Goal: Information Seeking & Learning: Learn about a topic

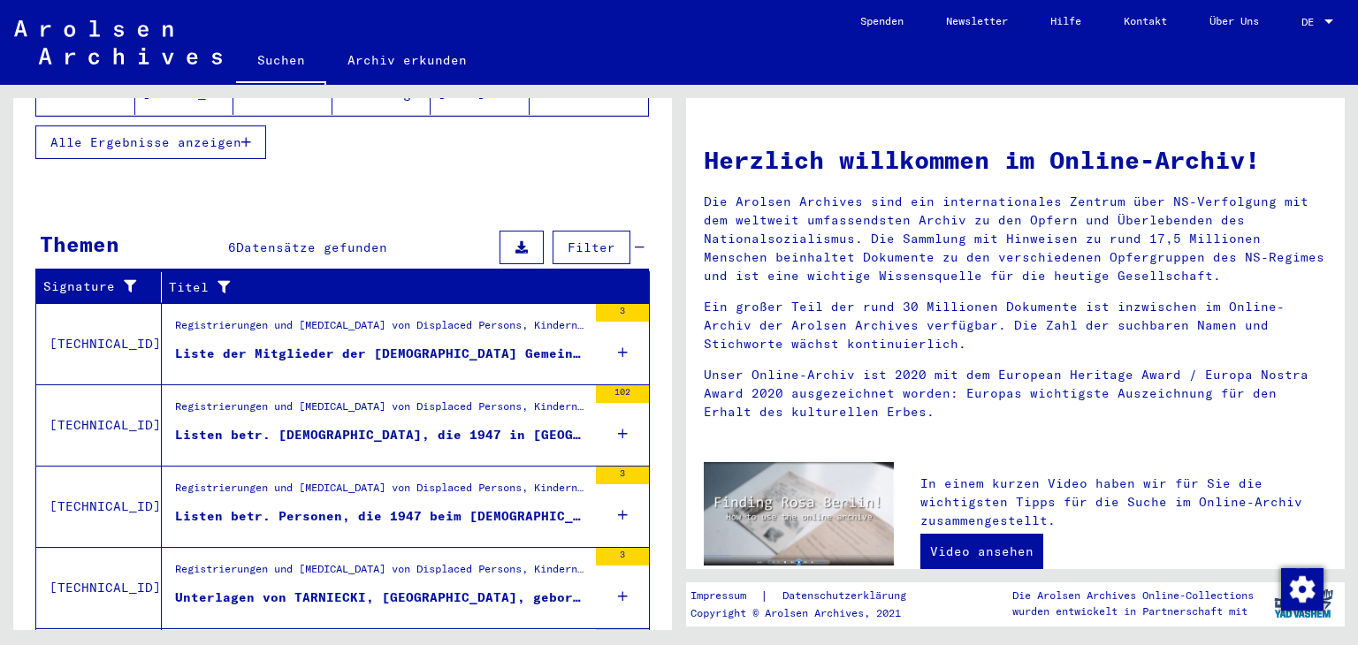
scroll to position [530, 0]
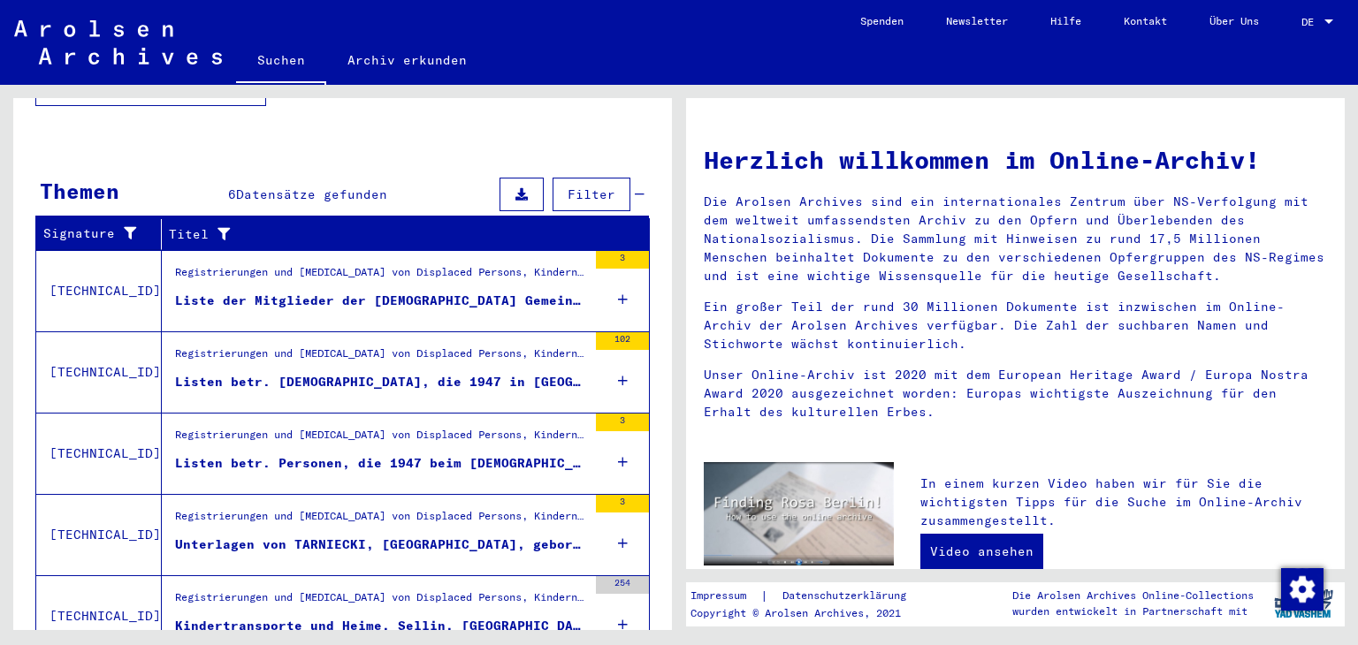
drag, startPoint x: 355, startPoint y: 275, endPoint x: 240, endPoint y: 256, distance: 117.4
click at [240, 264] on div "Registrierungen und [MEDICAL_DATA] von Displaced Persons, Kindern und Vermisste…" at bounding box center [381, 276] width 412 height 25
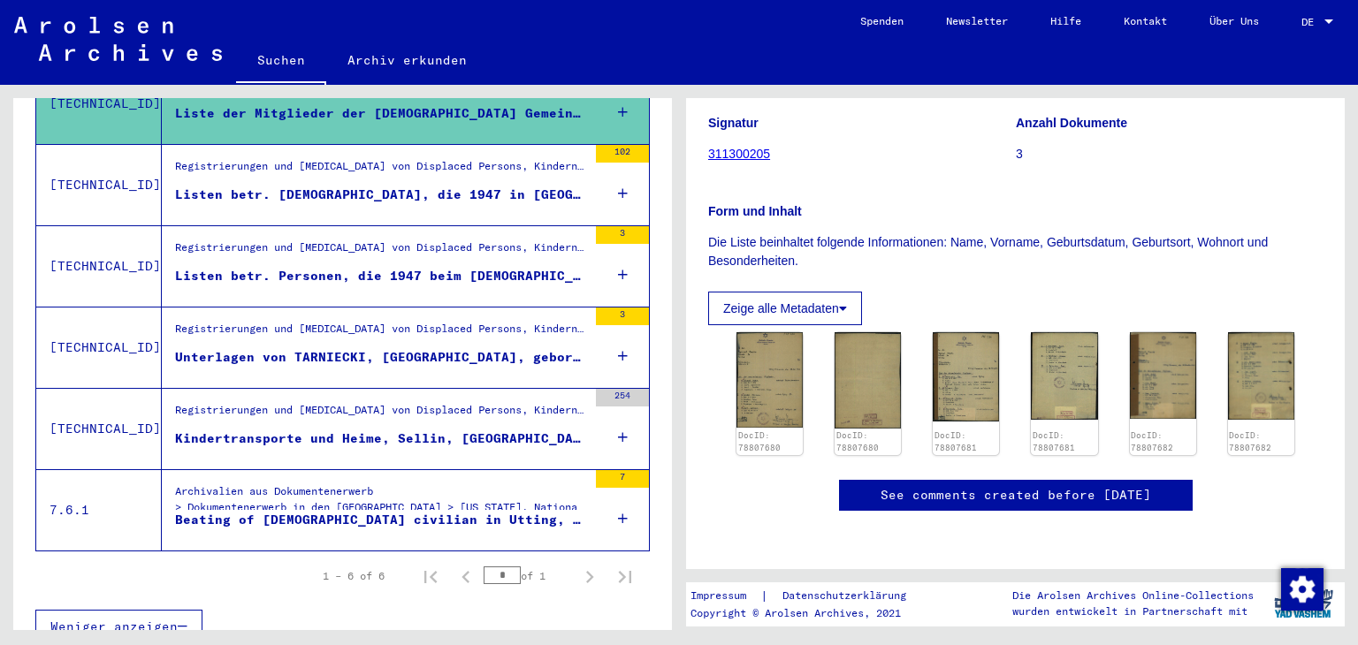
scroll to position [265, 0]
click at [770, 362] on img at bounding box center [770, 380] width 70 height 100
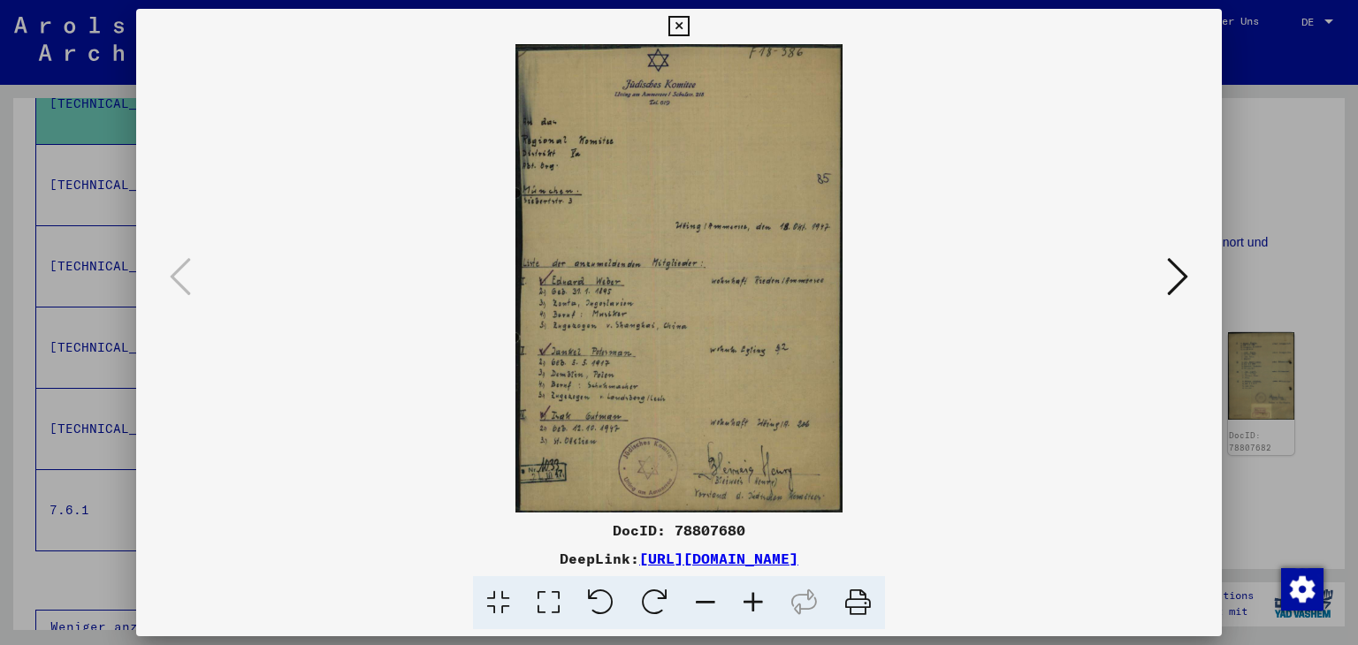
click at [553, 599] on icon at bounding box center [548, 603] width 50 height 54
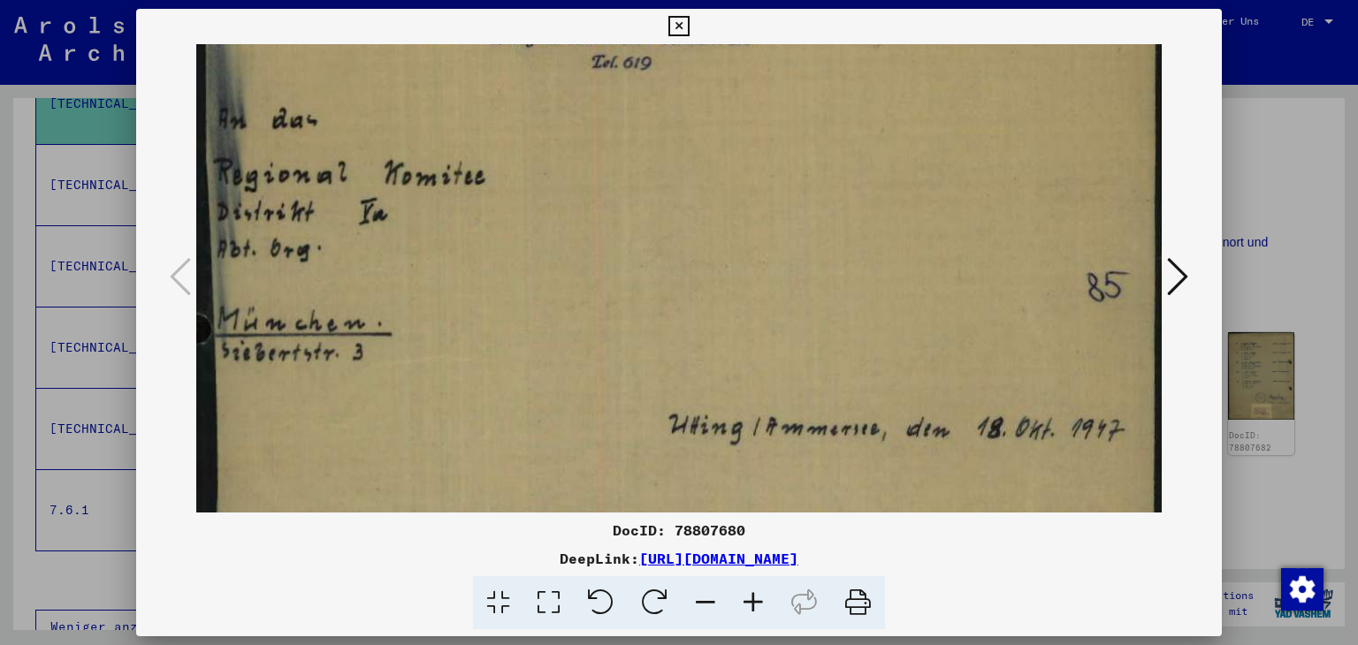
drag, startPoint x: 884, startPoint y: 370, endPoint x: 888, endPoint y: 211, distance: 159.2
click at [888, 211] on img at bounding box center [679, 580] width 966 height 1381
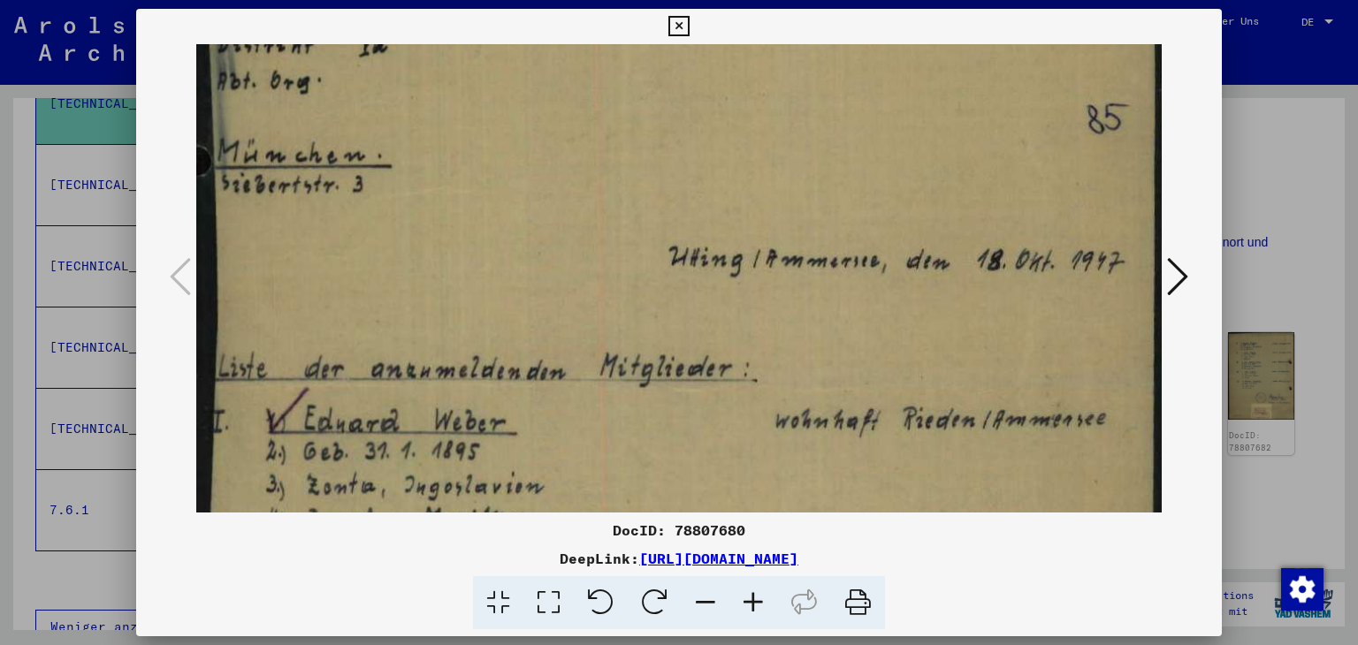
drag, startPoint x: 741, startPoint y: 280, endPoint x: 741, endPoint y: 224, distance: 56.6
click at [741, 224] on img at bounding box center [679, 412] width 966 height 1381
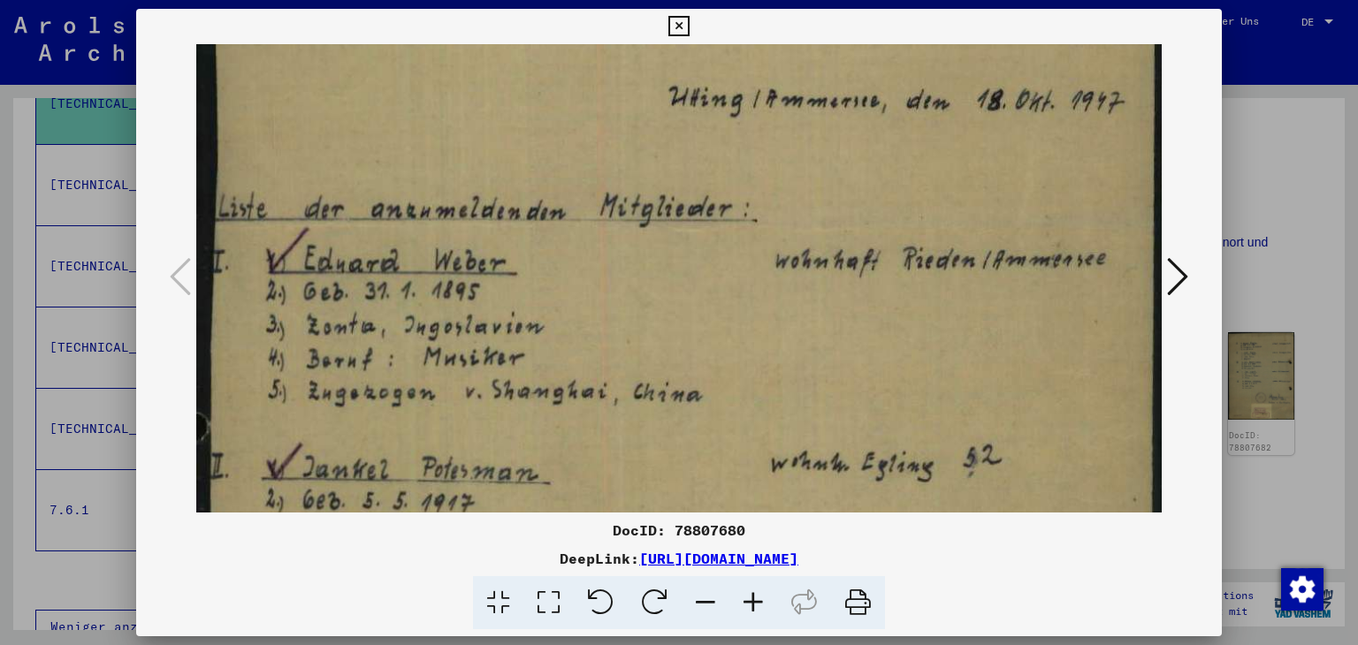
drag, startPoint x: 732, startPoint y: 398, endPoint x: 736, endPoint y: 269, distance: 129.1
click at [736, 269] on img at bounding box center [679, 252] width 966 height 1381
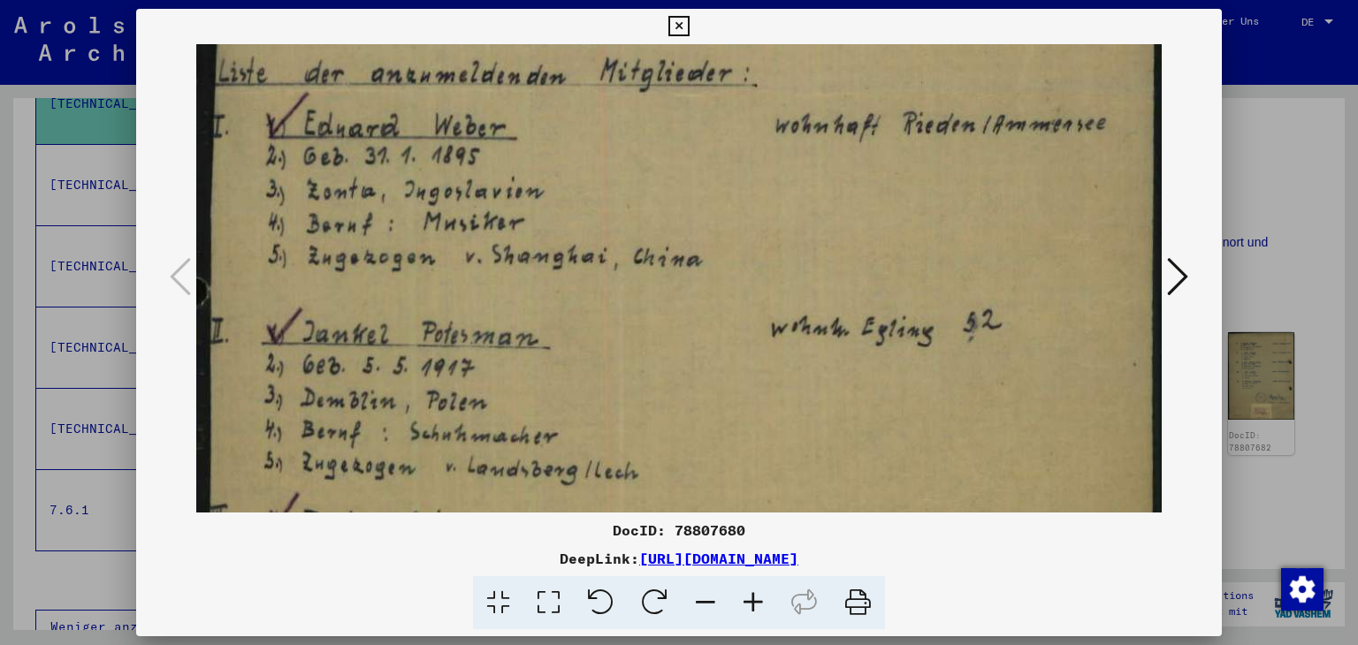
drag, startPoint x: 633, startPoint y: 439, endPoint x: 644, endPoint y: 337, distance: 103.1
click at [644, 337] on img at bounding box center [679, 117] width 966 height 1381
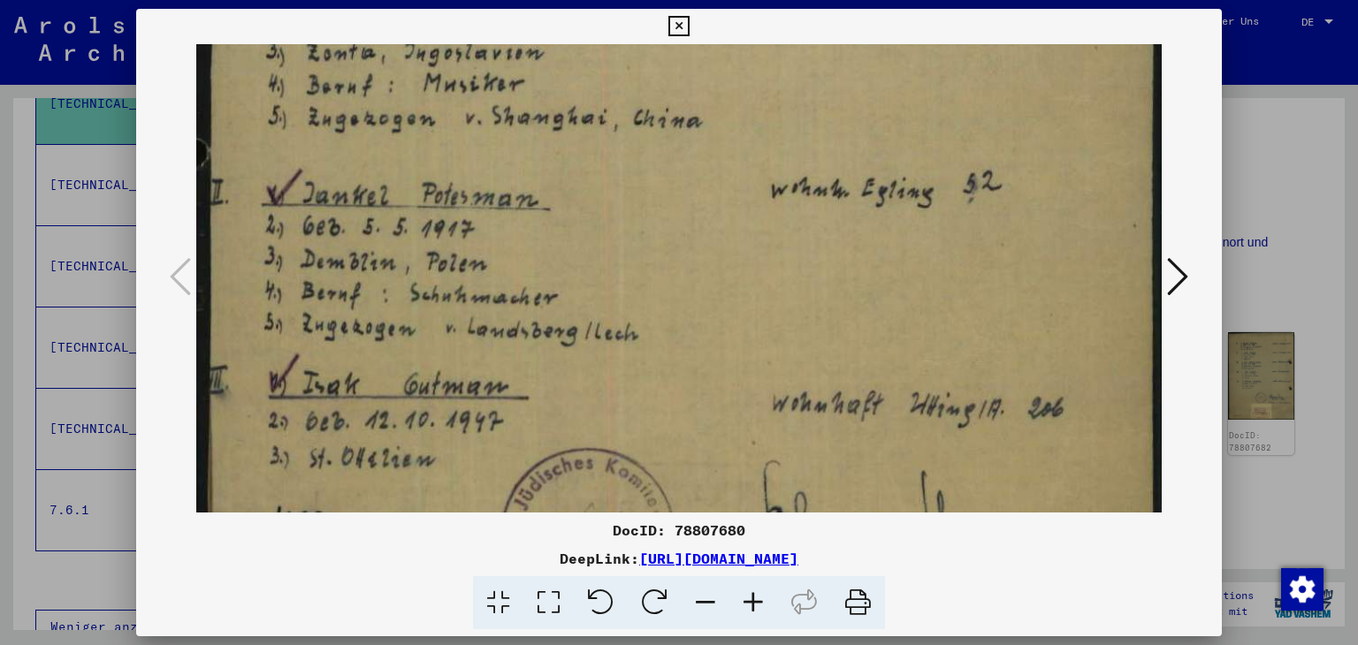
drag, startPoint x: 647, startPoint y: 446, endPoint x: 668, endPoint y: 310, distance: 137.7
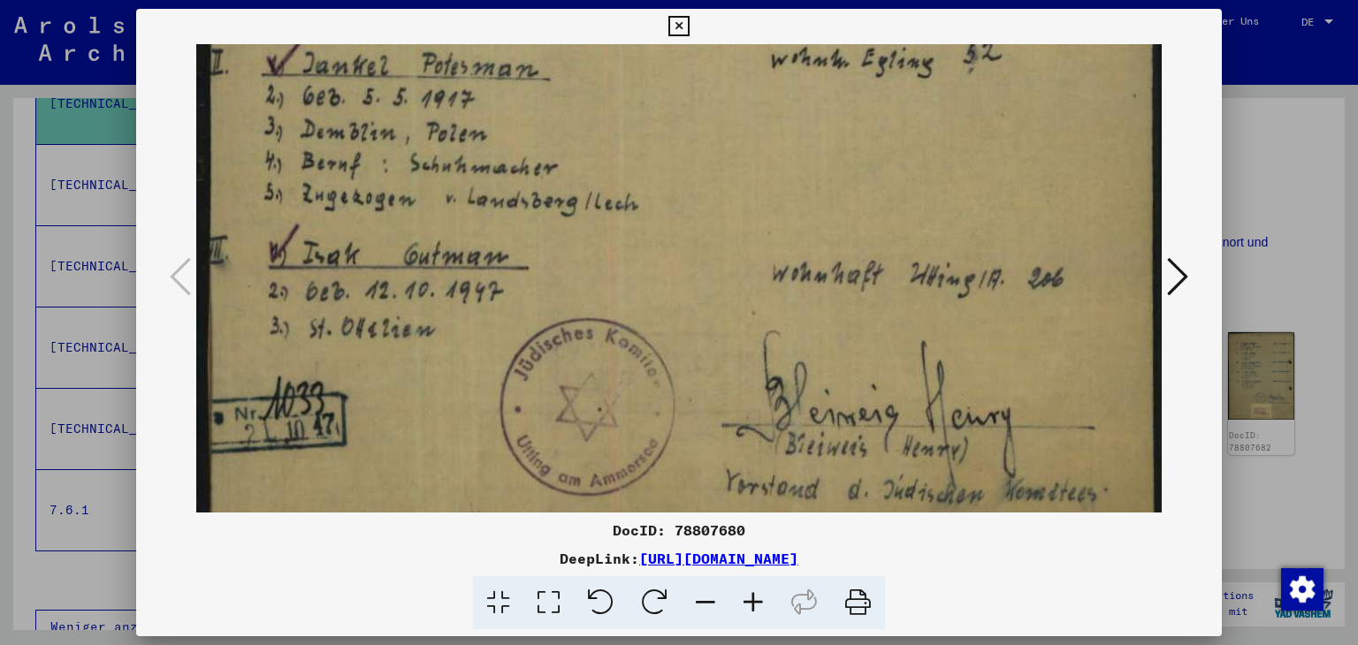
drag, startPoint x: 675, startPoint y: 305, endPoint x: 680, endPoint y: 233, distance: 72.6
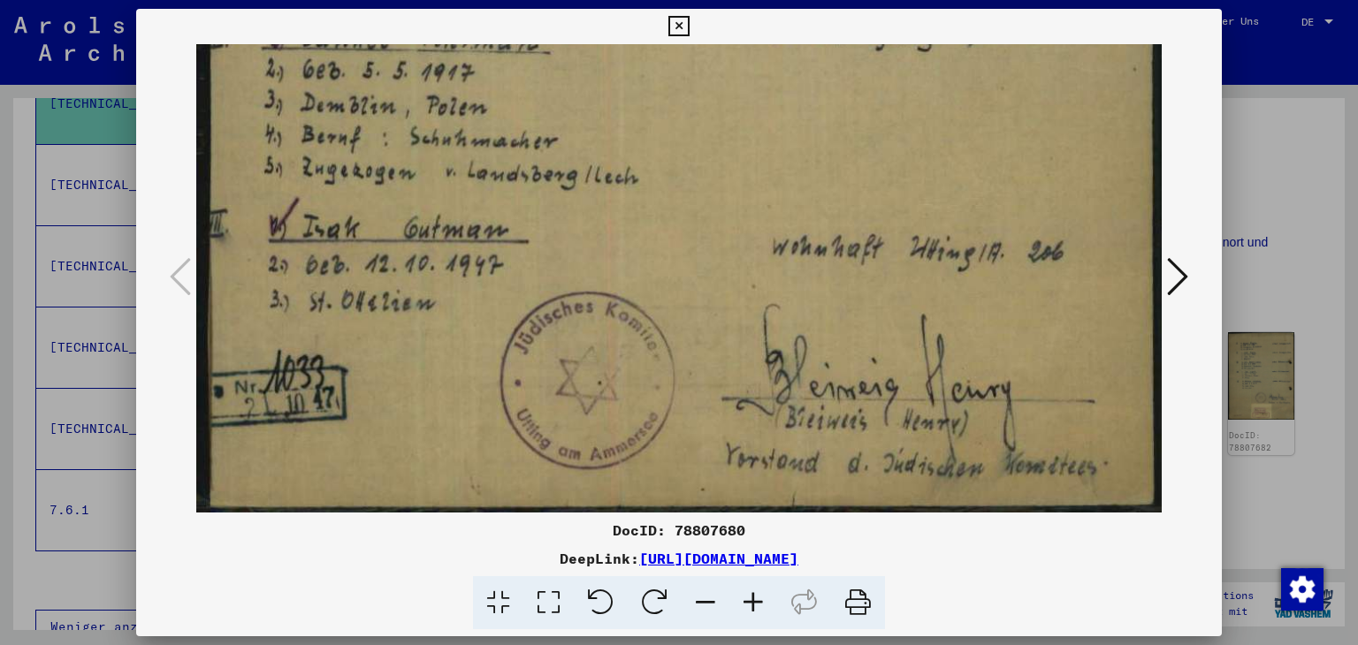
drag, startPoint x: 687, startPoint y: 410, endPoint x: 683, endPoint y: 362, distance: 47.9
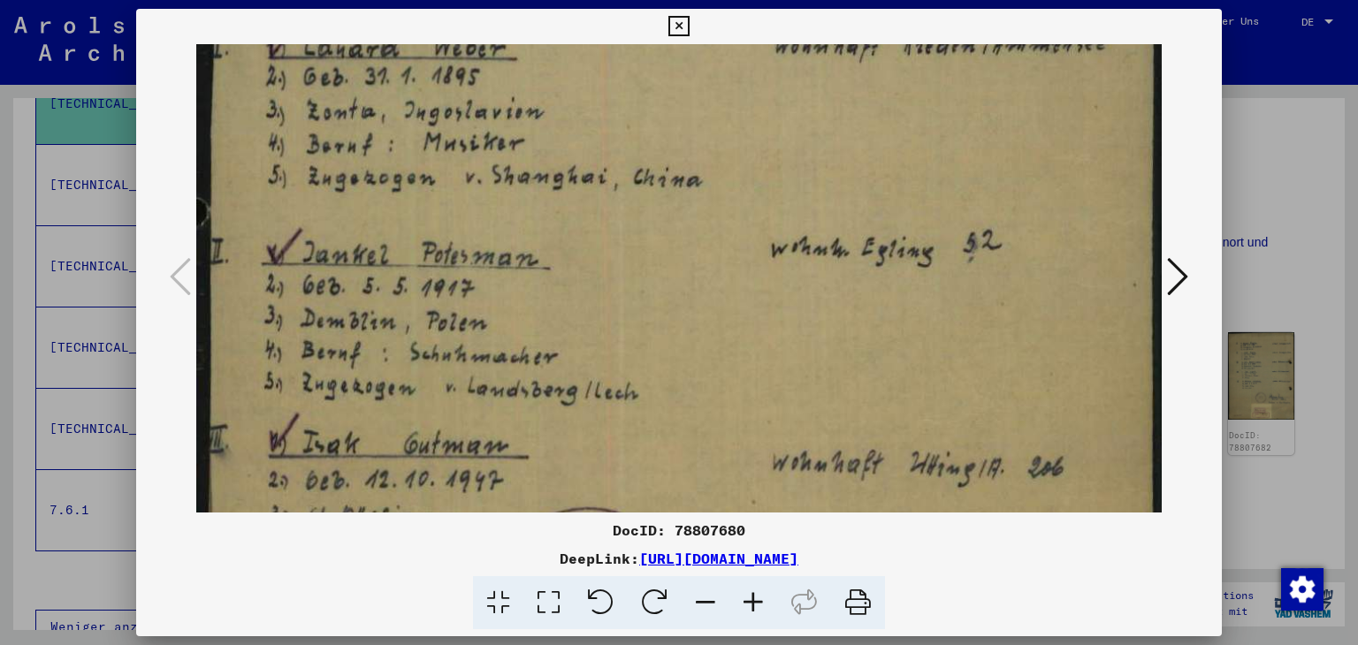
drag, startPoint x: 743, startPoint y: 195, endPoint x: 758, endPoint y: 379, distance: 184.5
click at [758, 379] on img at bounding box center [679, 38] width 966 height 1381
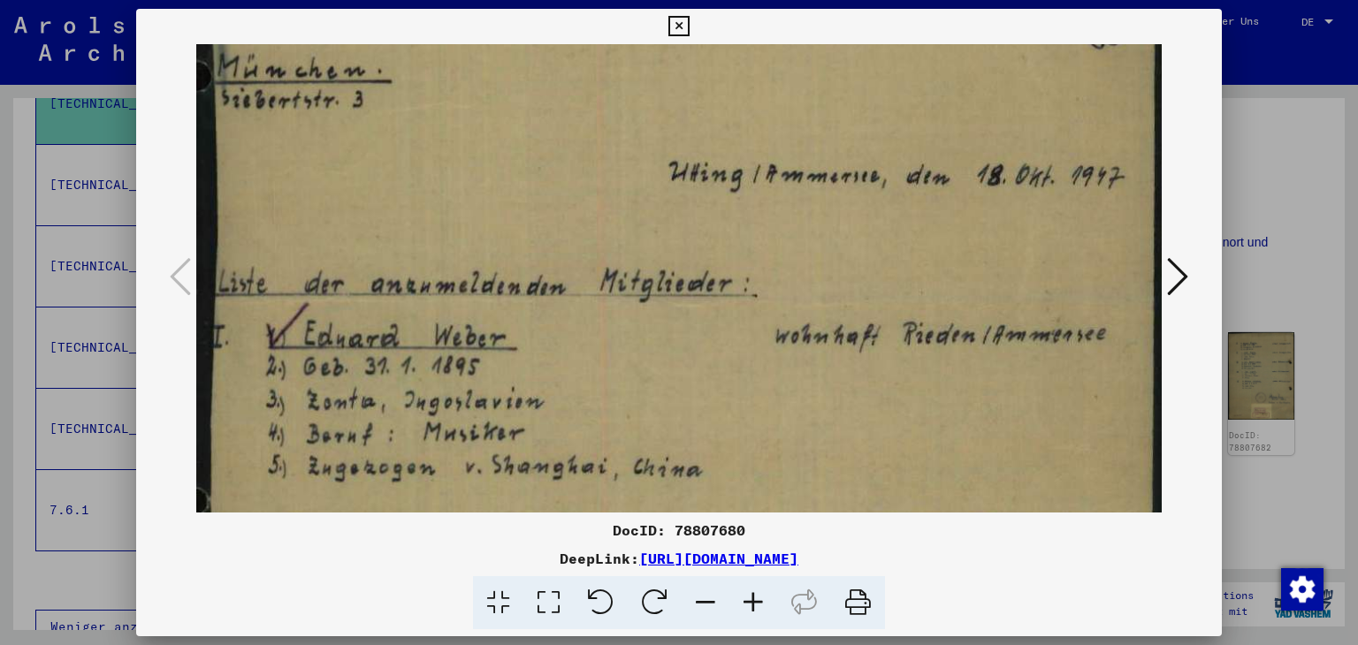
drag, startPoint x: 757, startPoint y: 206, endPoint x: 789, endPoint y: 277, distance: 77.6
click at [744, 527] on div "DocID: 78807680 DeepLink: [URL][DOMAIN_NAME]" at bounding box center [679, 320] width 1087 height 622
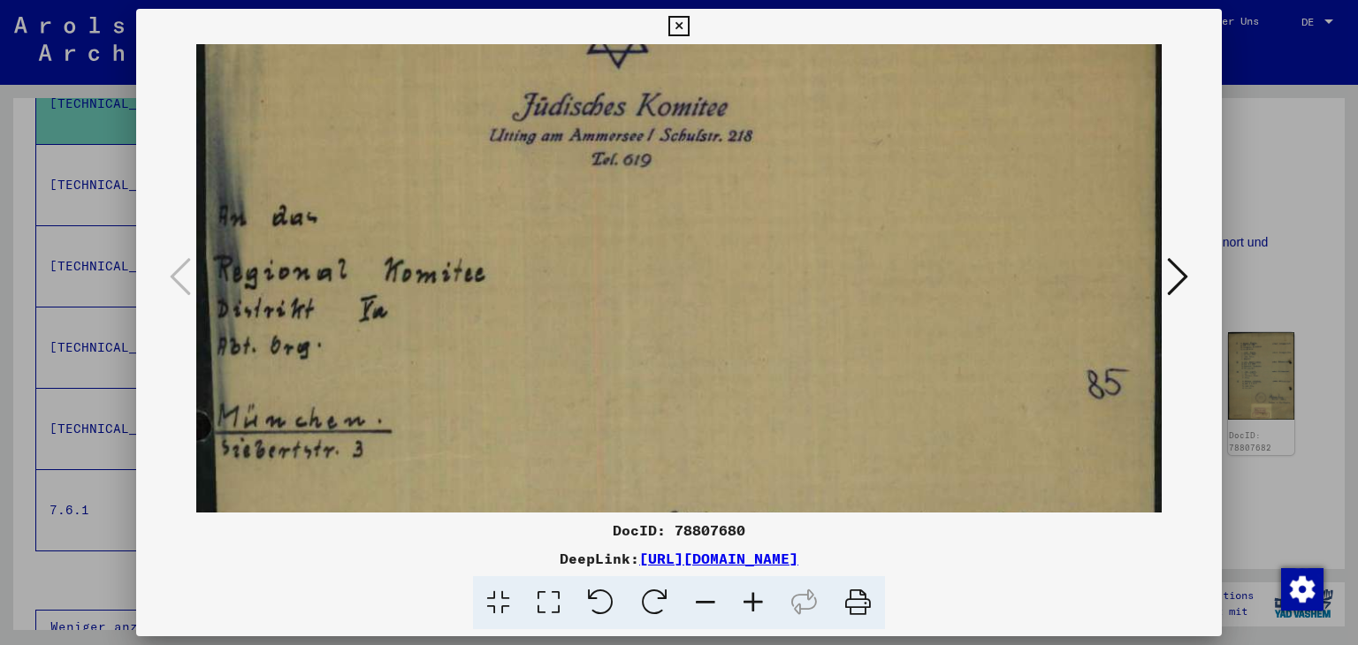
drag, startPoint x: 760, startPoint y: 424, endPoint x: 770, endPoint y: 430, distance: 11.1
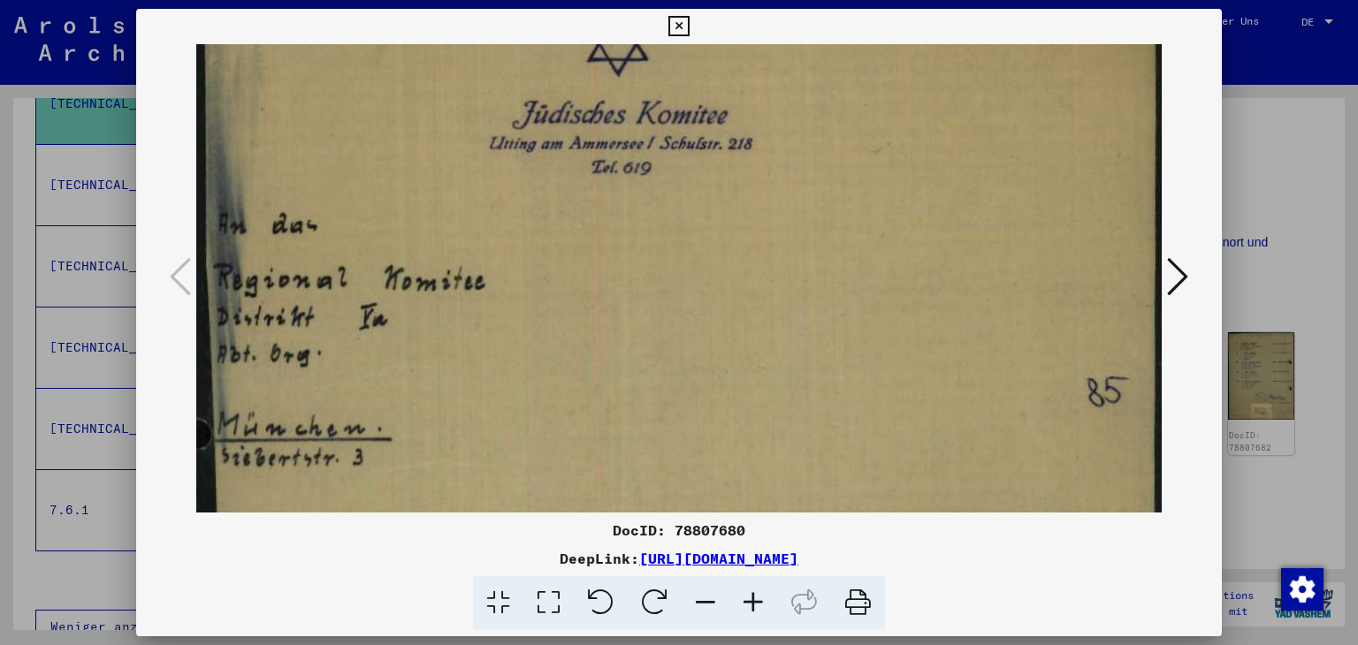
click at [1181, 275] on icon at bounding box center [1177, 277] width 21 height 42
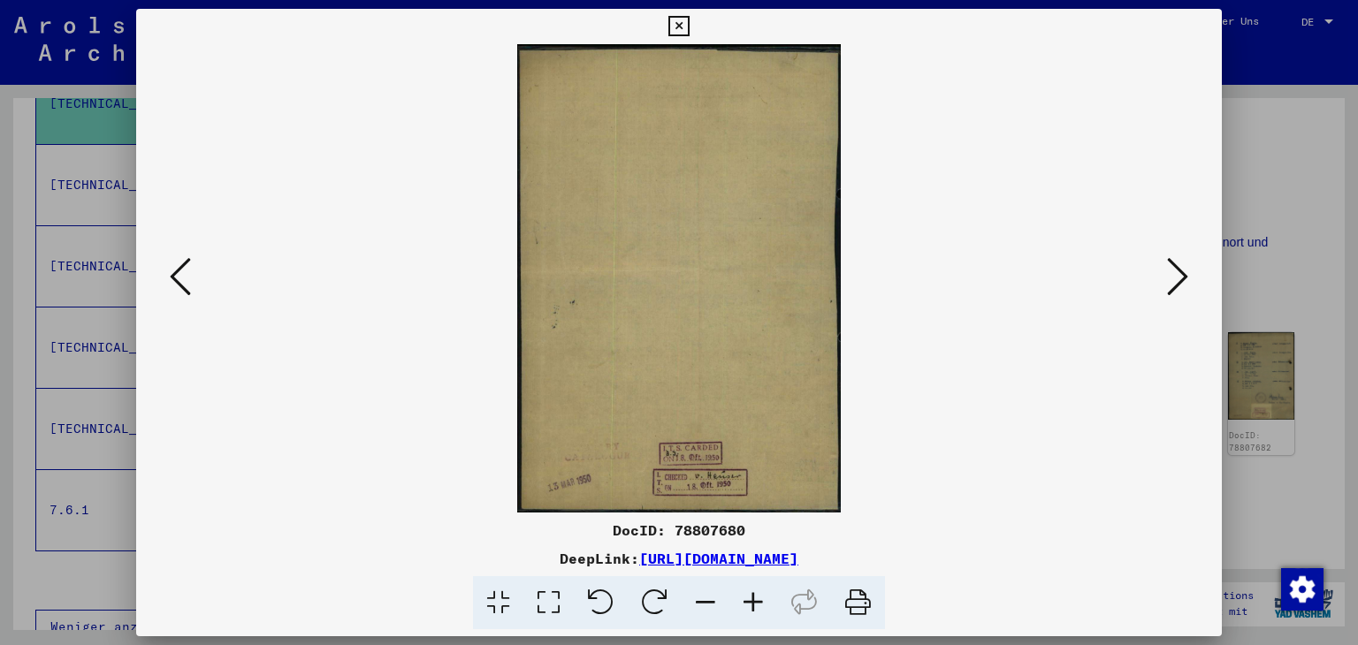
click at [1181, 275] on icon at bounding box center [1177, 277] width 21 height 42
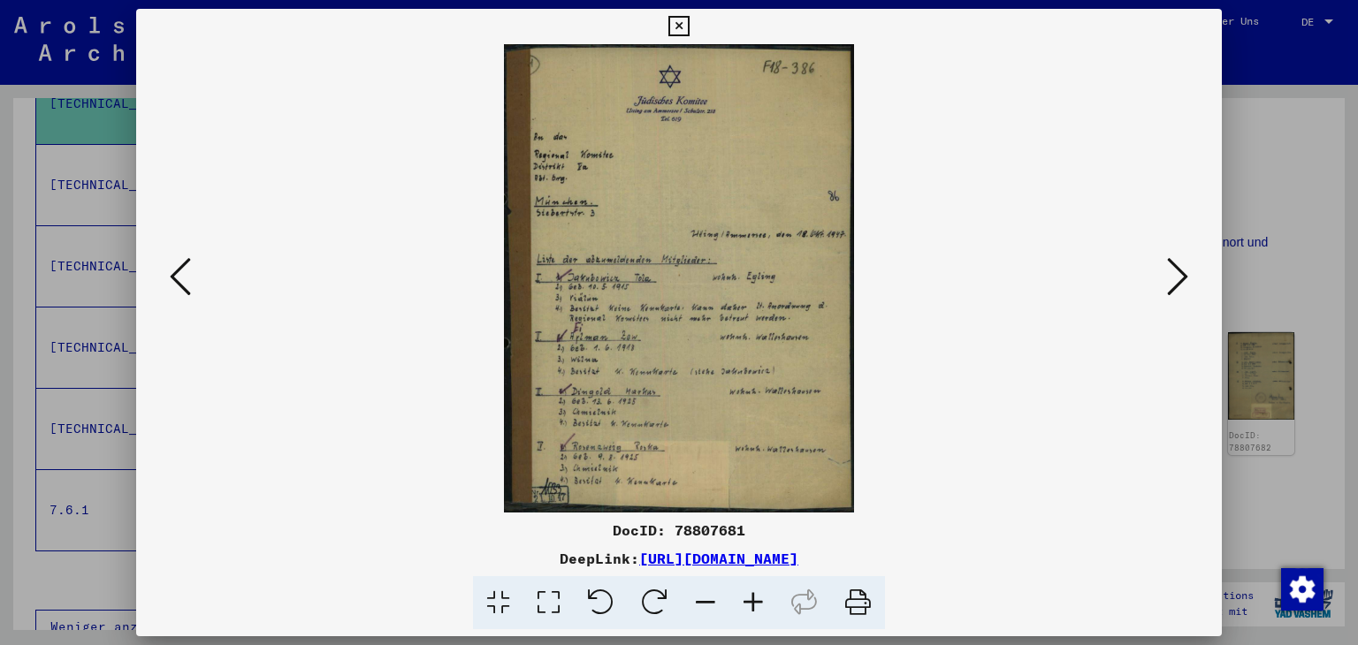
click at [1181, 275] on icon at bounding box center [1177, 277] width 21 height 42
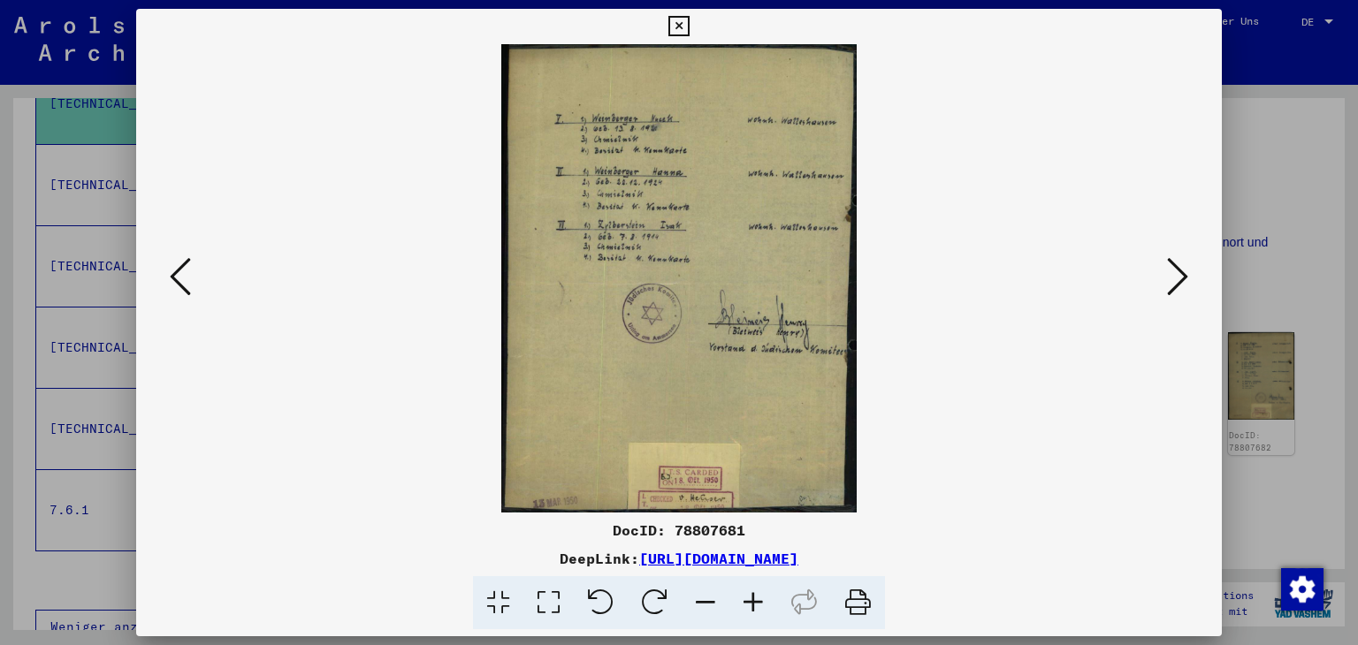
click at [1181, 274] on icon at bounding box center [1177, 277] width 21 height 42
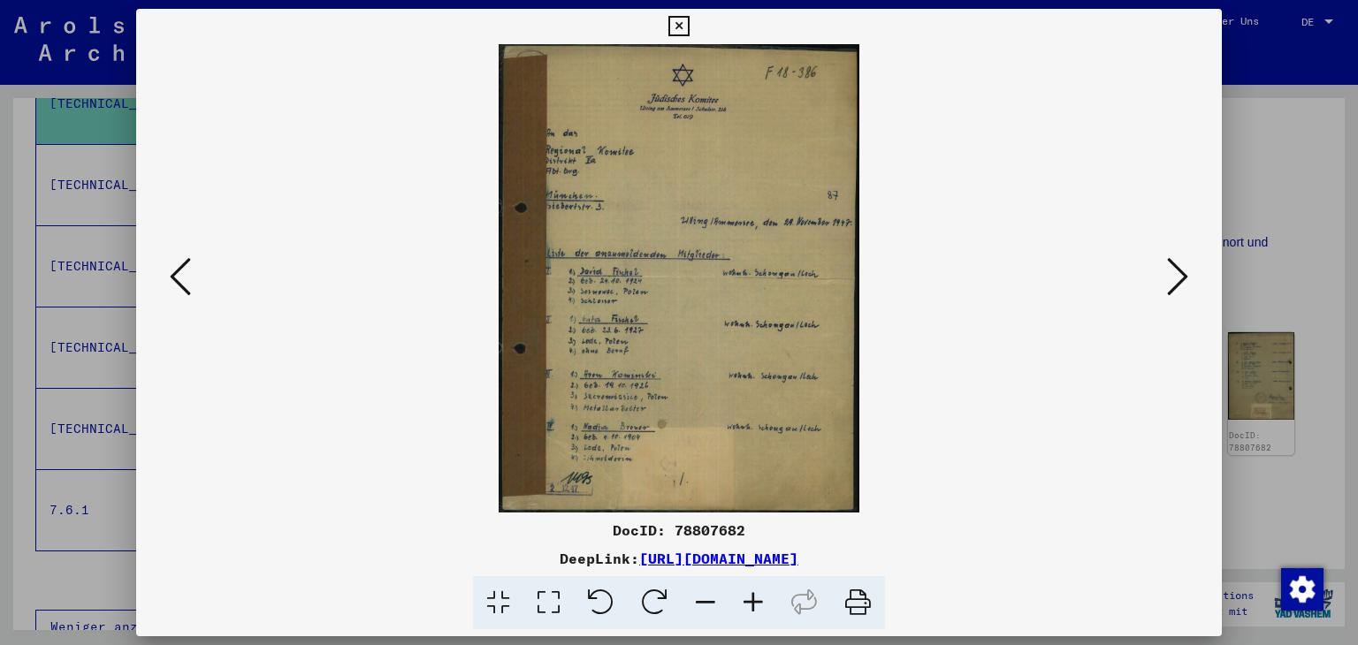
click at [1181, 274] on icon at bounding box center [1177, 277] width 21 height 42
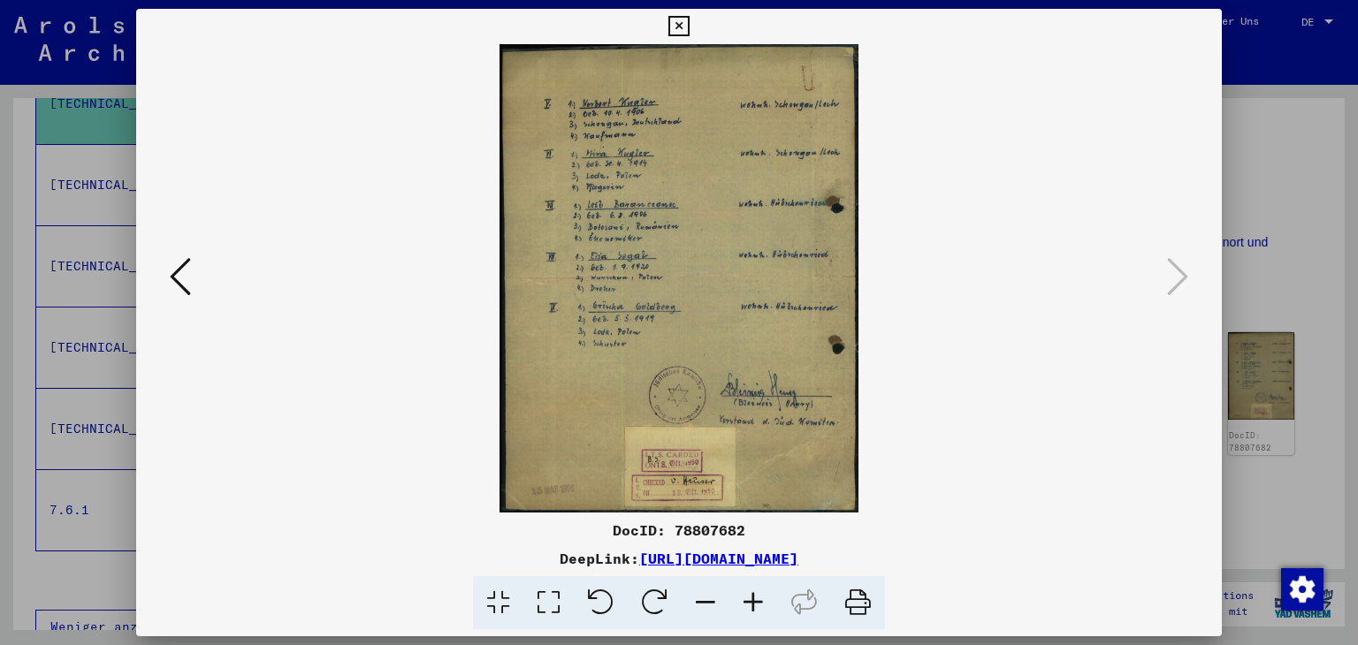
click at [676, 23] on icon at bounding box center [678, 26] width 20 height 21
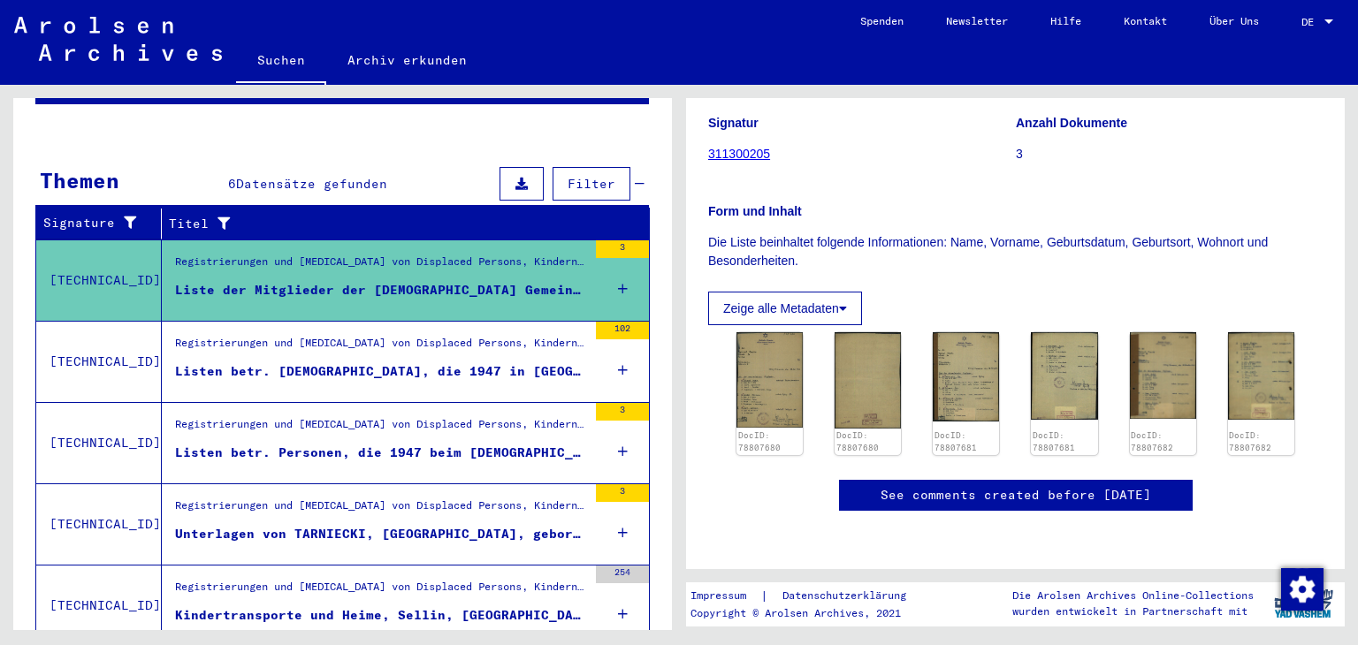
scroll to position [310, 0]
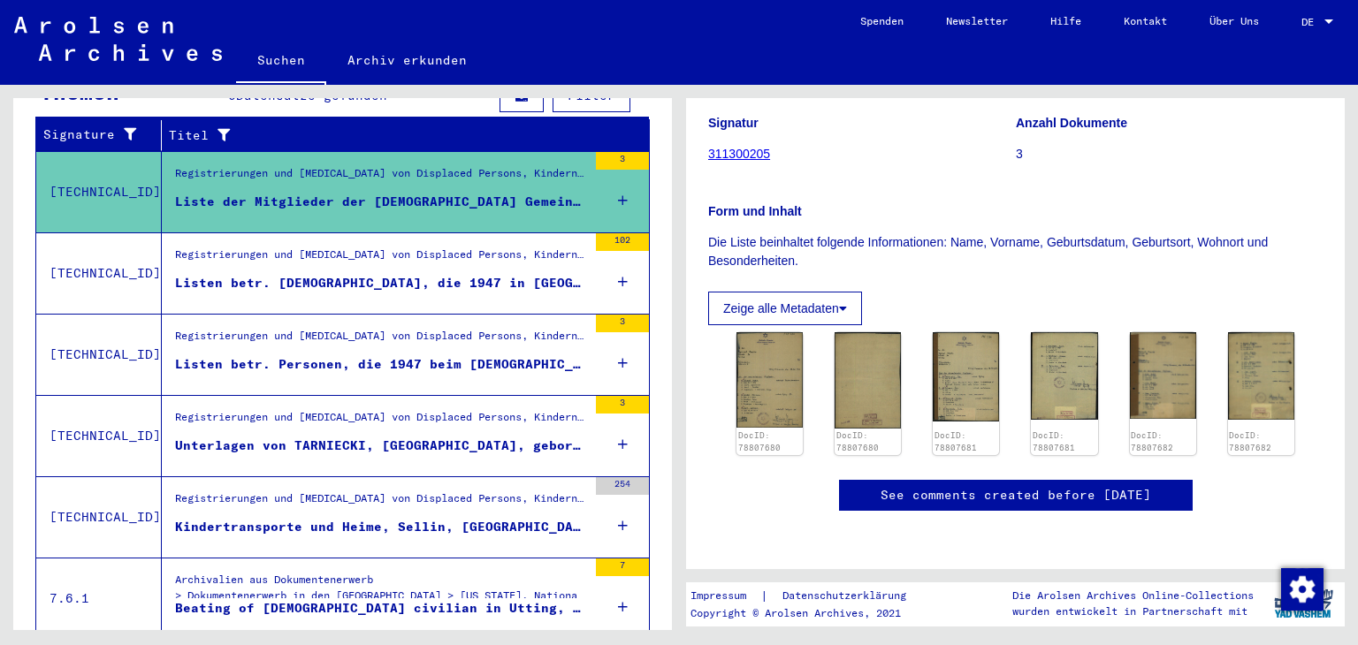
click at [434, 274] on div "Listen betr. [DEMOGRAPHIC_DATA], die 1947 in [GEOGRAPHIC_DATA], [GEOGRAPHIC_DAT…" at bounding box center [381, 283] width 412 height 19
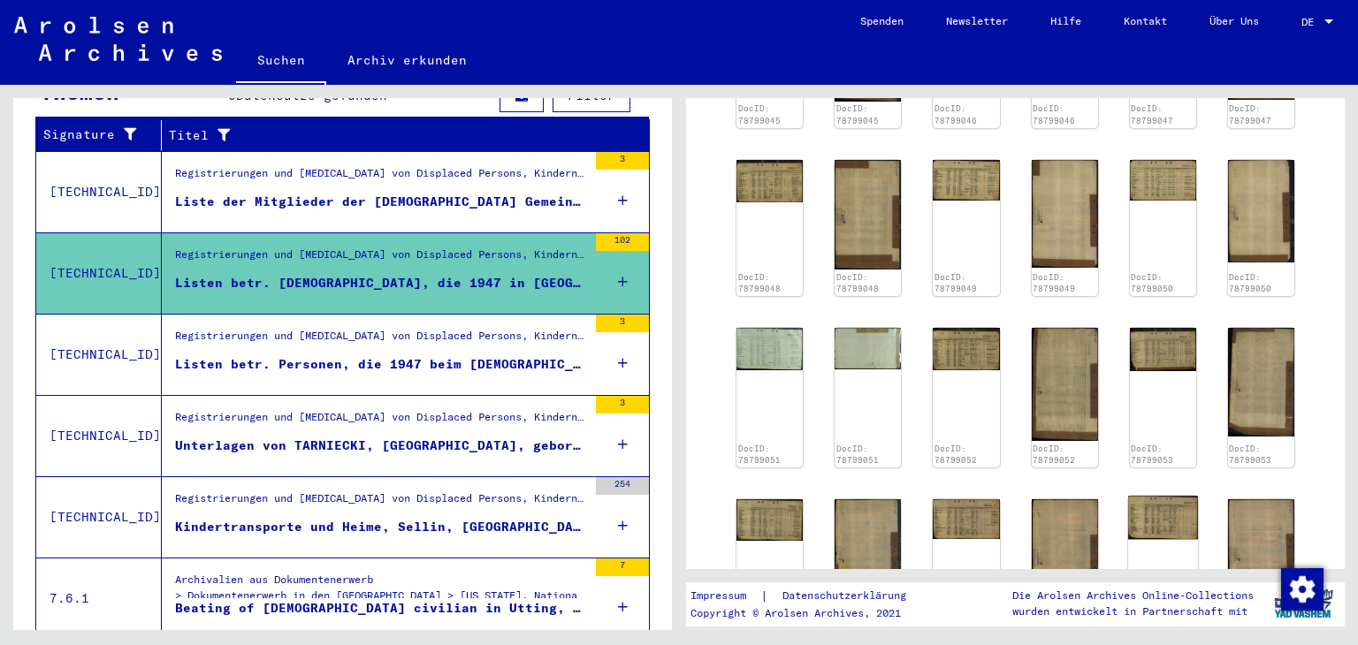
scroll to position [1238, 0]
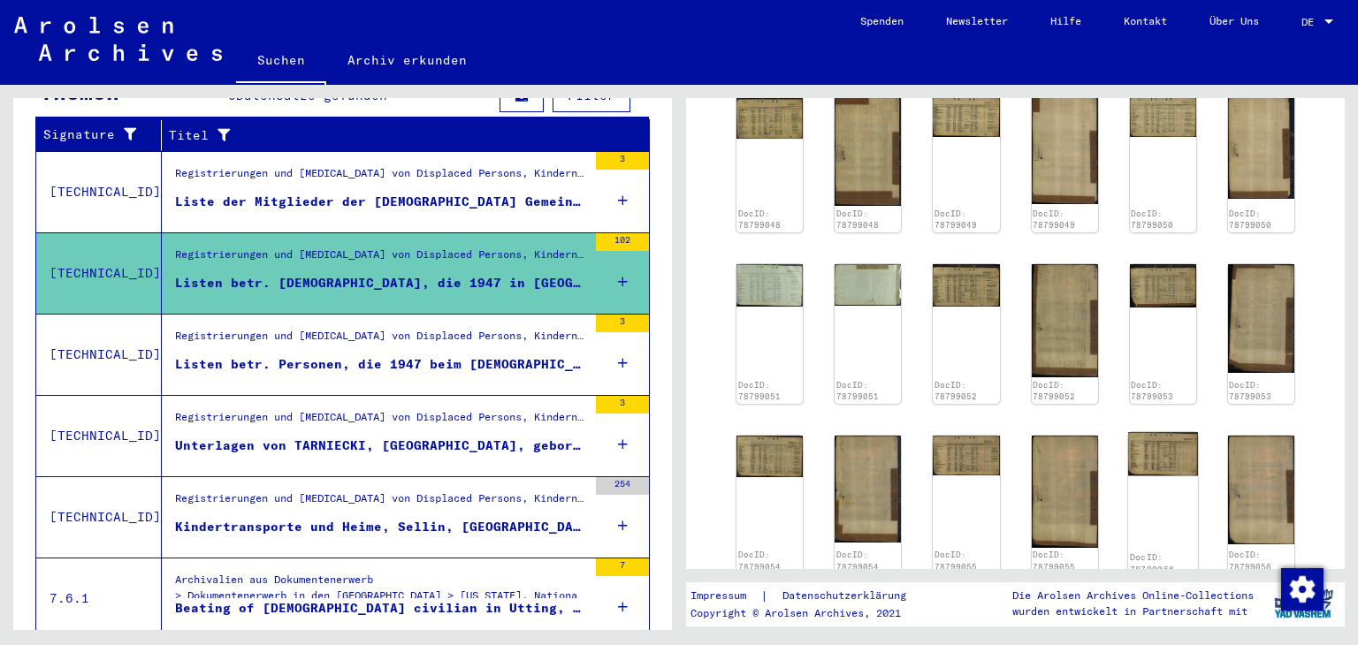
click at [1169, 432] on img at bounding box center [1163, 453] width 70 height 43
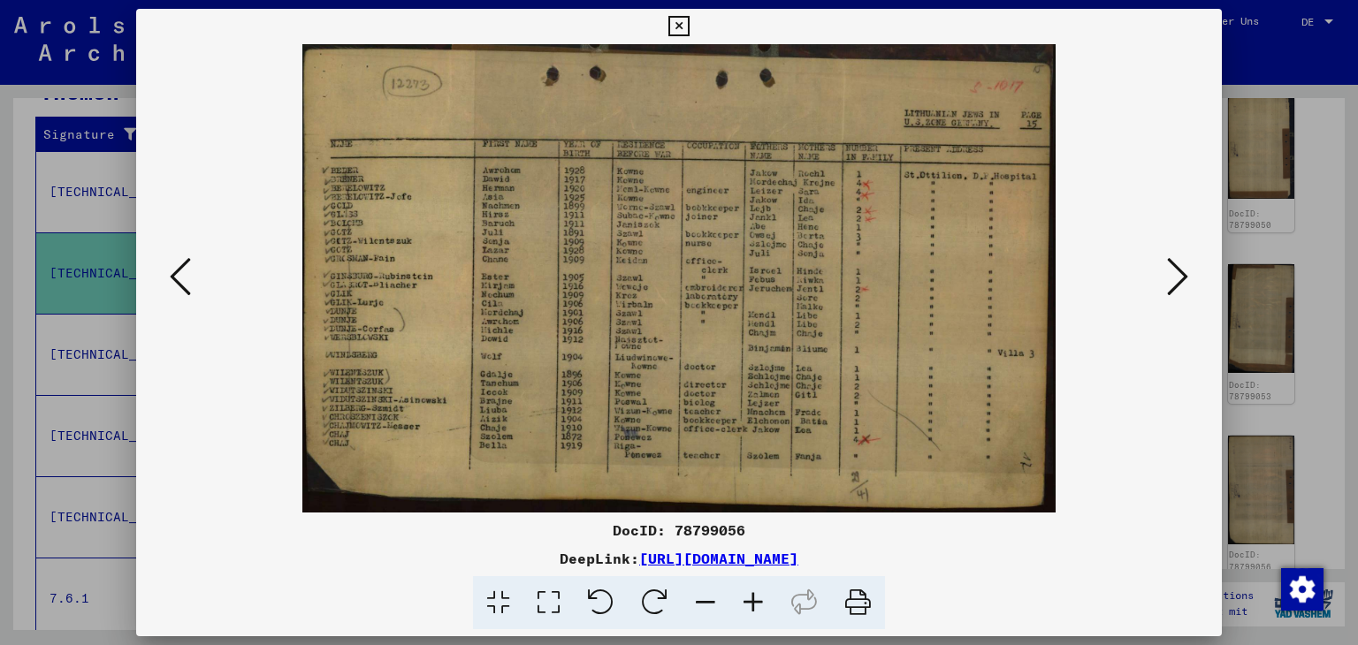
click at [179, 270] on icon at bounding box center [180, 277] width 21 height 42
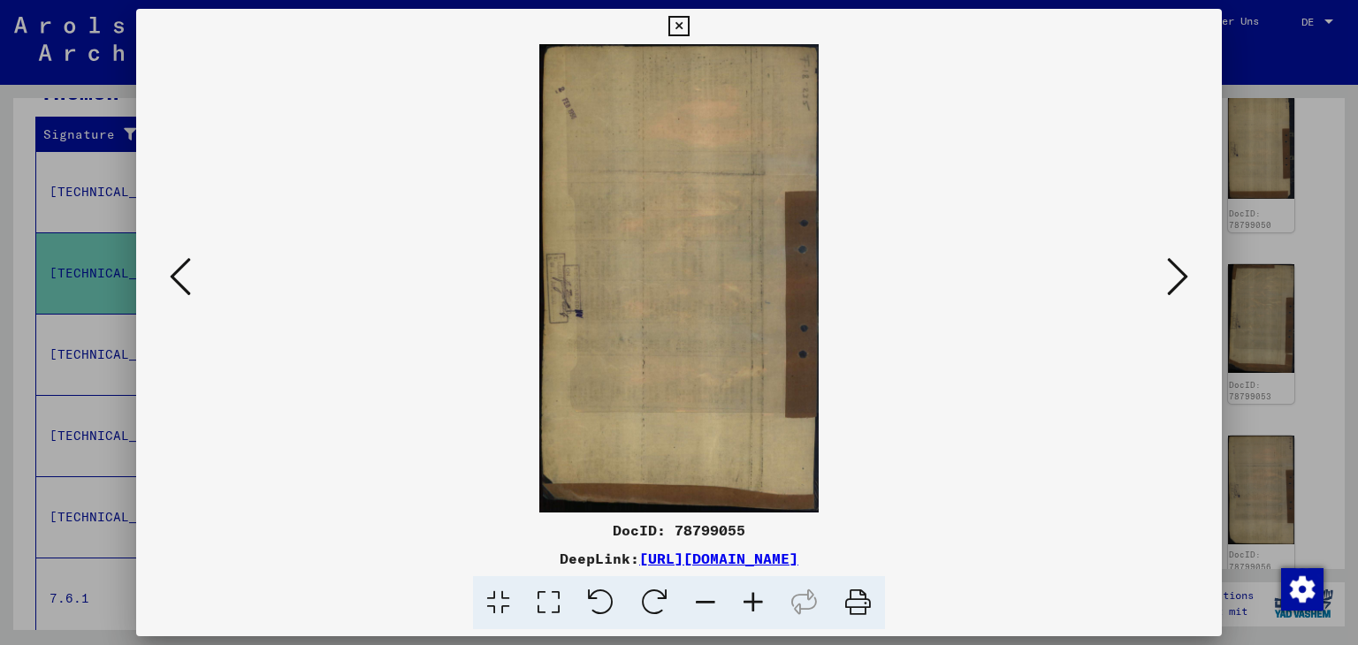
click at [179, 270] on icon at bounding box center [180, 277] width 21 height 42
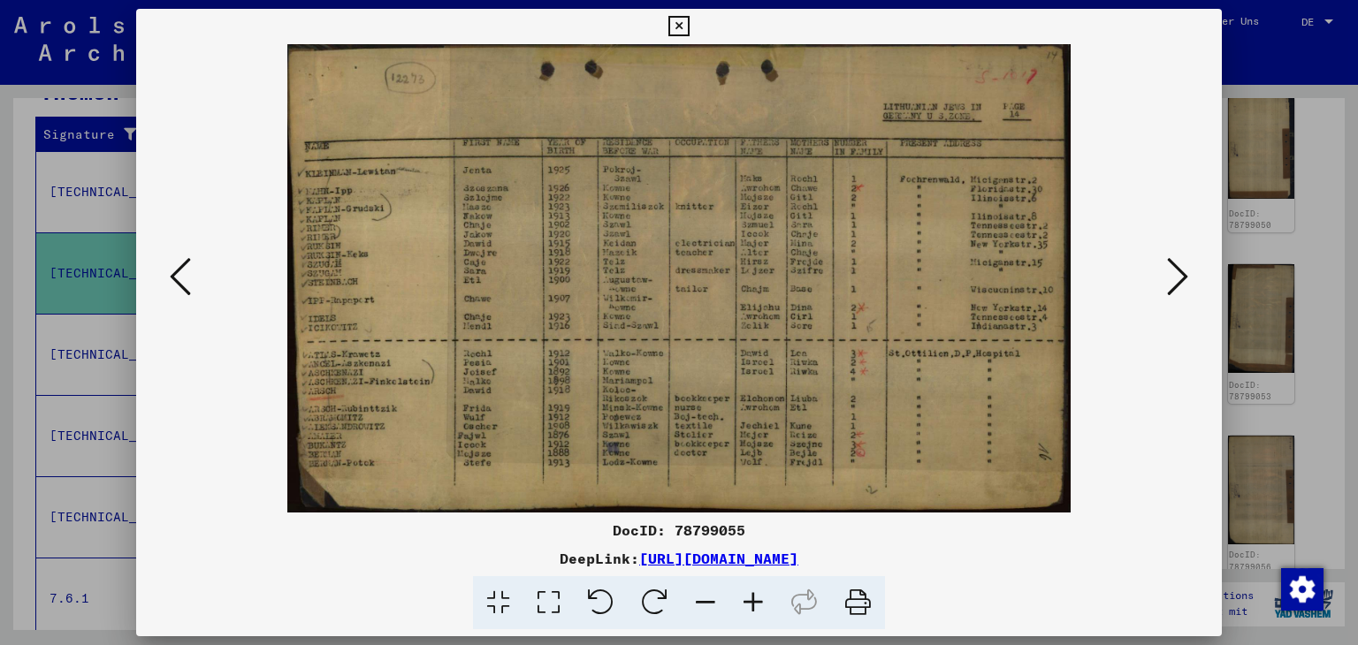
click at [1176, 271] on icon at bounding box center [1177, 277] width 21 height 42
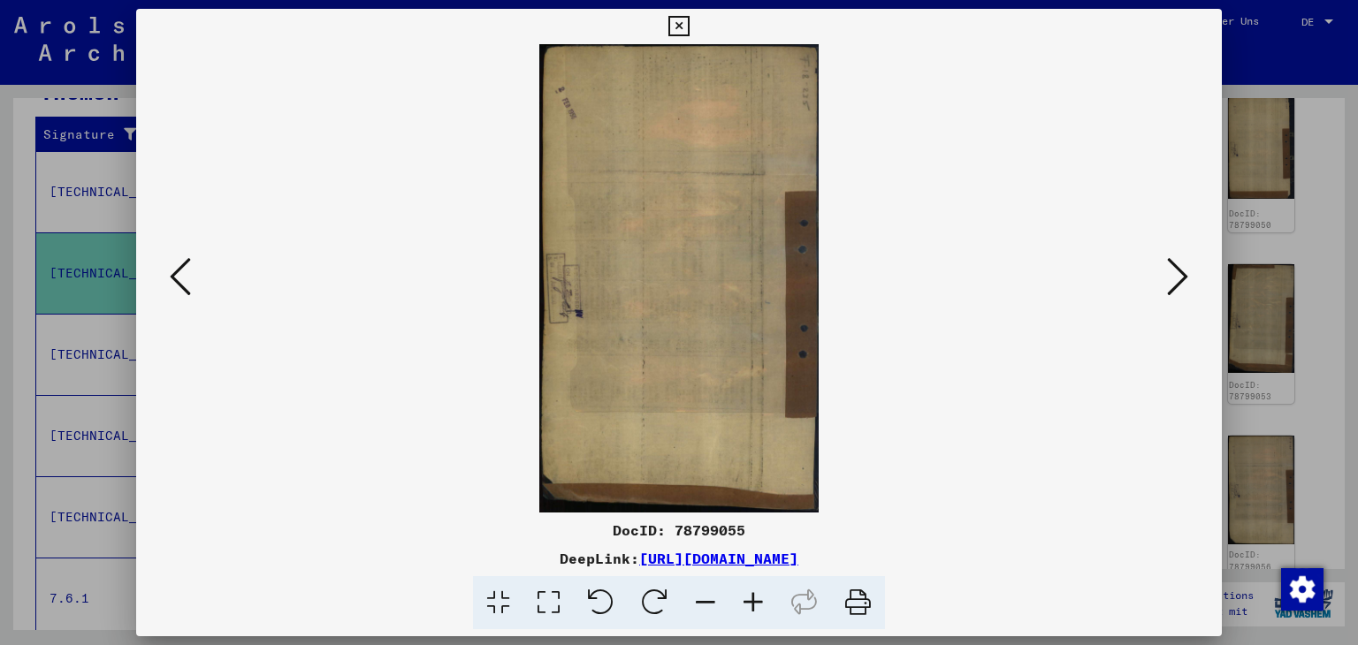
click at [1181, 273] on icon at bounding box center [1177, 277] width 21 height 42
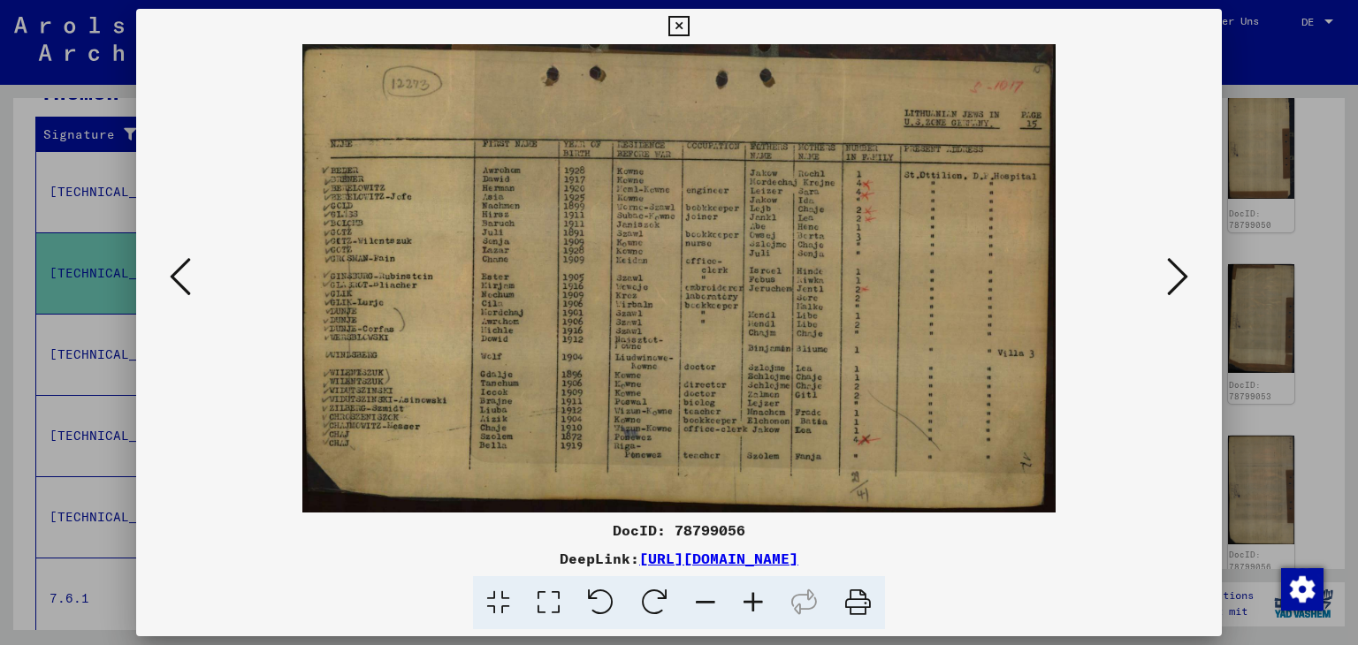
click at [1181, 273] on icon at bounding box center [1177, 277] width 21 height 42
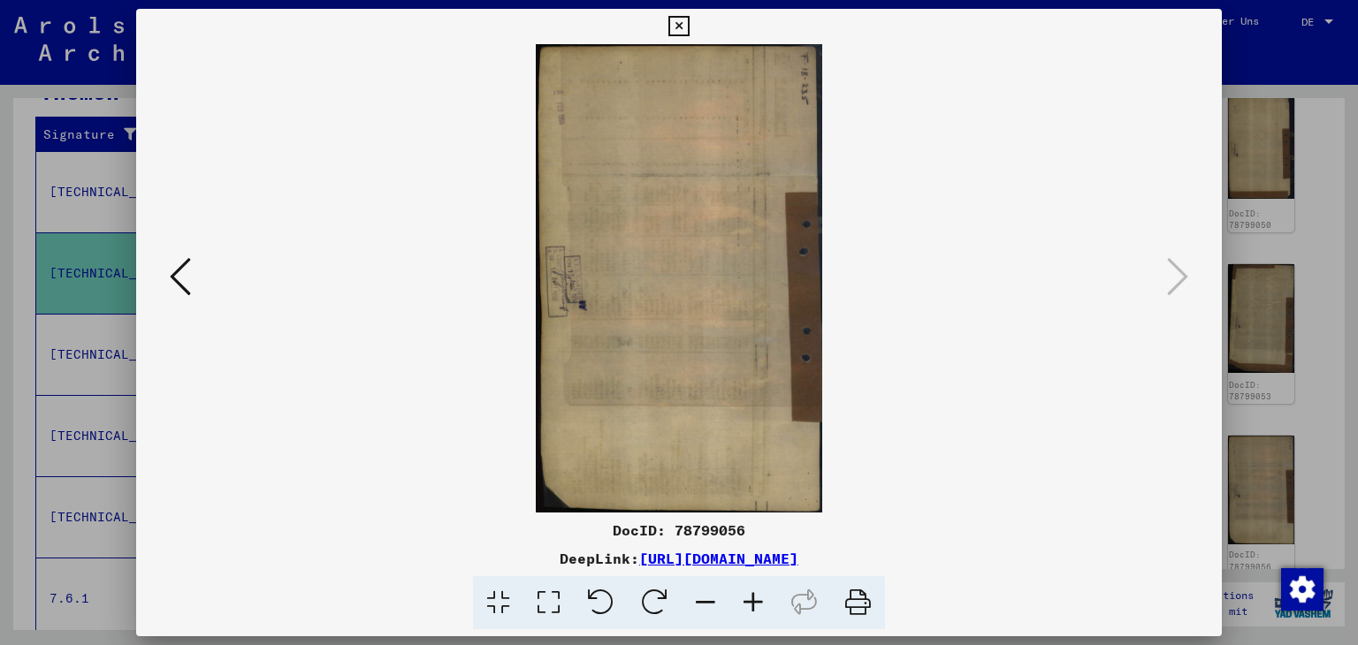
click at [669, 16] on icon at bounding box center [678, 26] width 20 height 21
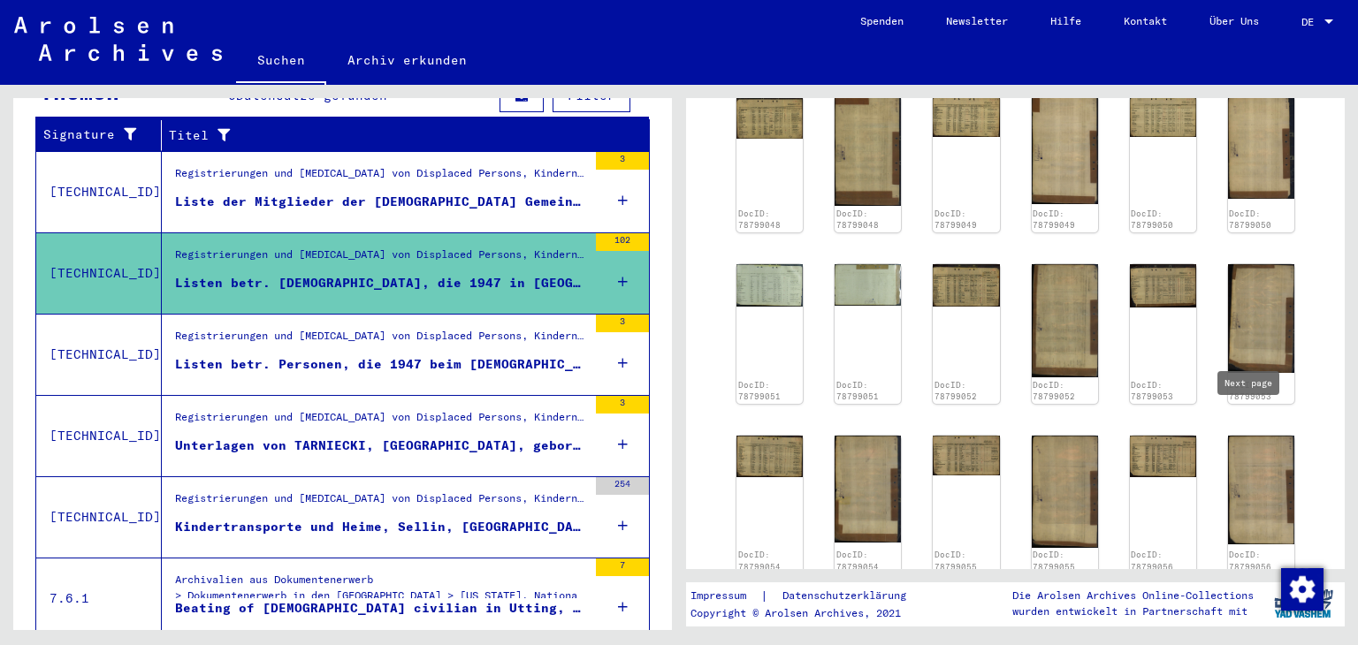
click at [1250, 595] on icon "Next page" at bounding box center [1262, 607] width 25 height 25
type input "*"
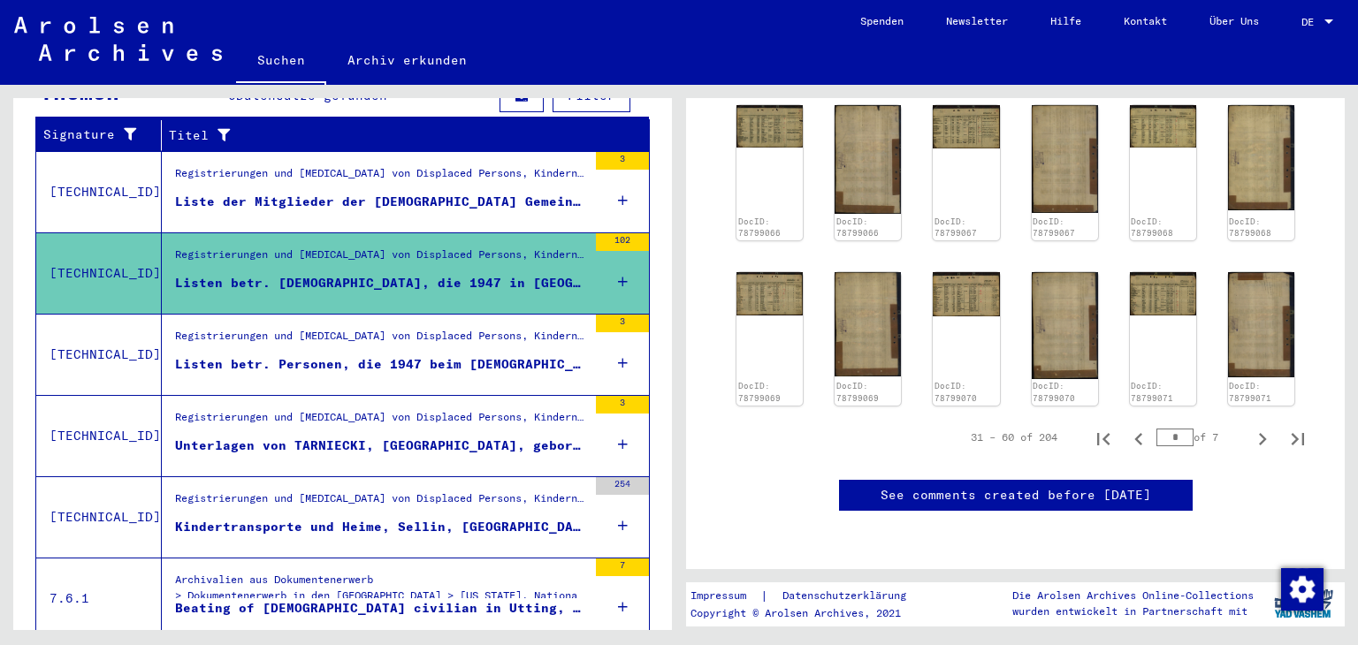
scroll to position [1759, 0]
click at [385, 355] on div "Listen betr. Personen, die 1947 beim [DEMOGRAPHIC_DATA] Komitee in Utting/Ammer…" at bounding box center [381, 364] width 412 height 19
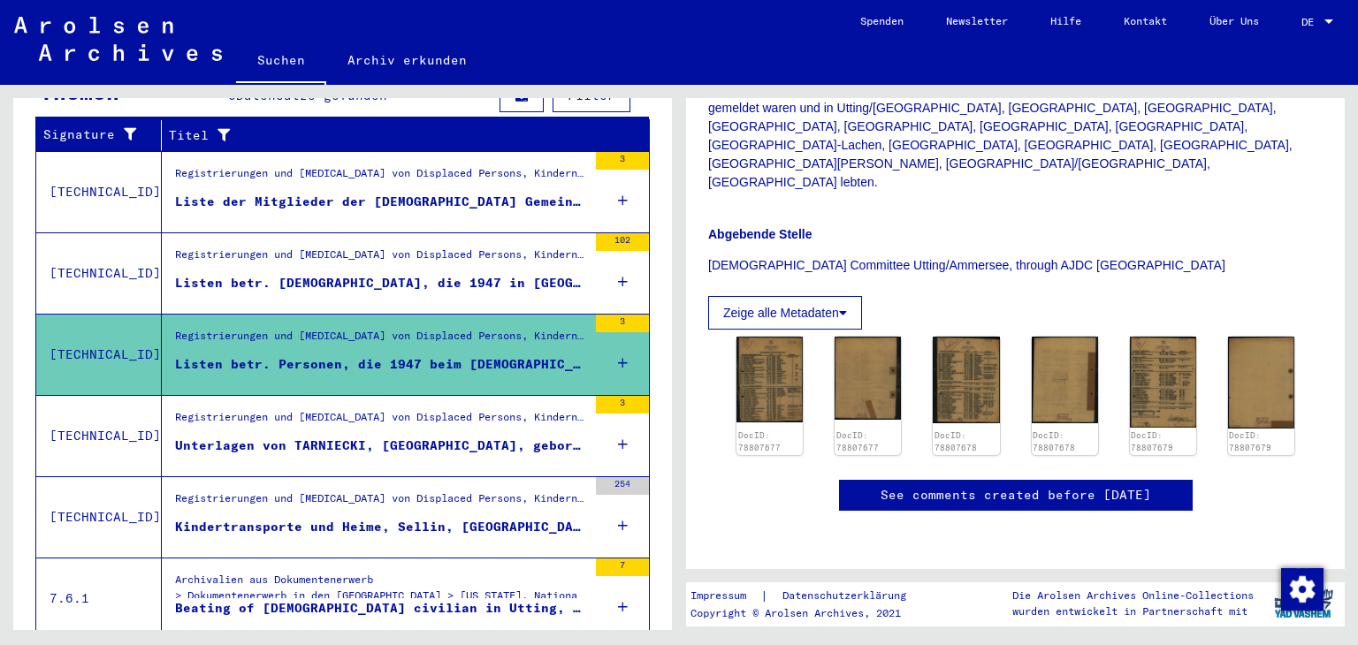
scroll to position [530, 0]
click at [774, 334] on img at bounding box center [770, 378] width 70 height 89
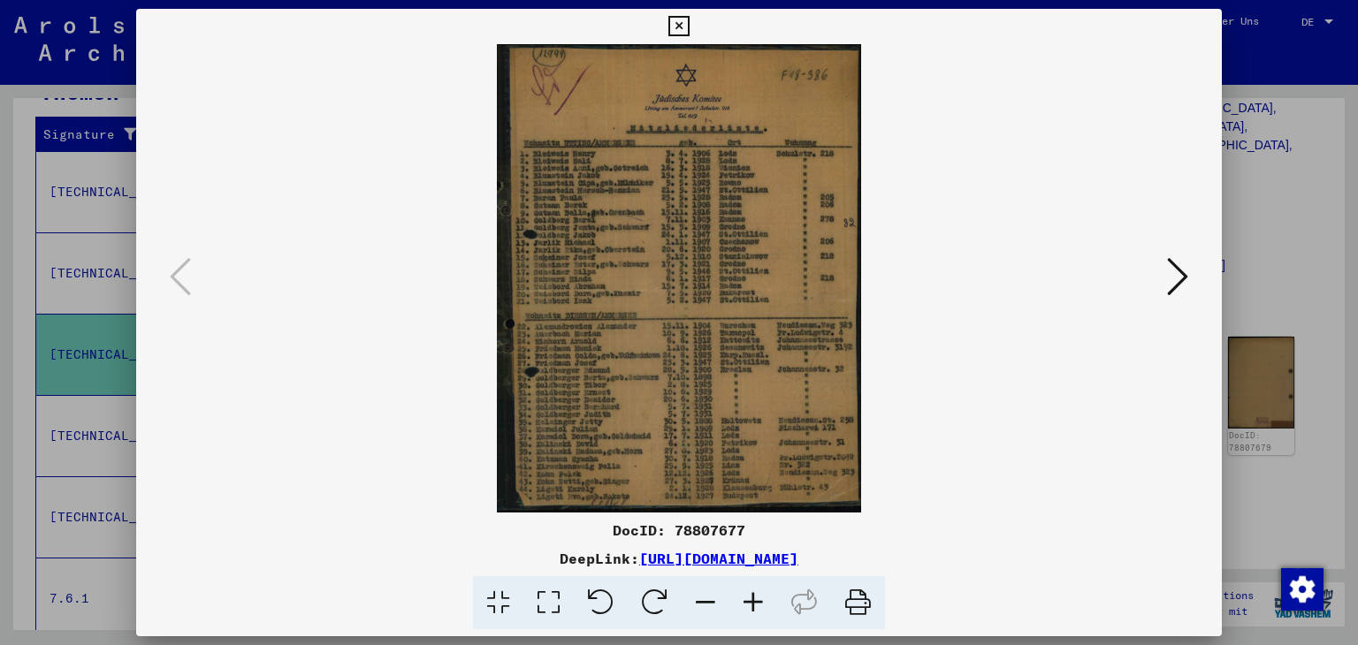
click at [550, 607] on icon at bounding box center [548, 603] width 50 height 54
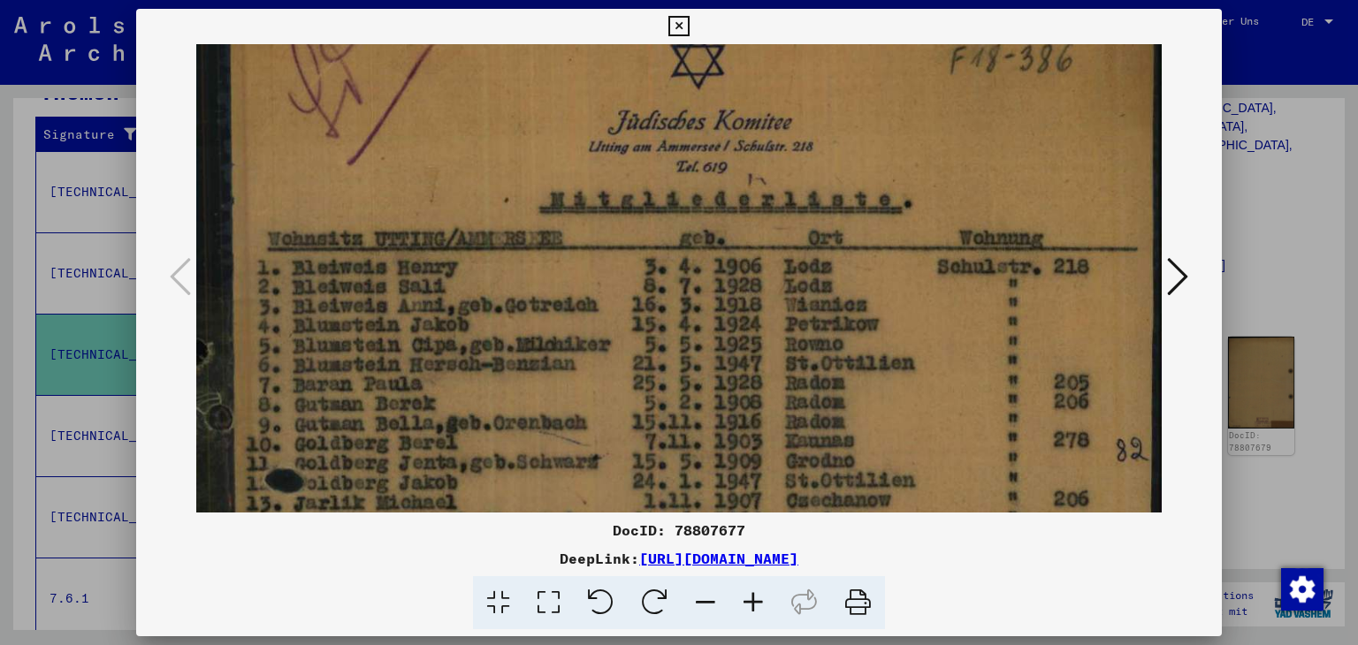
scroll to position [81, 0]
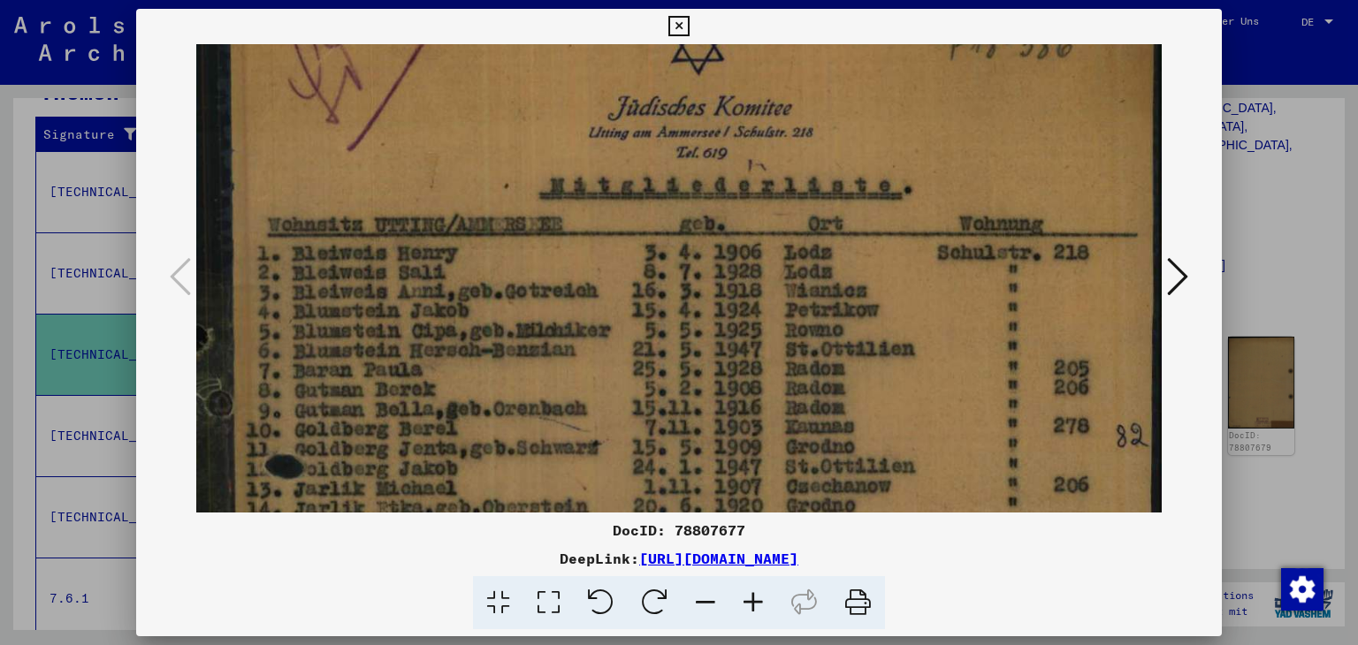
drag, startPoint x: 915, startPoint y: 443, endPoint x: 895, endPoint y: 365, distance: 80.4
click at [895, 365] on img at bounding box center [679, 583] width 966 height 1241
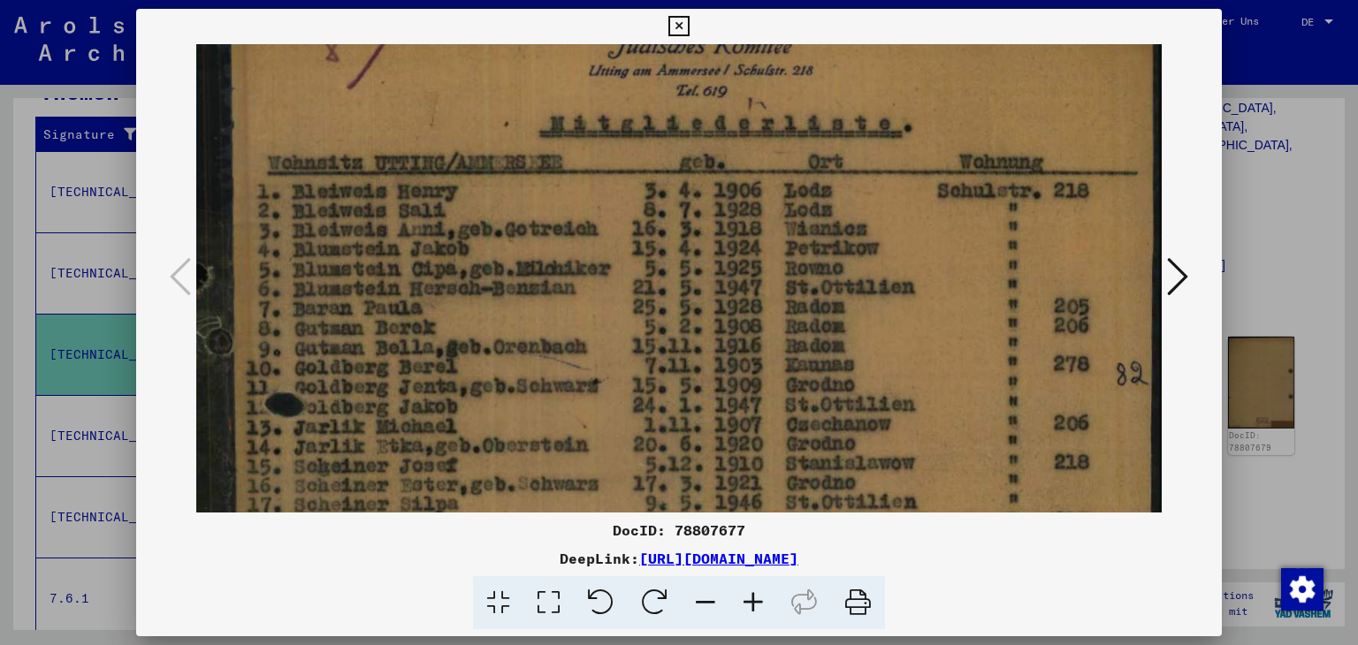
scroll to position [148, 0]
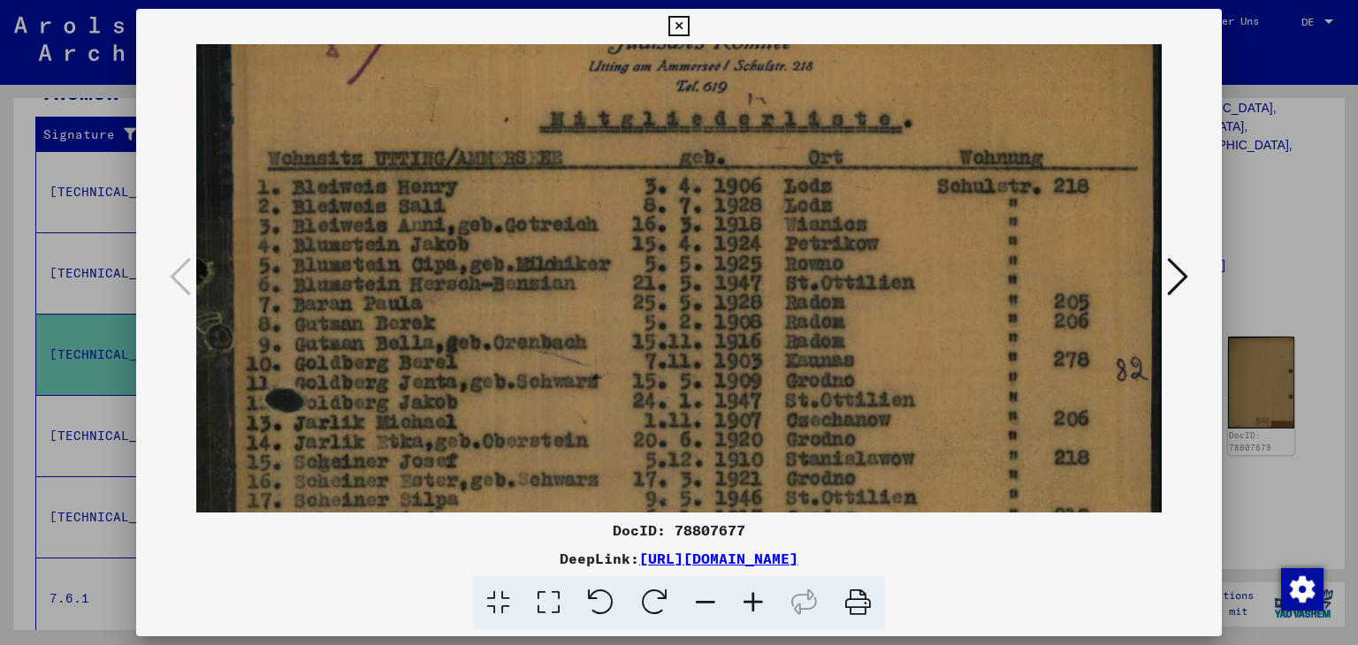
drag, startPoint x: 907, startPoint y: 419, endPoint x: 916, endPoint y: 355, distance: 65.1
click at [916, 355] on img at bounding box center [679, 517] width 966 height 1241
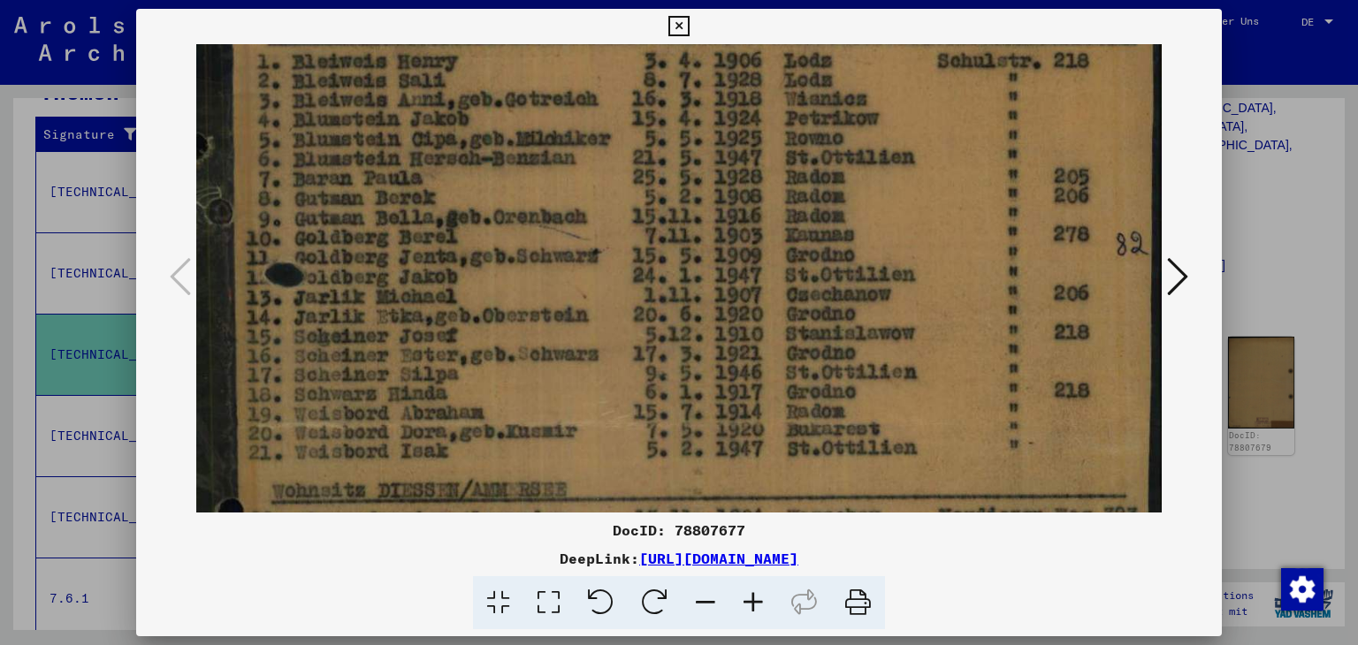
drag, startPoint x: 916, startPoint y: 355, endPoint x: 909, endPoint y: 199, distance: 155.8
click at [908, 213] on img at bounding box center [679, 391] width 966 height 1241
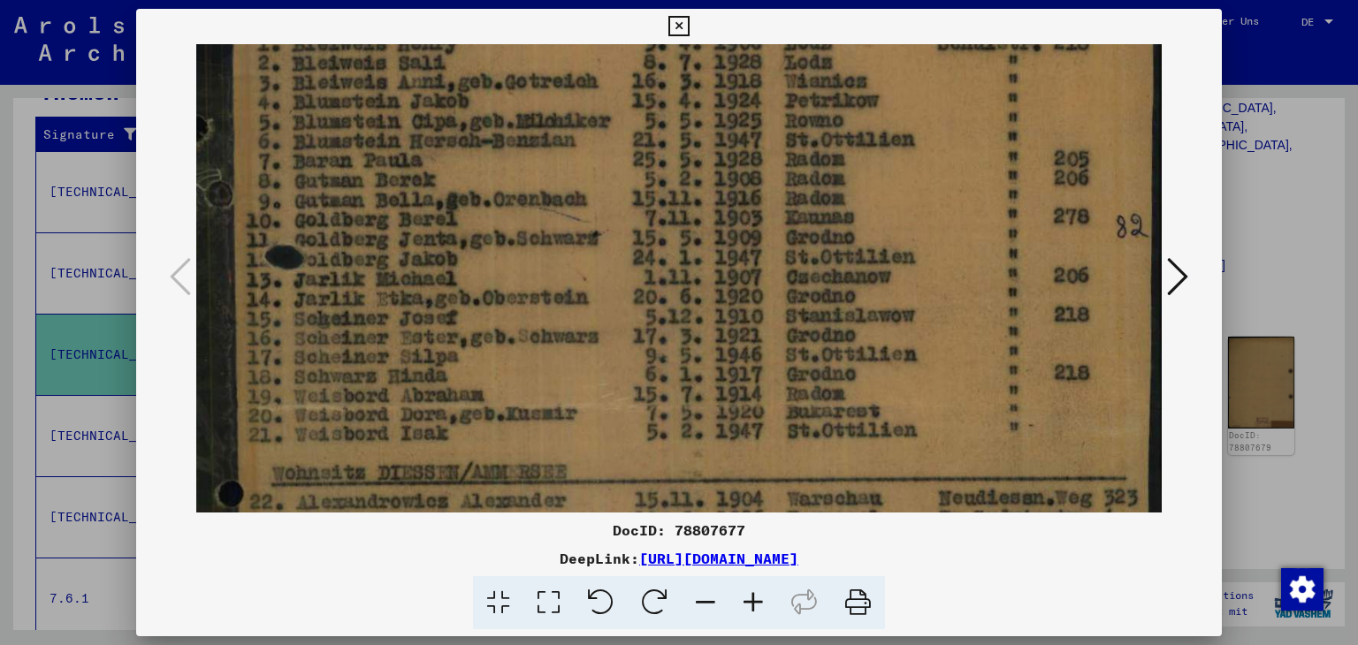
click at [1184, 273] on icon at bounding box center [1177, 277] width 21 height 42
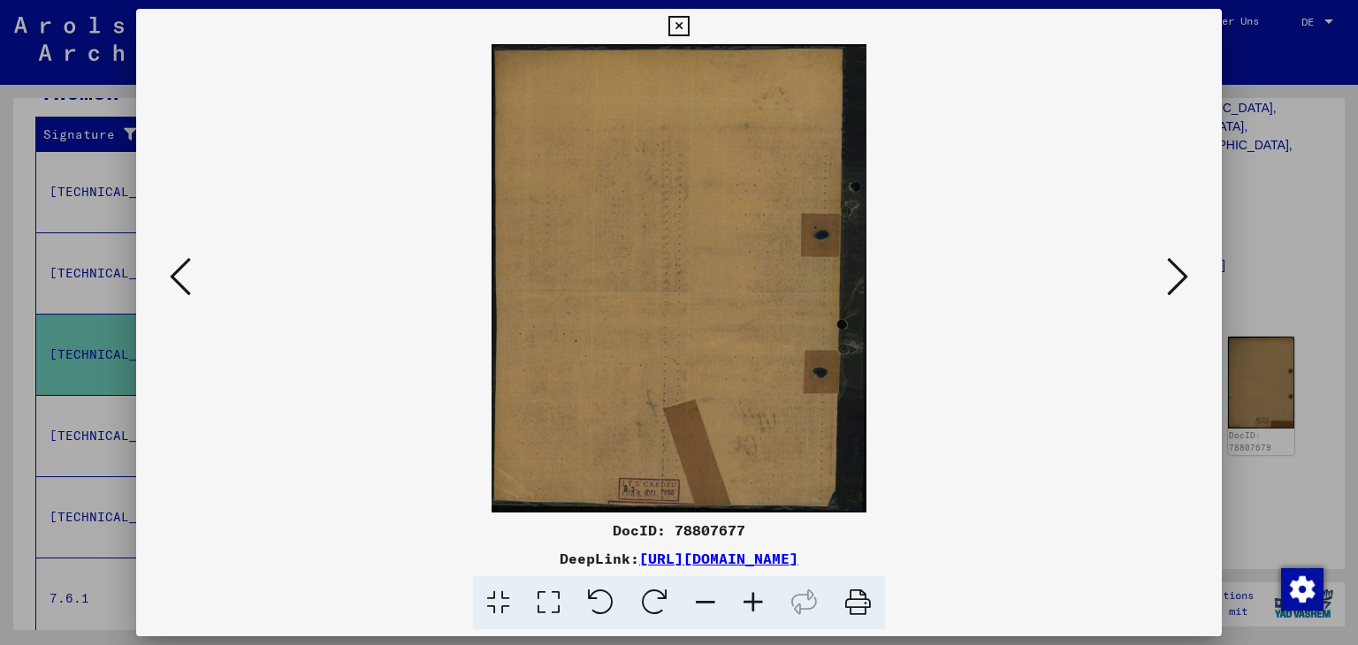
click at [1181, 274] on icon at bounding box center [1177, 277] width 21 height 42
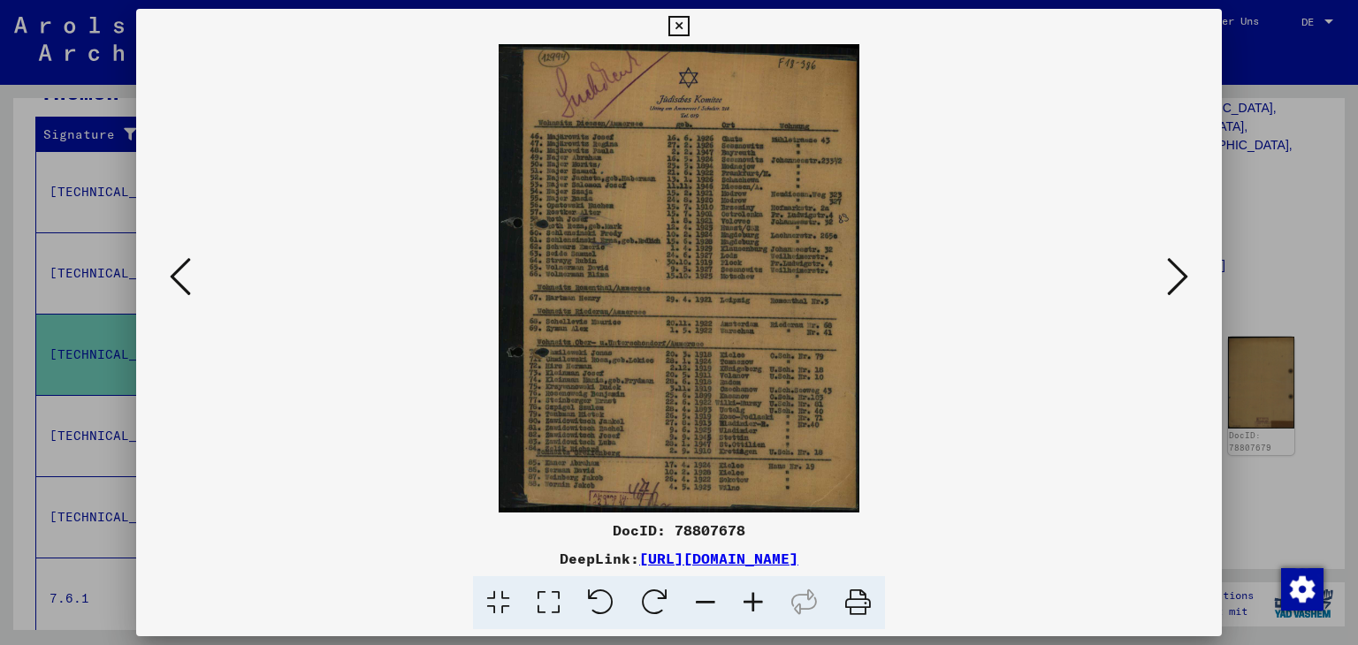
click at [1185, 269] on icon at bounding box center [1177, 277] width 21 height 42
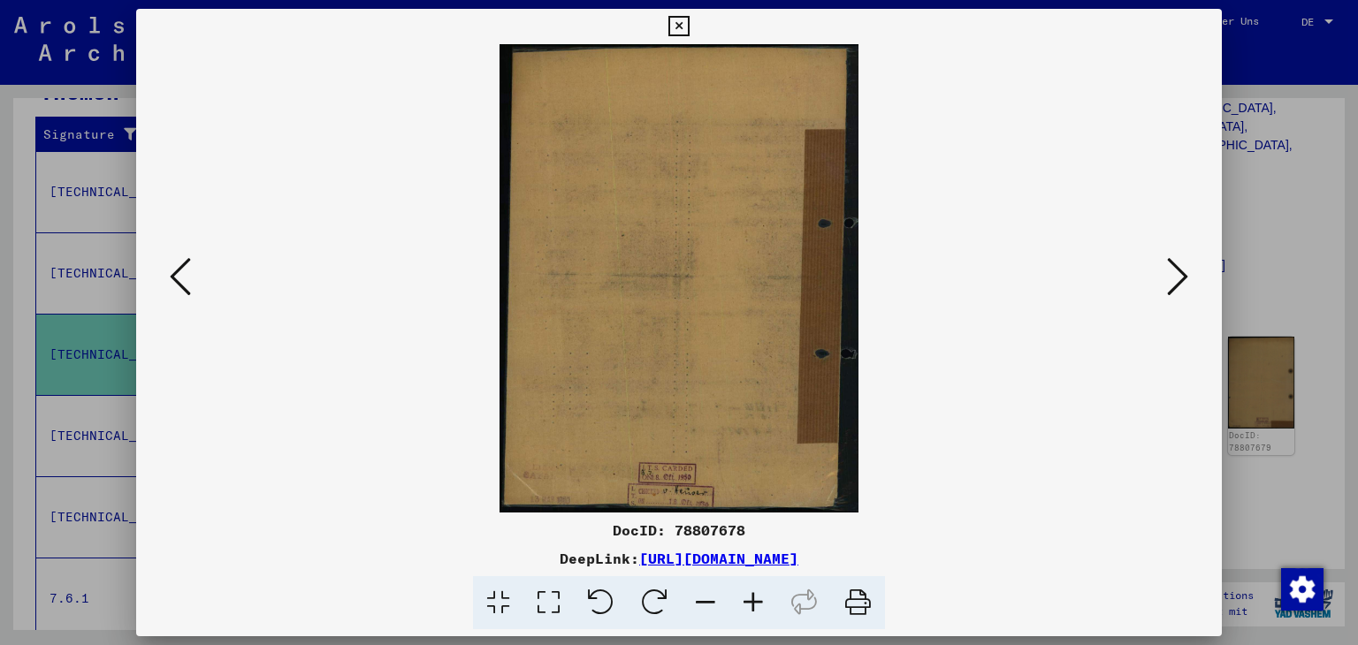
click at [1181, 271] on icon at bounding box center [1177, 277] width 21 height 42
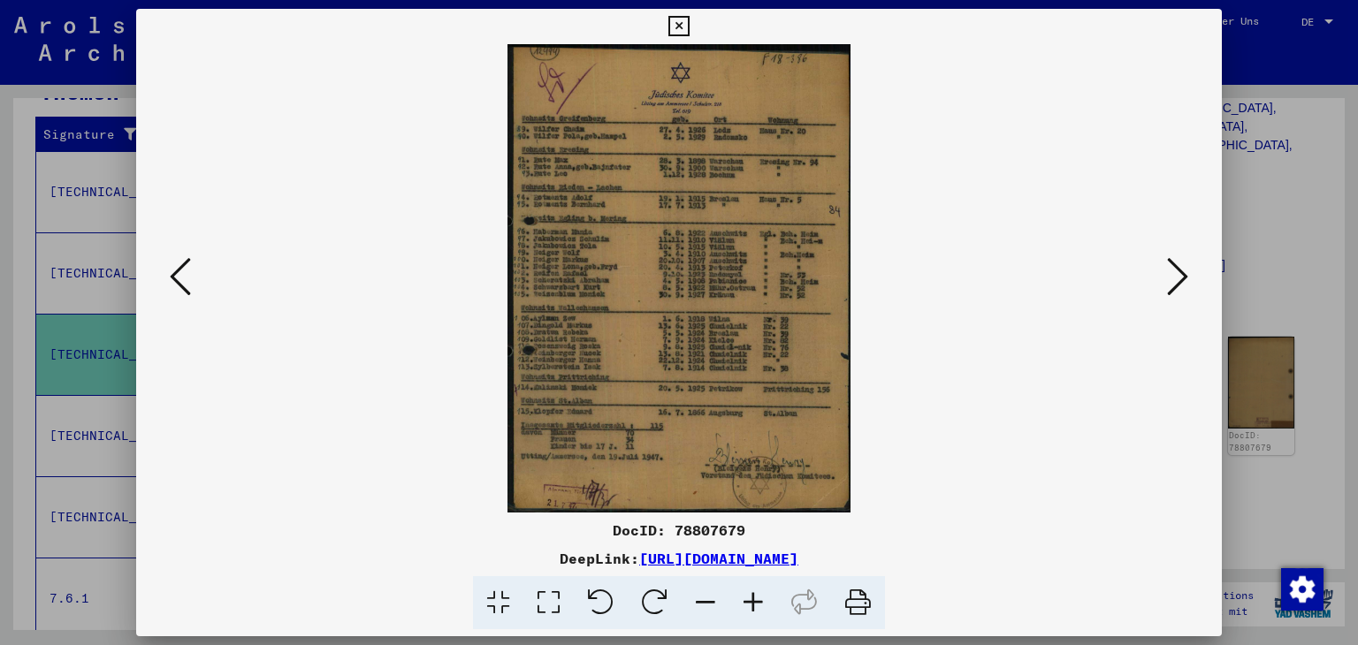
click at [1179, 273] on icon at bounding box center [1177, 277] width 21 height 42
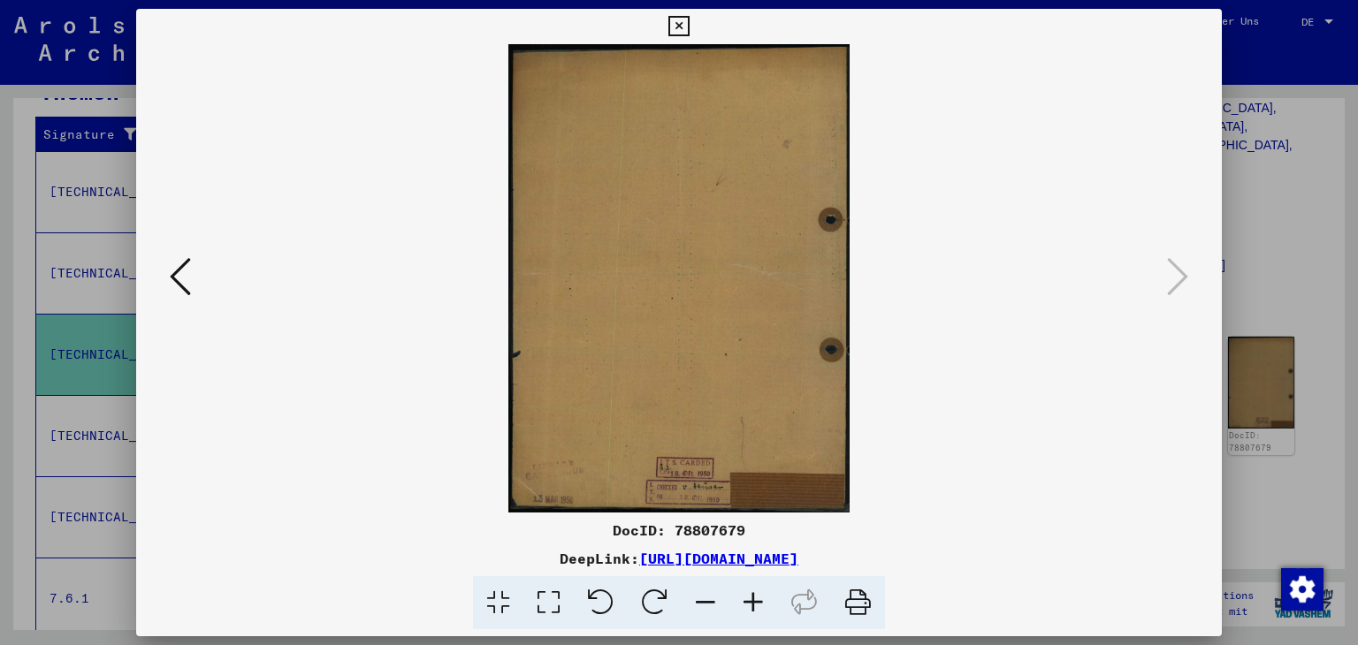
click at [679, 22] on icon at bounding box center [678, 26] width 20 height 21
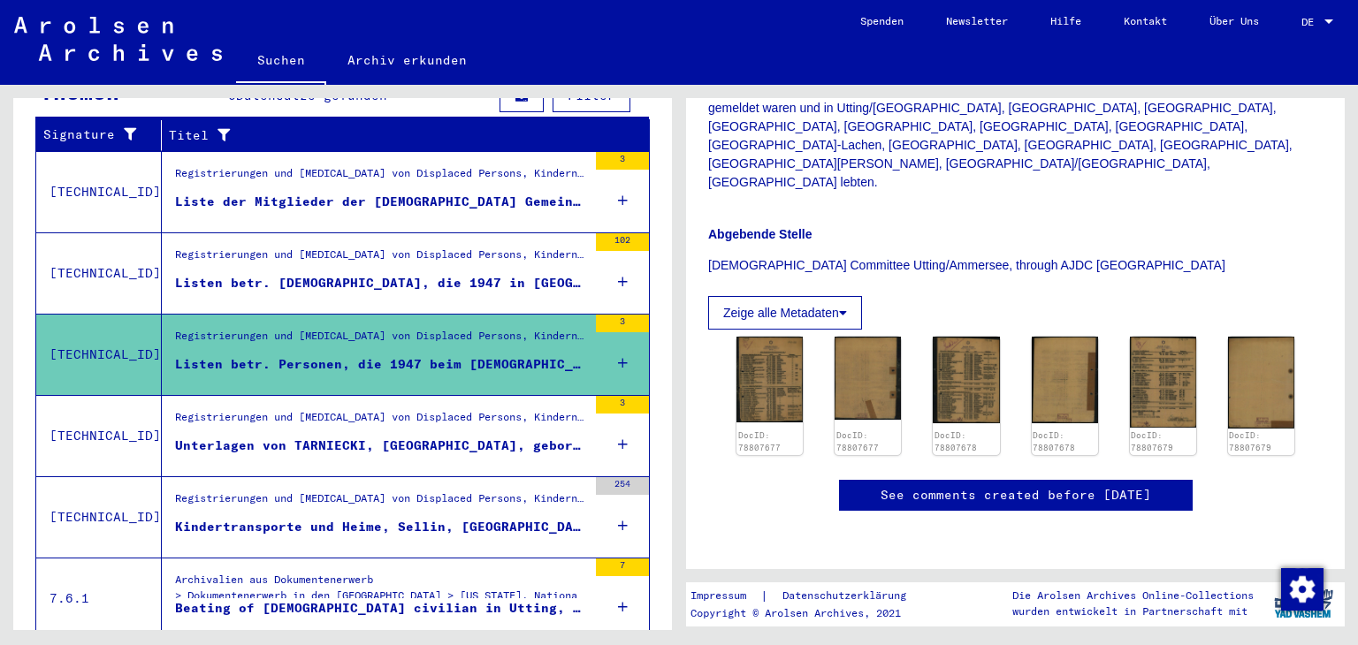
scroll to position [399, 0]
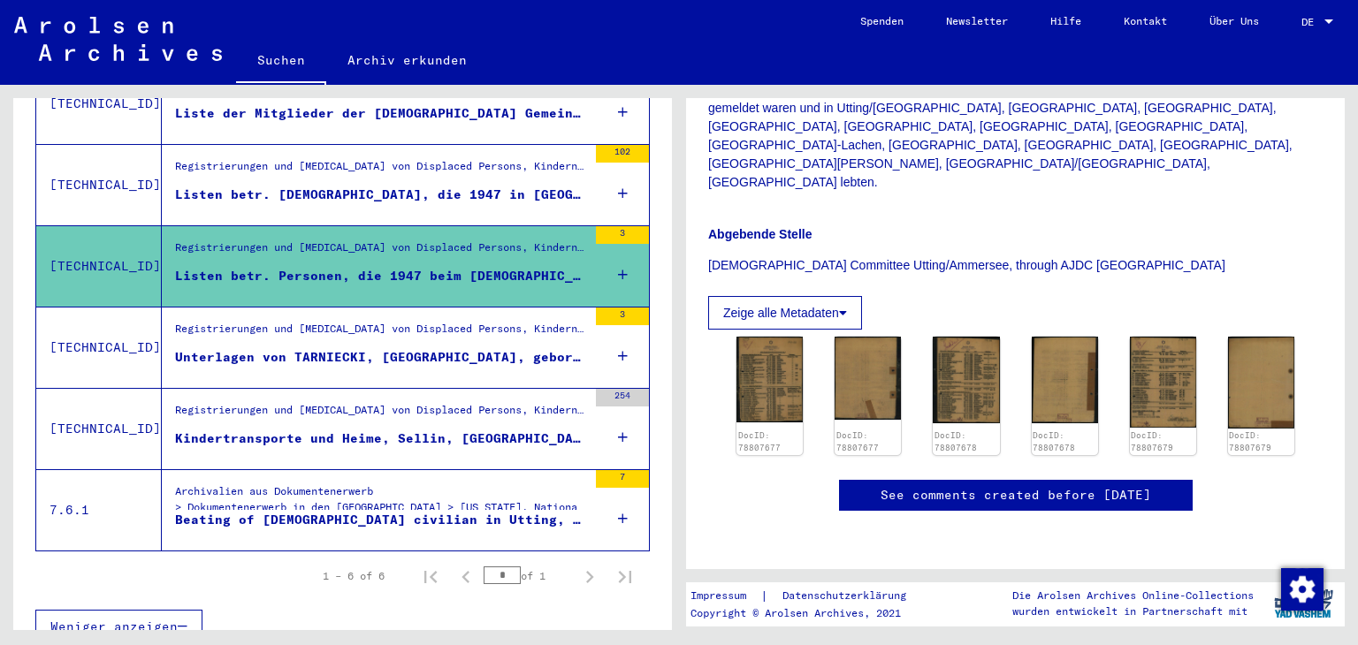
click at [350, 348] on div "Unterlagen von TARNIECKI, [GEOGRAPHIC_DATA], geboren am [DEMOGRAPHIC_DATA], geb…" at bounding box center [381, 357] width 412 height 19
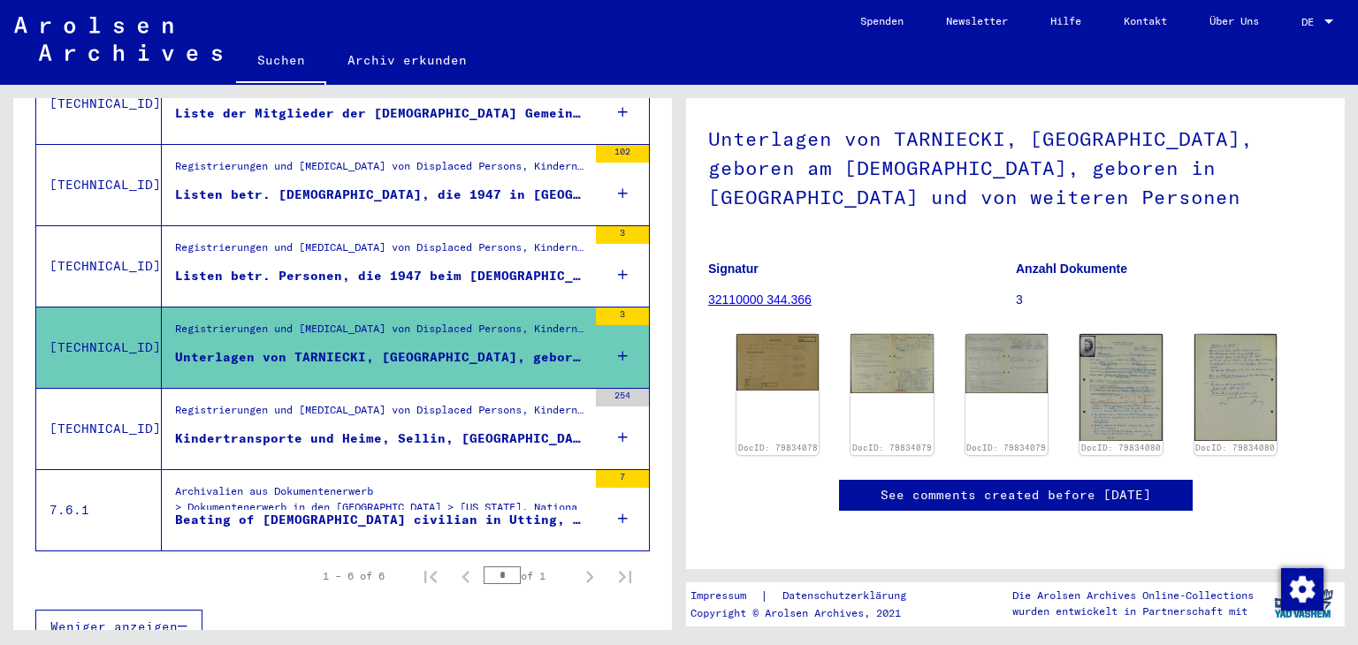
scroll to position [265, 0]
click at [792, 332] on img at bounding box center [778, 361] width 87 height 59
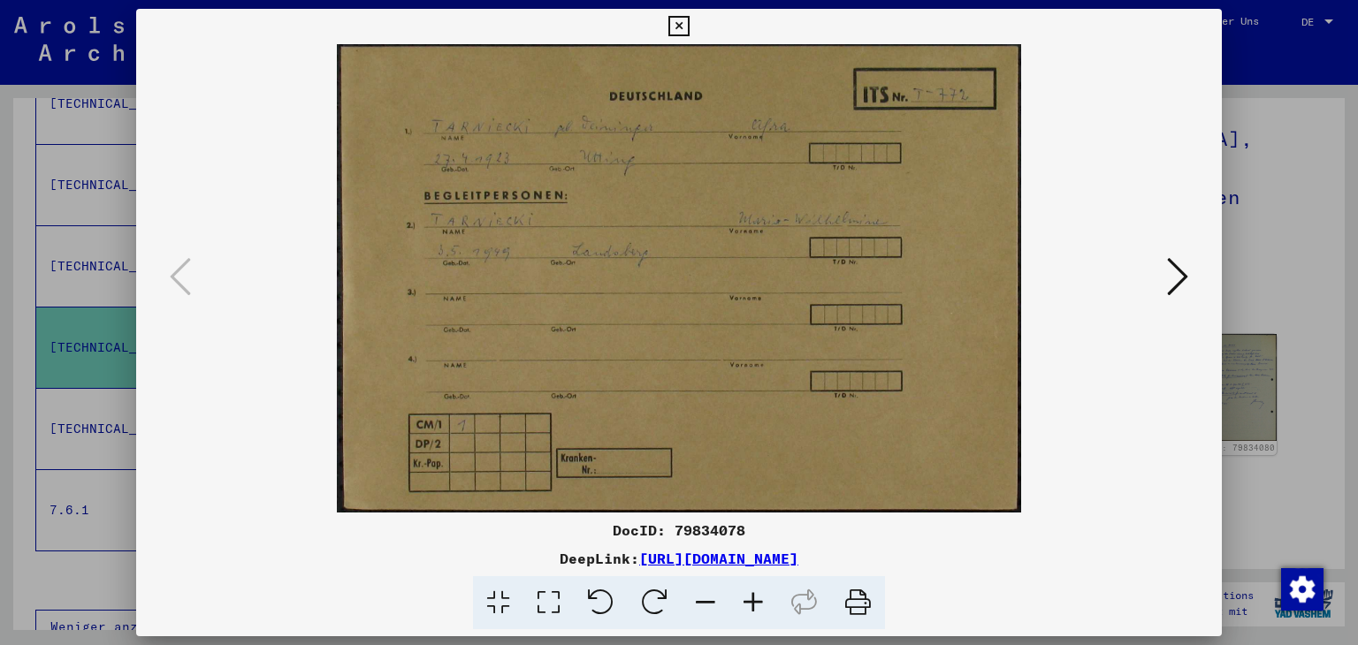
click at [557, 604] on icon at bounding box center [548, 603] width 50 height 54
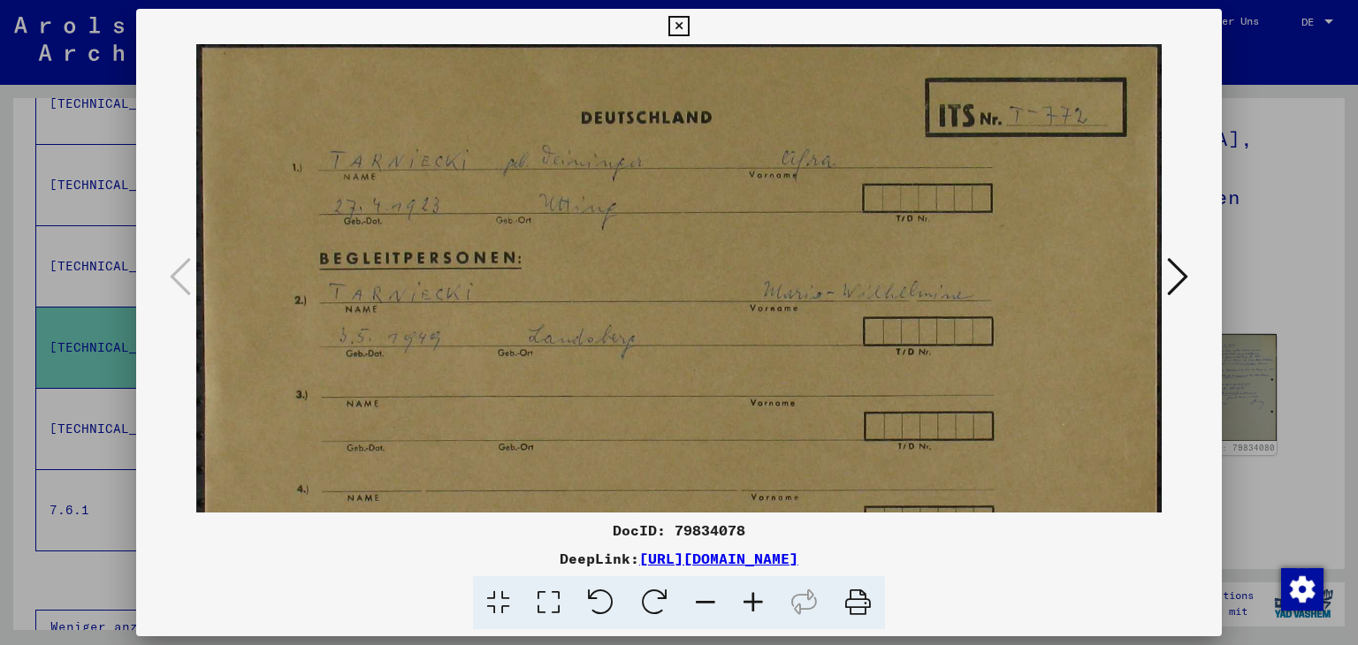
click at [1180, 275] on icon at bounding box center [1177, 277] width 21 height 42
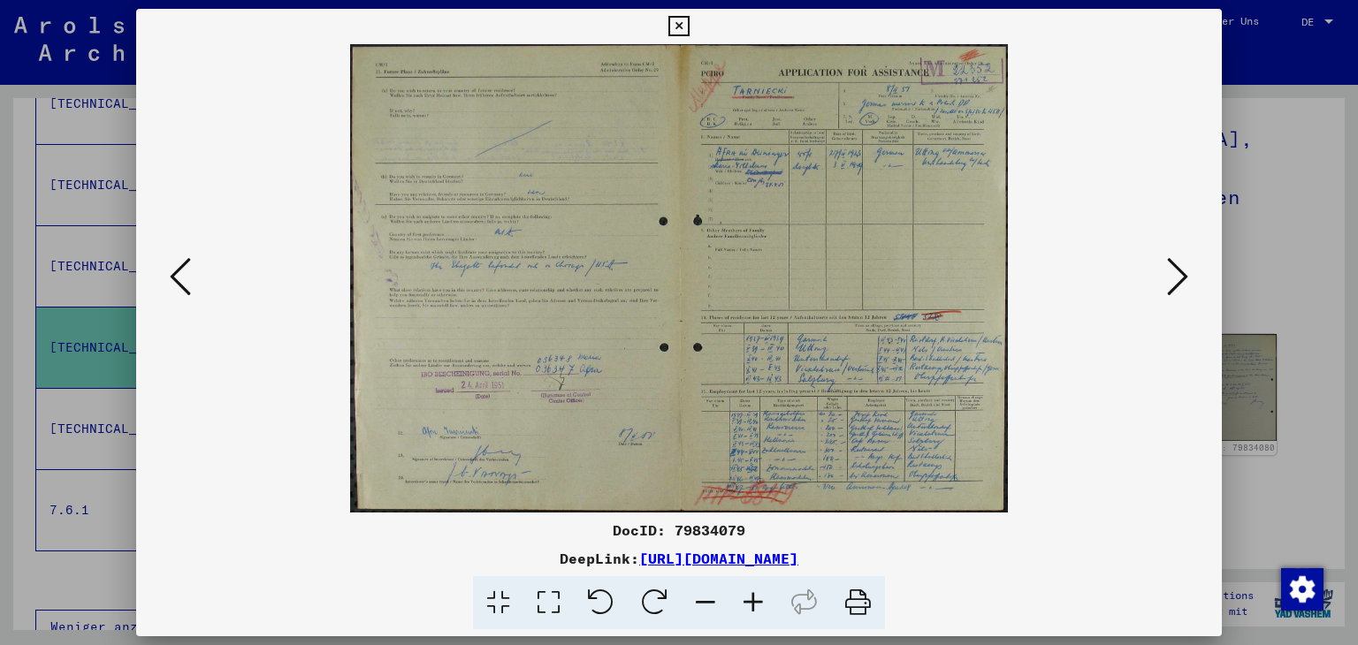
click at [545, 596] on icon at bounding box center [548, 603] width 50 height 54
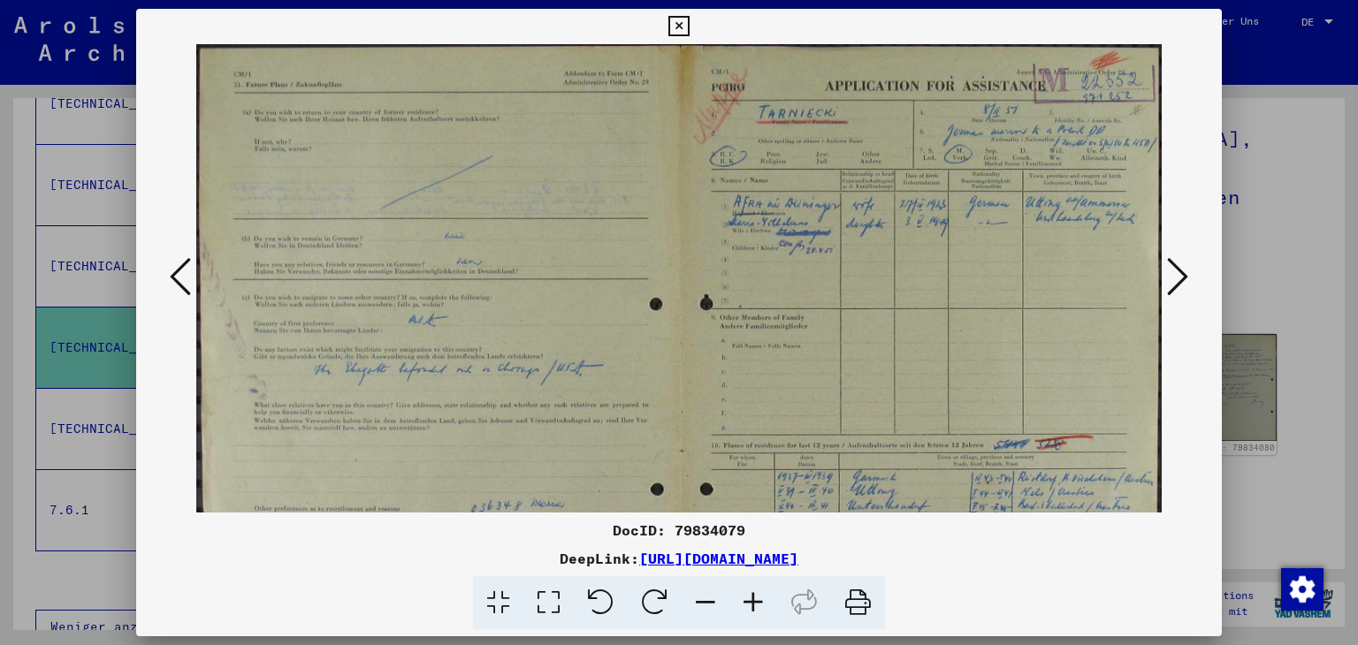
scroll to position [1, 0]
drag, startPoint x: 753, startPoint y: 329, endPoint x: 686, endPoint y: 327, distance: 67.2
click at [686, 327] on img at bounding box center [679, 387] width 966 height 688
click at [1176, 279] on icon at bounding box center [1177, 277] width 21 height 42
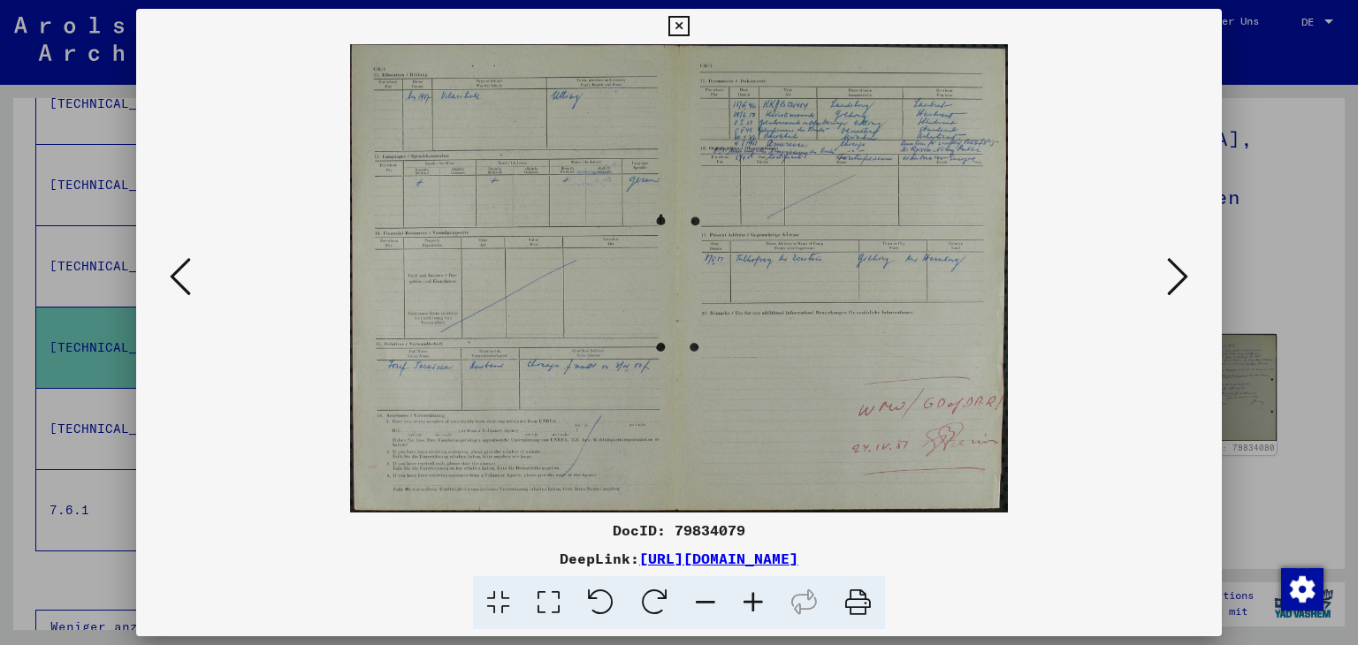
click at [1179, 277] on icon at bounding box center [1177, 277] width 21 height 42
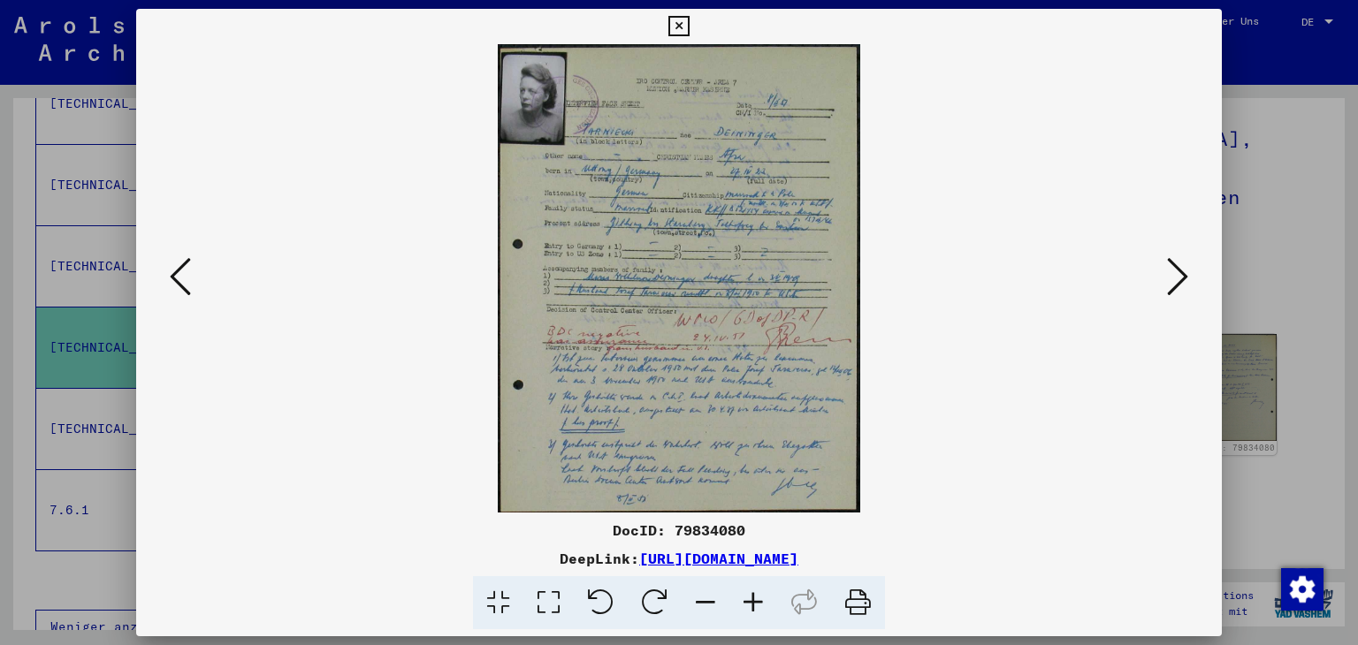
click at [678, 31] on icon at bounding box center [678, 26] width 20 height 21
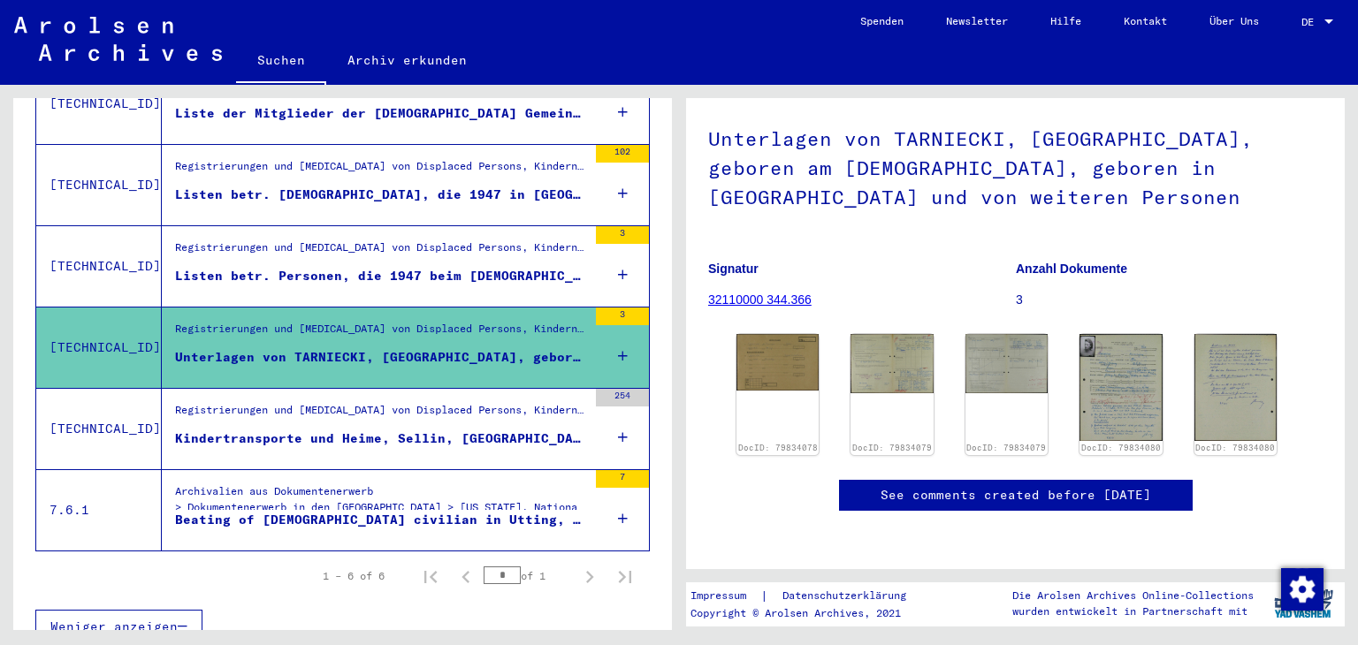
click at [355, 430] on div "Kindertransporte und Heime, Sellin, [GEOGRAPHIC_DATA], [GEOGRAPHIC_DATA], [GEOG…" at bounding box center [381, 439] width 412 height 19
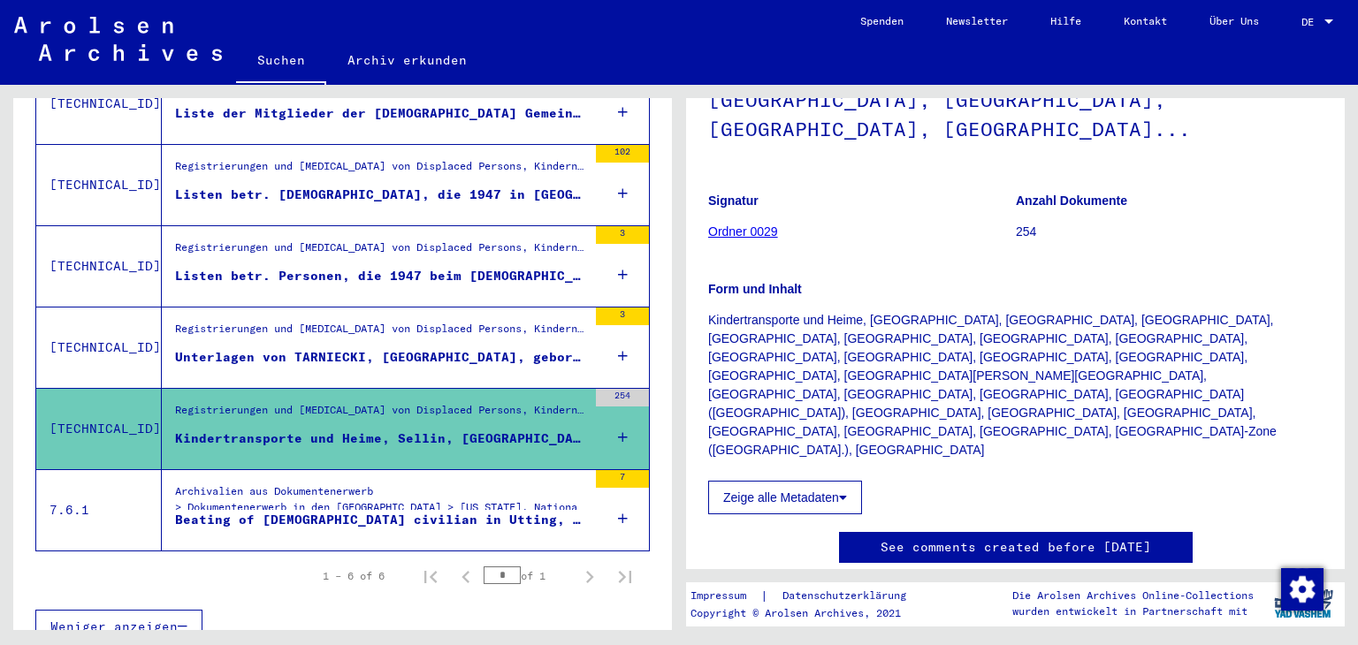
scroll to position [129, 0]
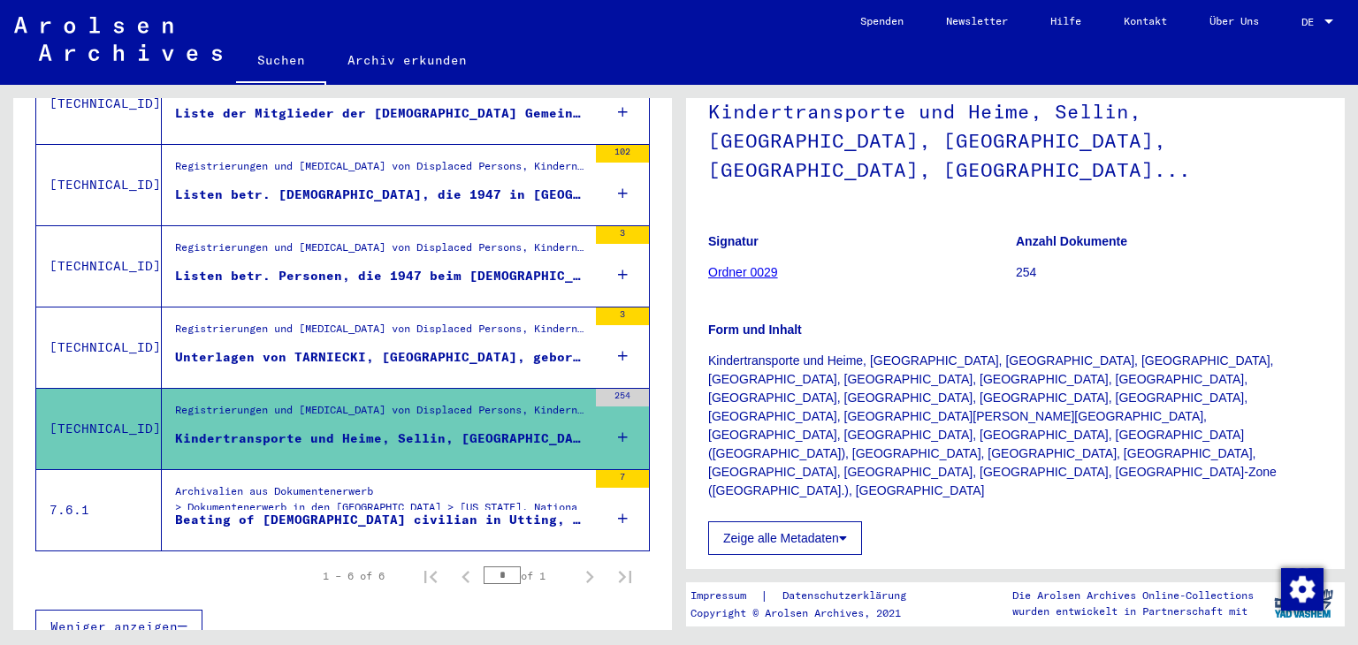
click at [792, 522] on button "Zeige alle Metadaten" at bounding box center [785, 539] width 154 height 34
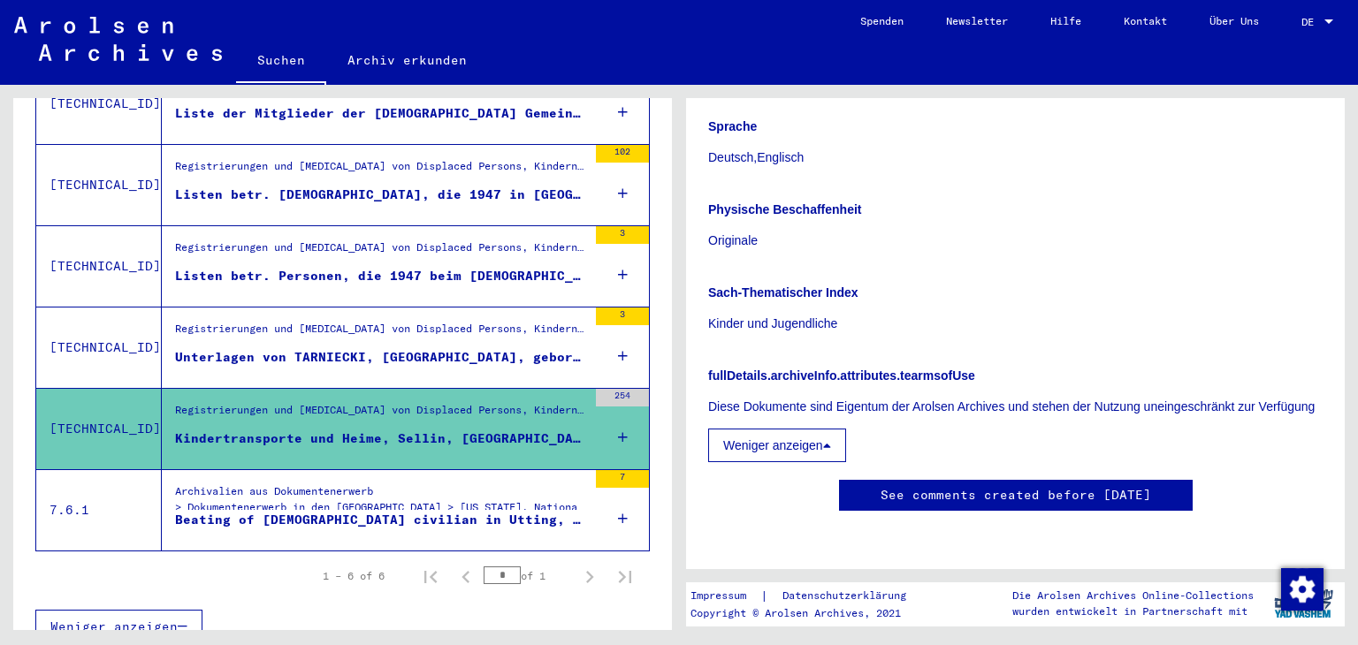
scroll to position [1002, 0]
click at [304, 511] on div "Beating of [DEMOGRAPHIC_DATA] civilian in Utting, murder of five [DEMOGRAPHIC_D…" at bounding box center [381, 520] width 412 height 19
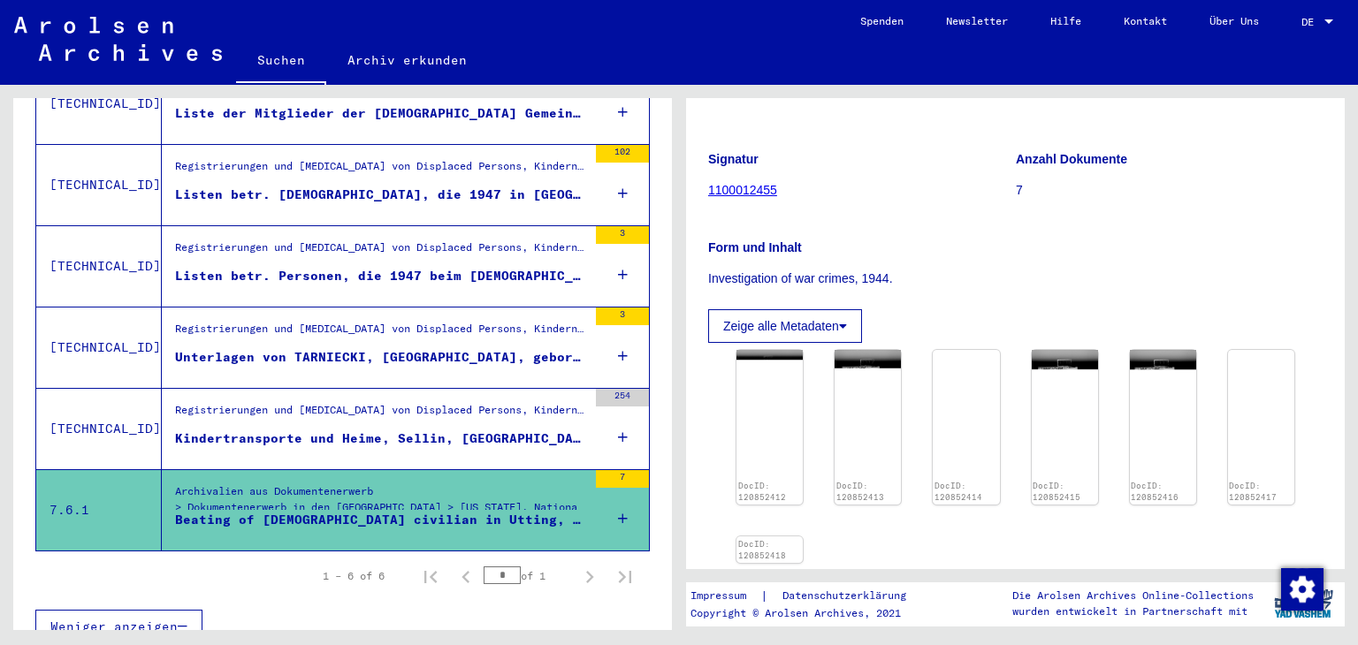
scroll to position [265, 0]
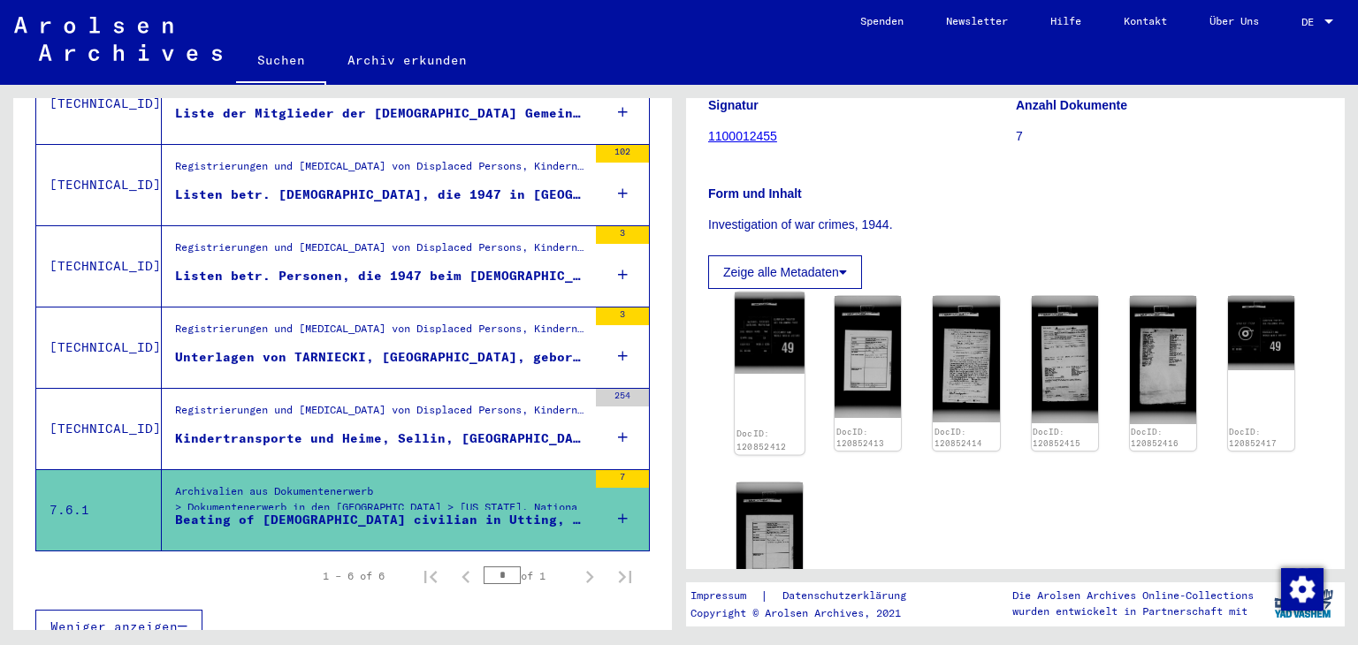
click at [760, 302] on img at bounding box center [770, 334] width 70 height 82
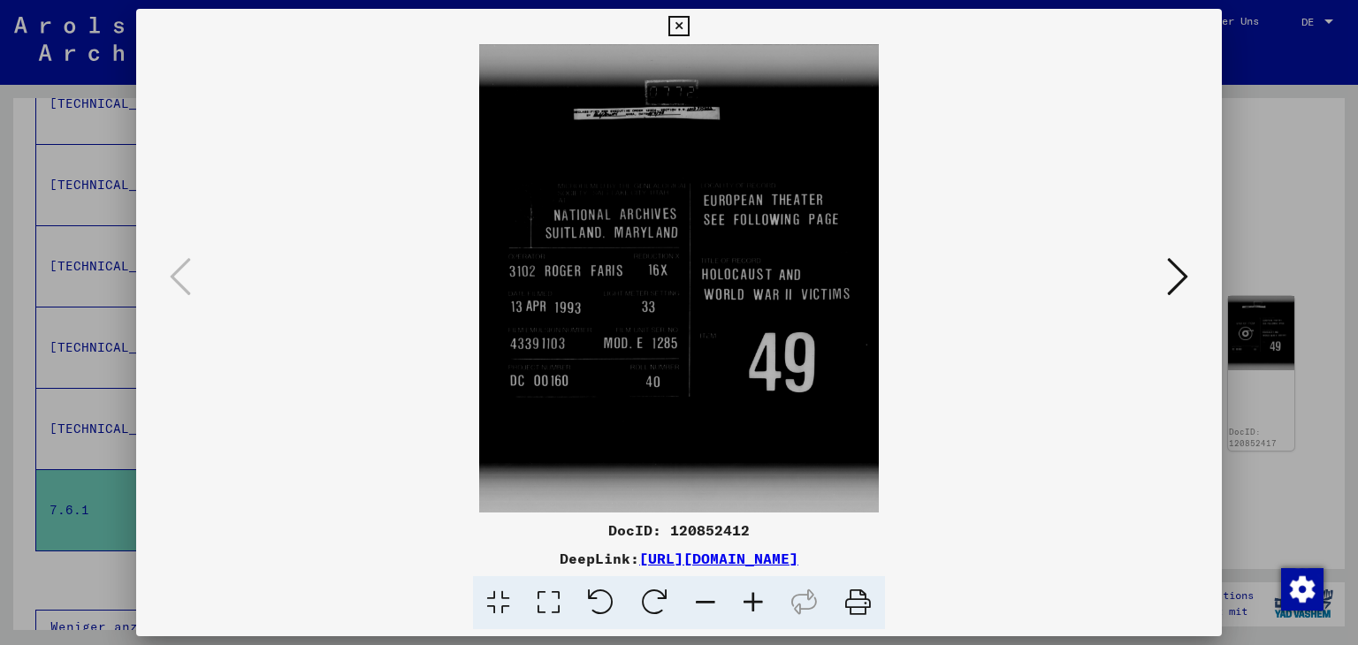
click at [1174, 278] on icon at bounding box center [1177, 277] width 21 height 42
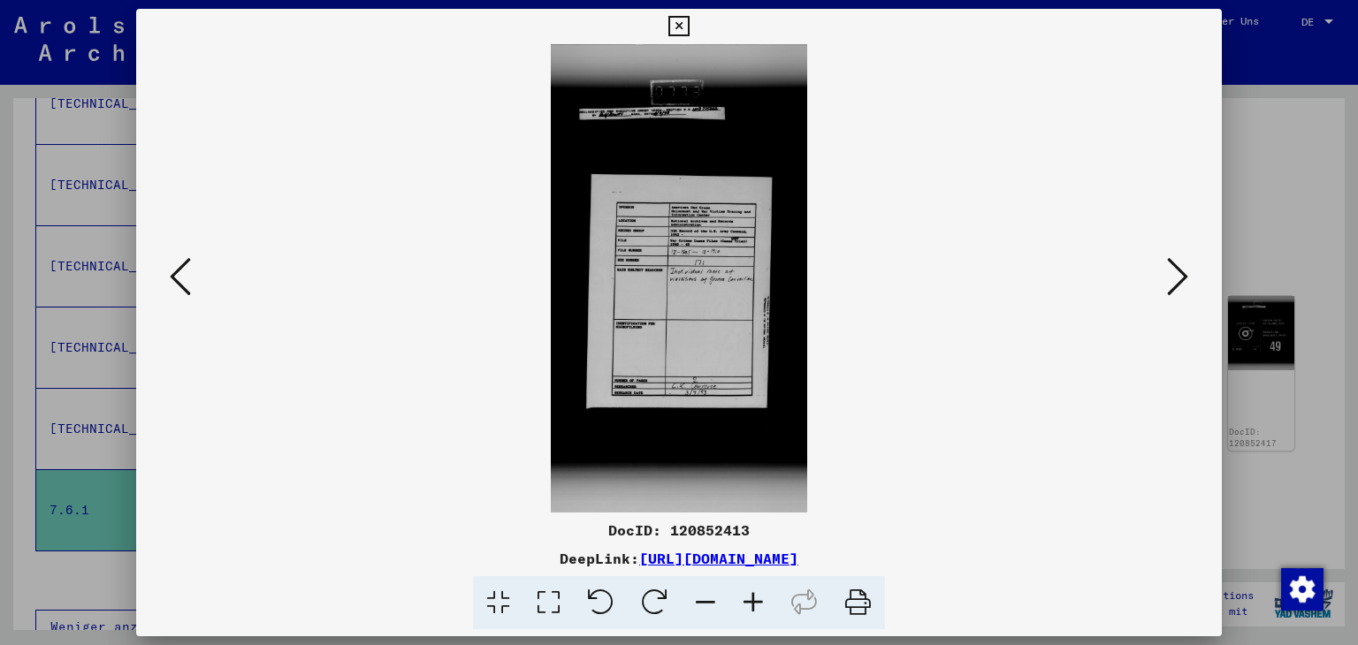
click at [553, 599] on icon at bounding box center [548, 603] width 50 height 54
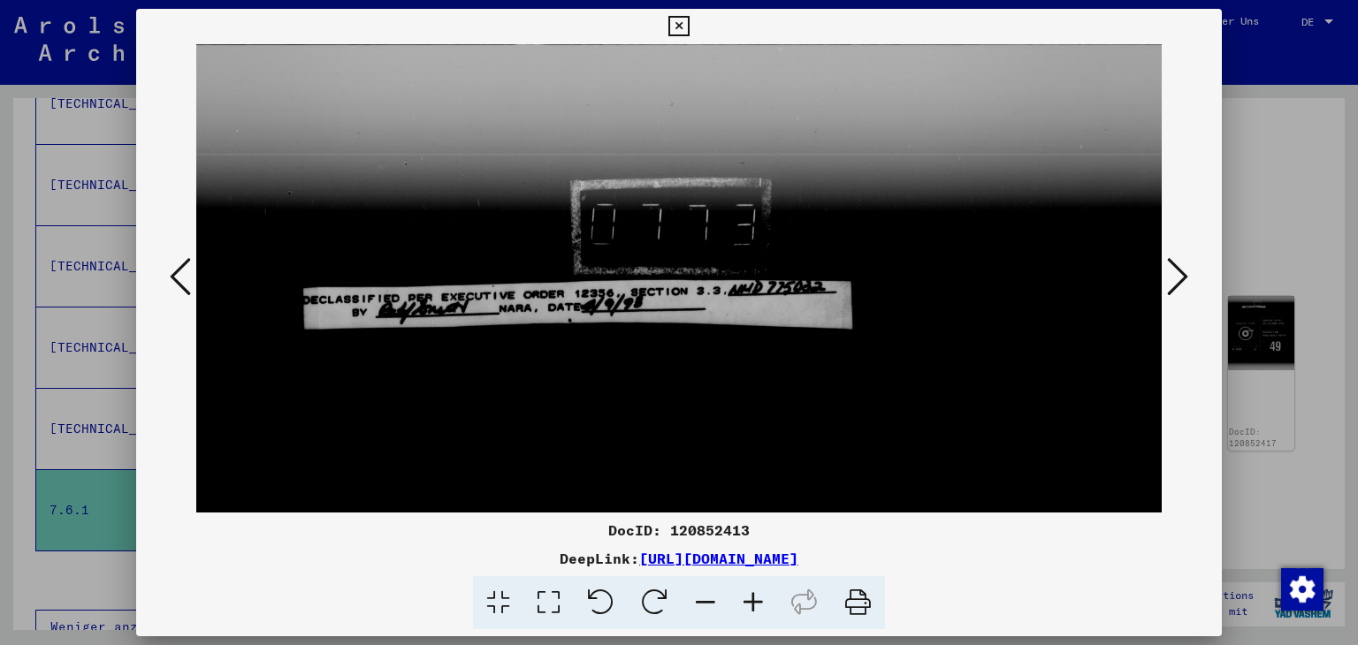
click at [179, 272] on icon at bounding box center [180, 277] width 21 height 42
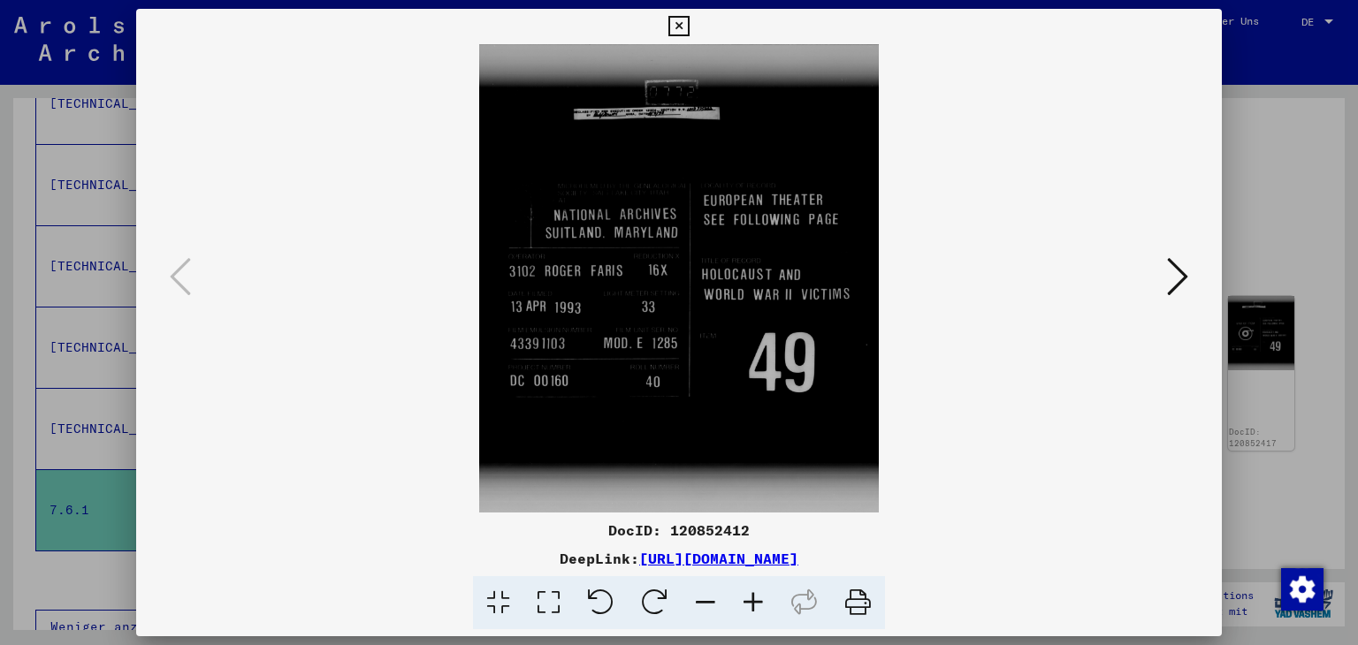
click at [551, 604] on icon at bounding box center [548, 603] width 50 height 54
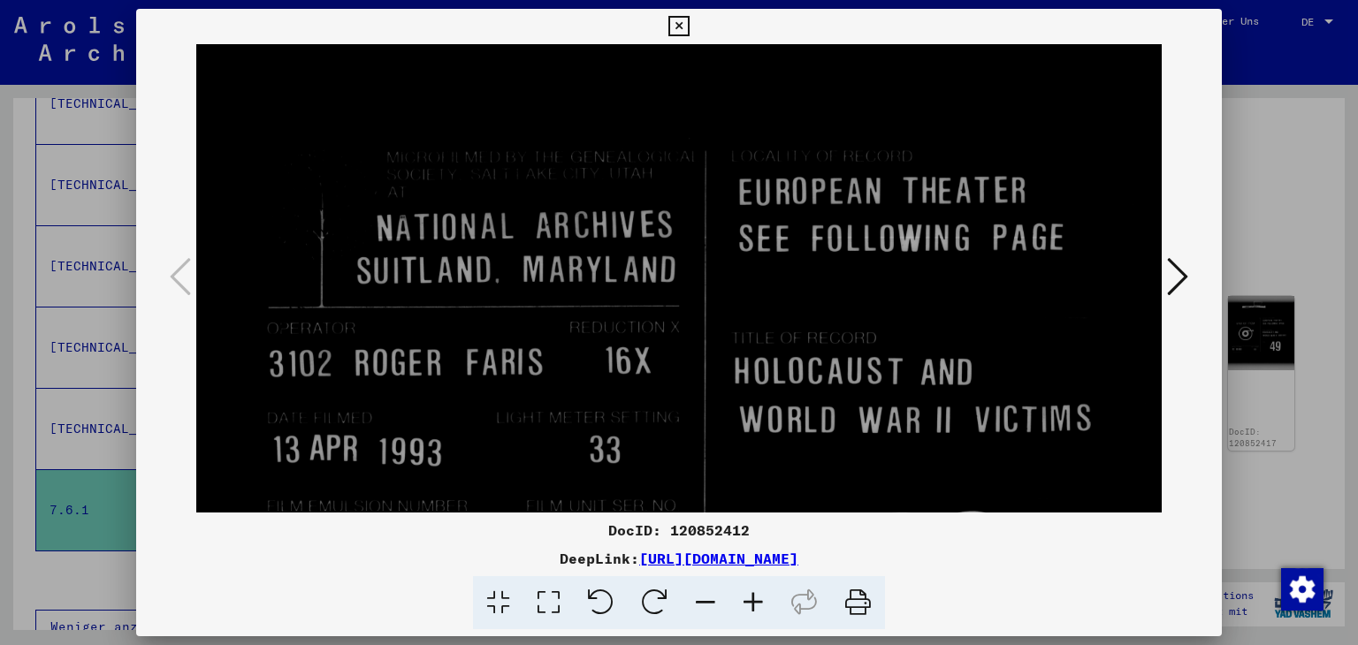
drag, startPoint x: 884, startPoint y: 420, endPoint x: 872, endPoint y: 195, distance: 225.8
click at [876, 187] on img at bounding box center [679, 380] width 966 height 1135
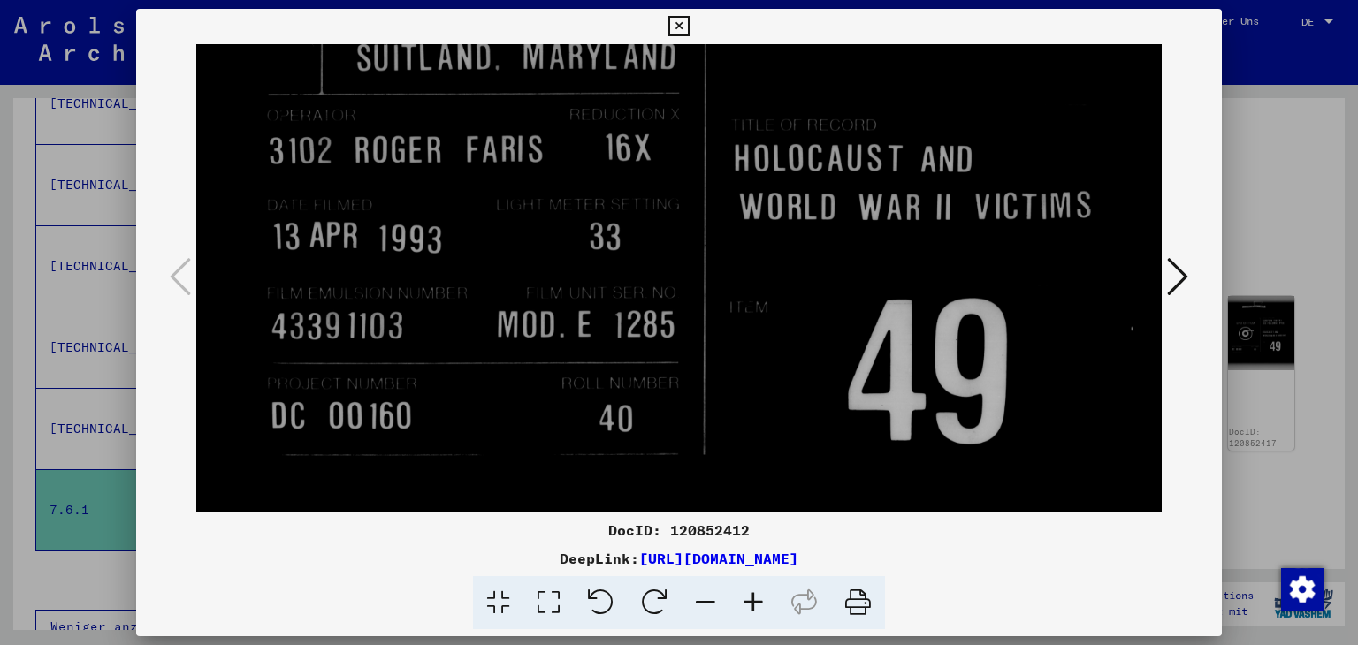
drag, startPoint x: 838, startPoint y: 401, endPoint x: 827, endPoint y: 191, distance: 209.9
click at [827, 192] on img at bounding box center [679, 167] width 966 height 1135
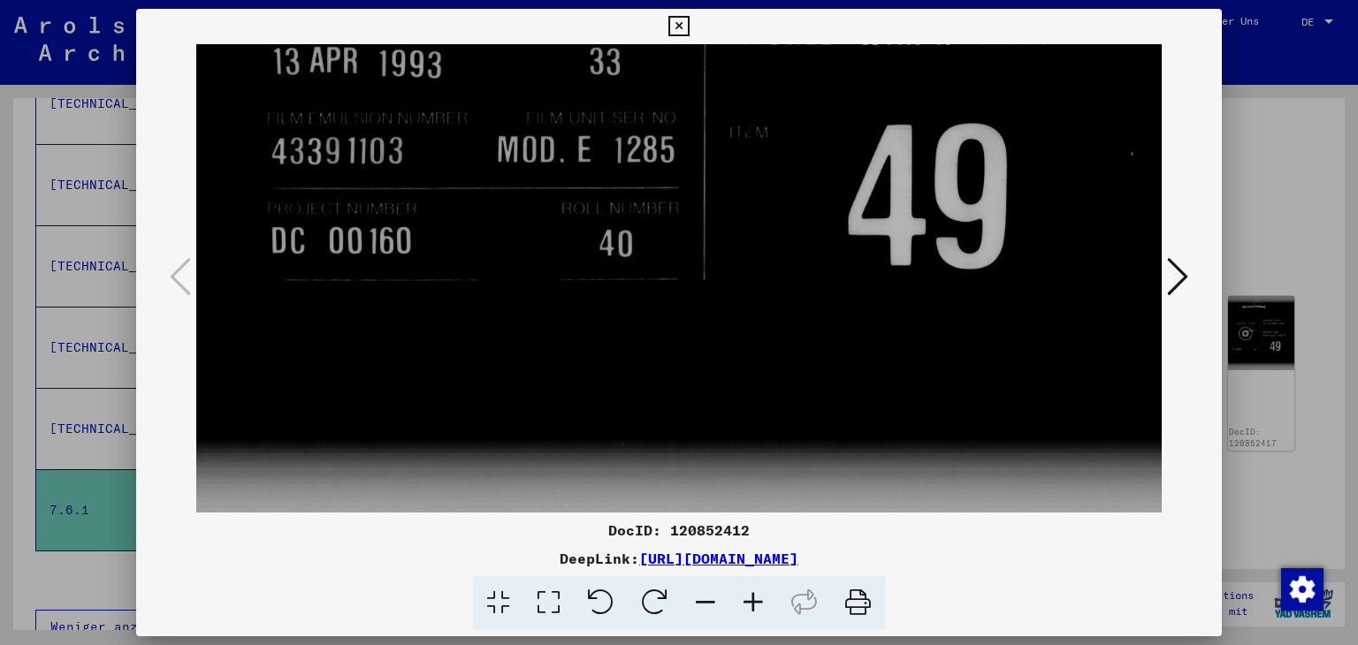
drag, startPoint x: 822, startPoint y: 190, endPoint x: 822, endPoint y: 157, distance: 32.7
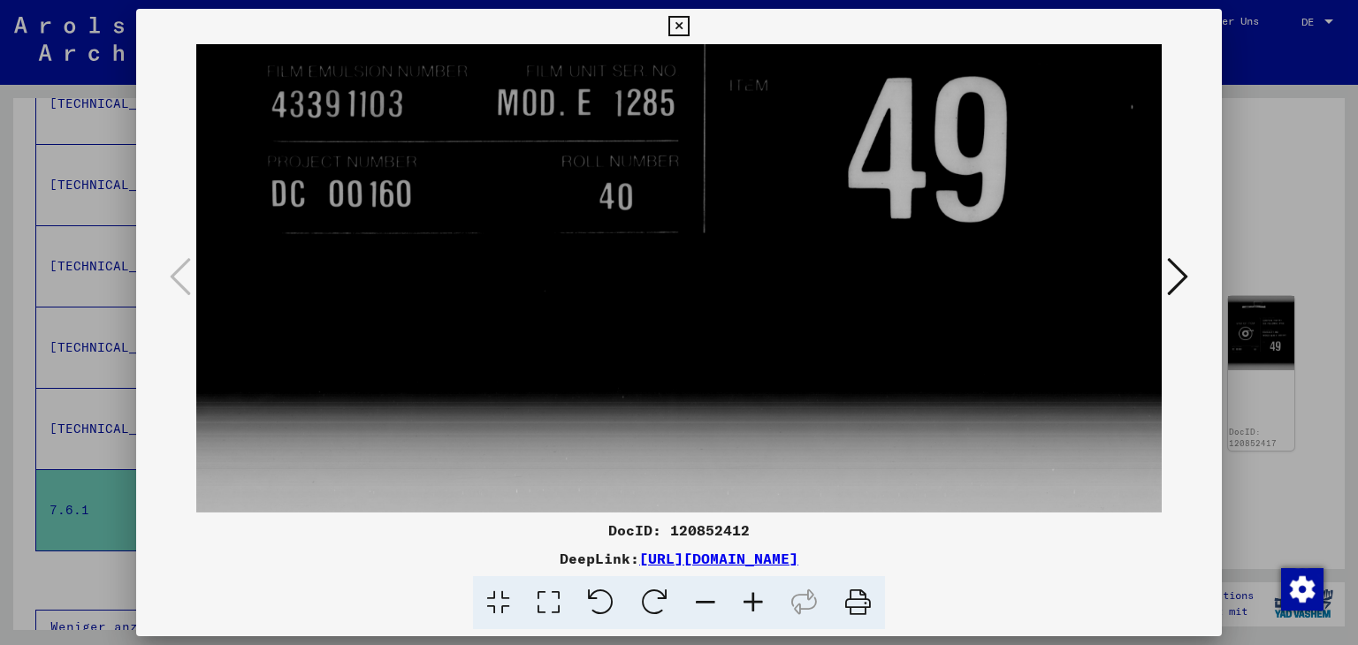
drag, startPoint x: 816, startPoint y: 397, endPoint x: 807, endPoint y: 247, distance: 150.6
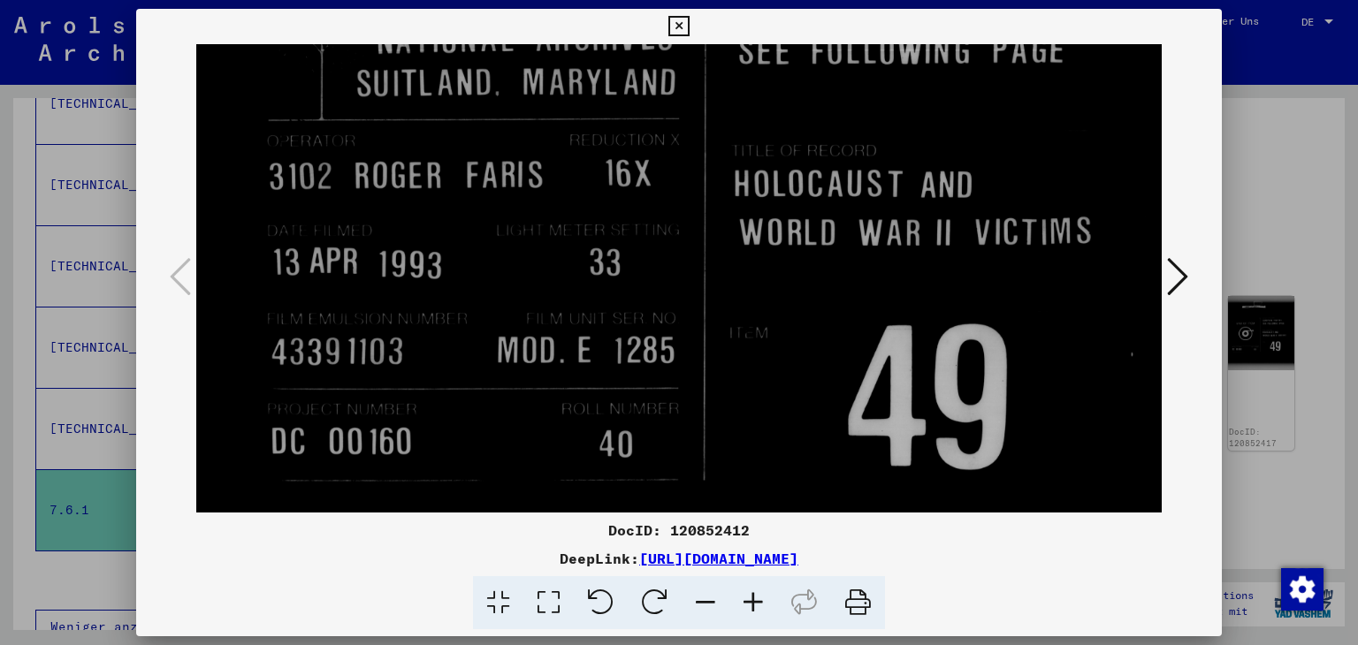
drag, startPoint x: 823, startPoint y: 259, endPoint x: 853, endPoint y: 346, distance: 91.7
click at [833, 485] on img at bounding box center [679, 193] width 966 height 1135
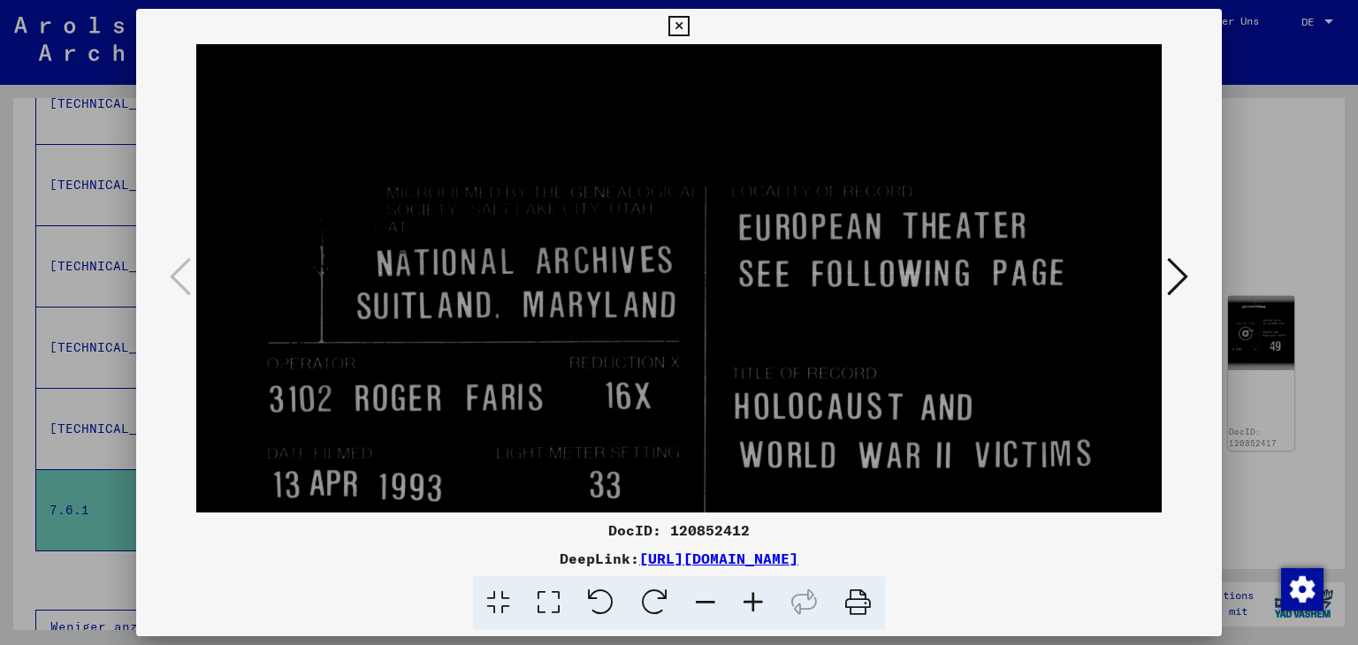
drag, startPoint x: 823, startPoint y: 153, endPoint x: 849, endPoint y: 209, distance: 61.3
click at [815, 407] on img at bounding box center [679, 416] width 966 height 1135
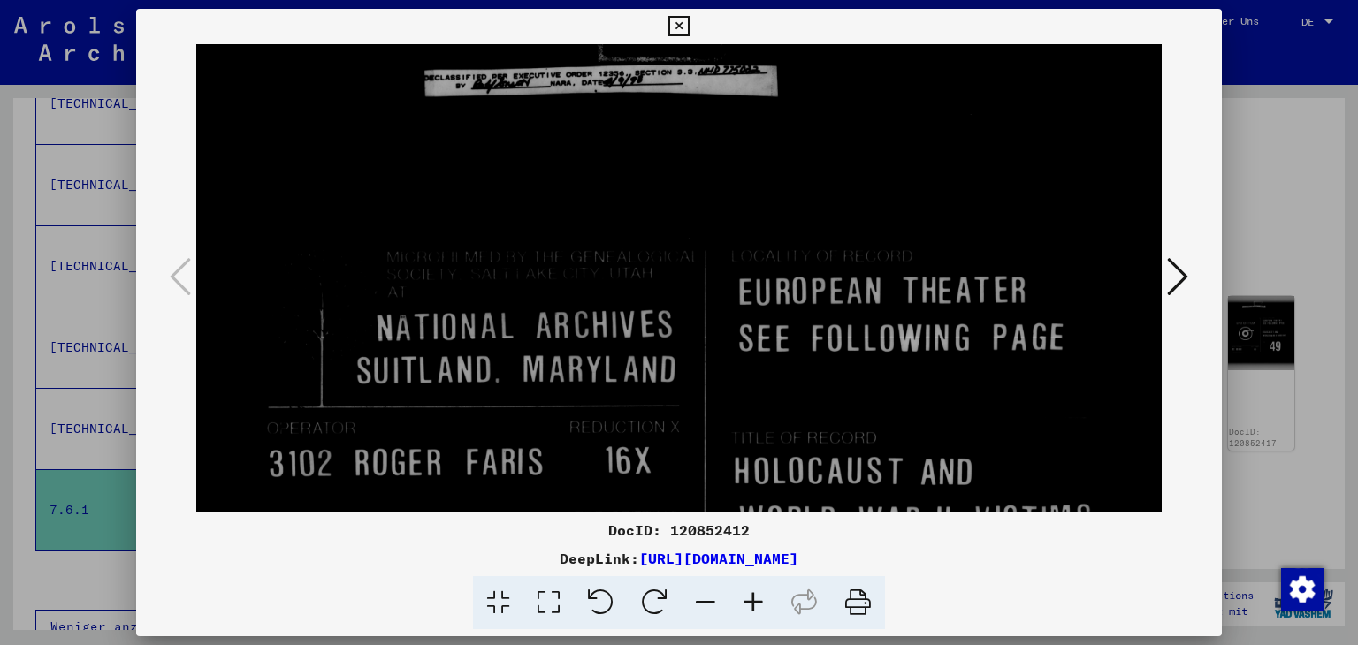
scroll to position [79, 0]
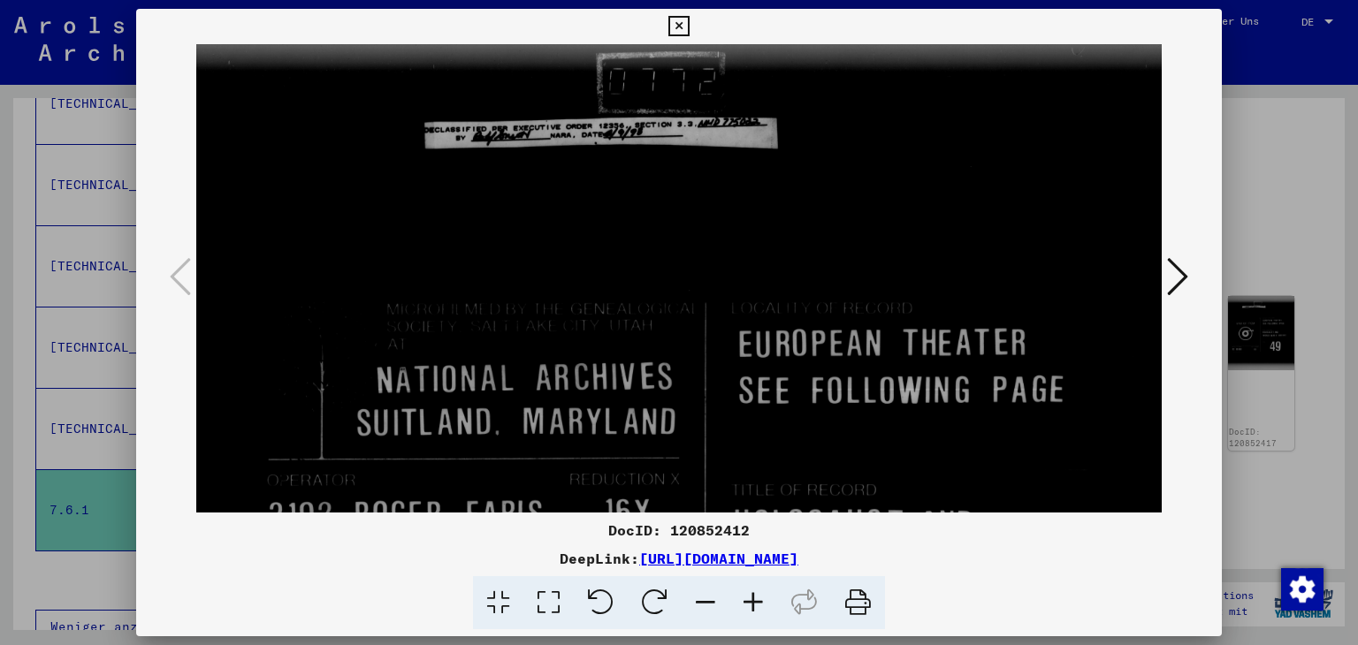
drag, startPoint x: 835, startPoint y: 189, endPoint x: 854, endPoint y: 270, distance: 82.8
click at [854, 270] on img at bounding box center [679, 533] width 966 height 1135
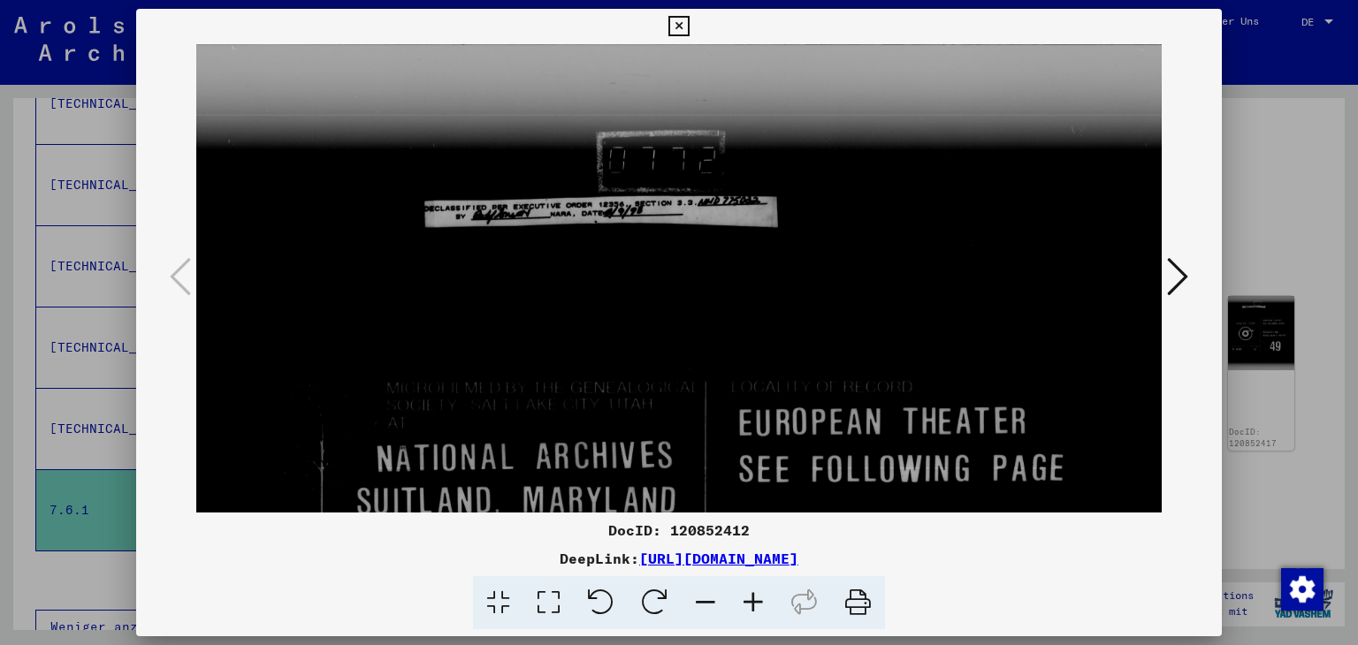
drag, startPoint x: 925, startPoint y: 158, endPoint x: 939, endPoint y: 342, distance: 184.4
click at [939, 342] on img at bounding box center [679, 611] width 966 height 1135
click at [1183, 277] on icon at bounding box center [1177, 277] width 21 height 42
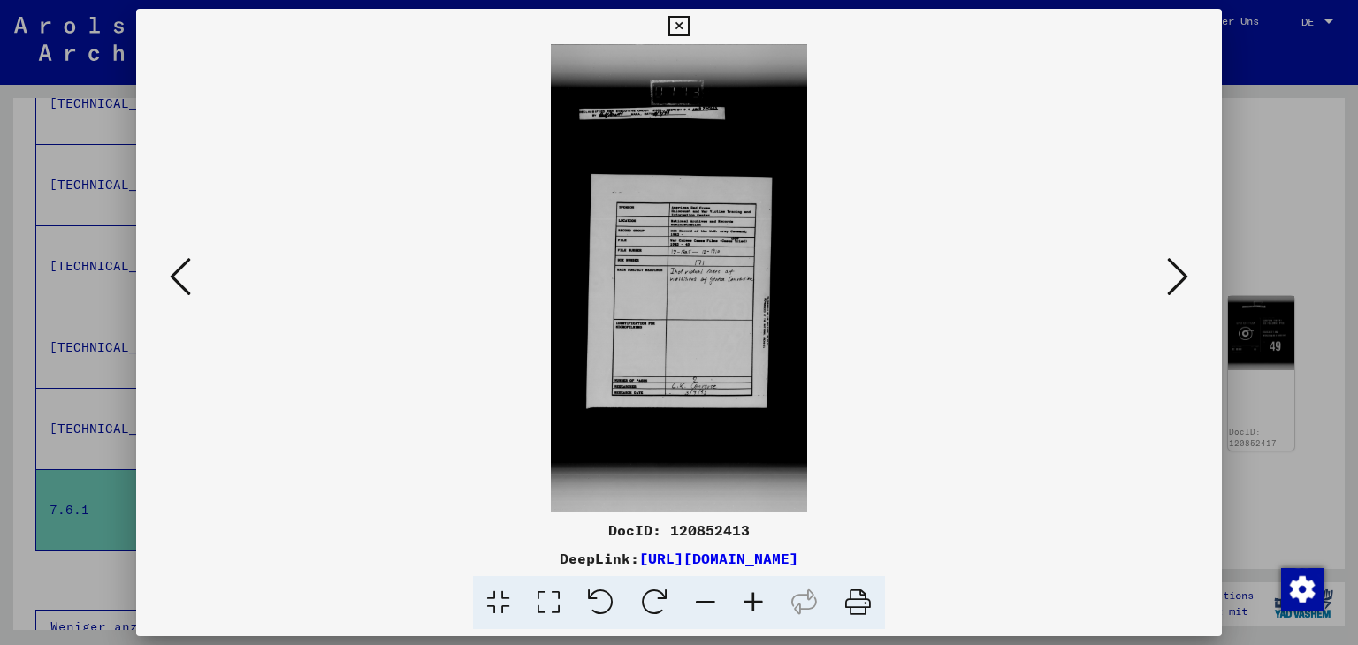
click at [556, 599] on icon at bounding box center [548, 603] width 50 height 54
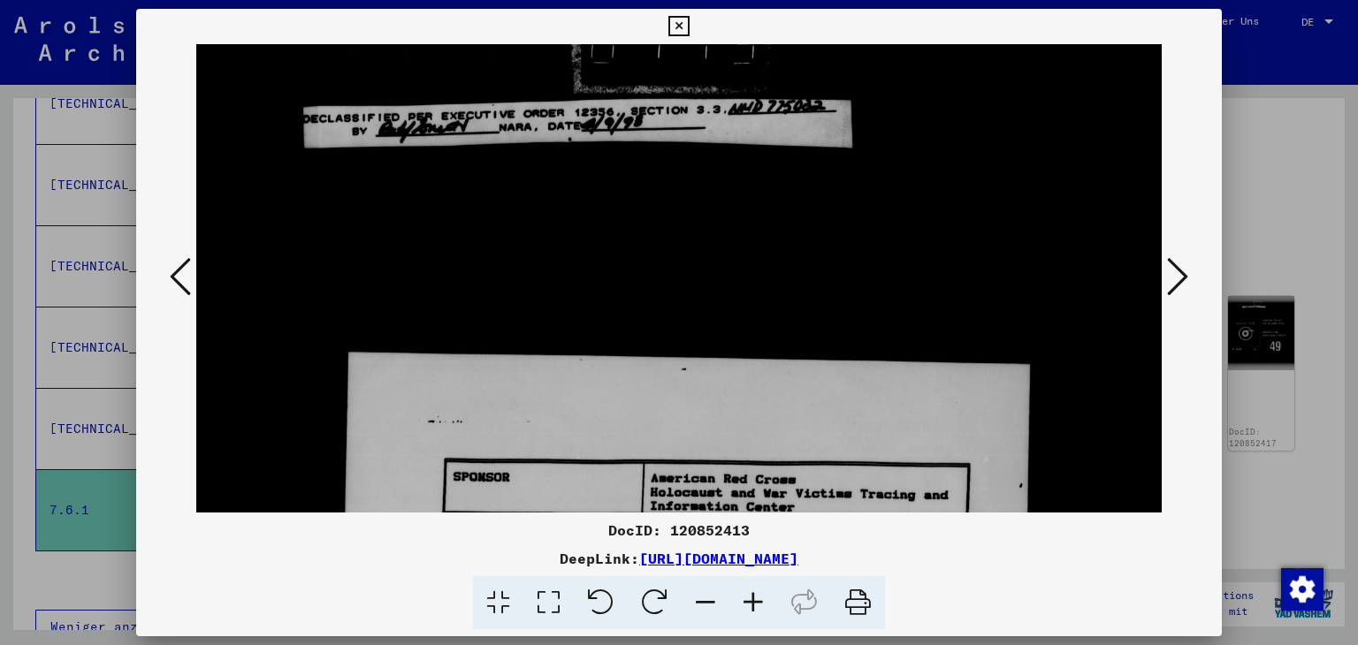
drag, startPoint x: 753, startPoint y: 397, endPoint x: 779, endPoint y: 205, distance: 193.6
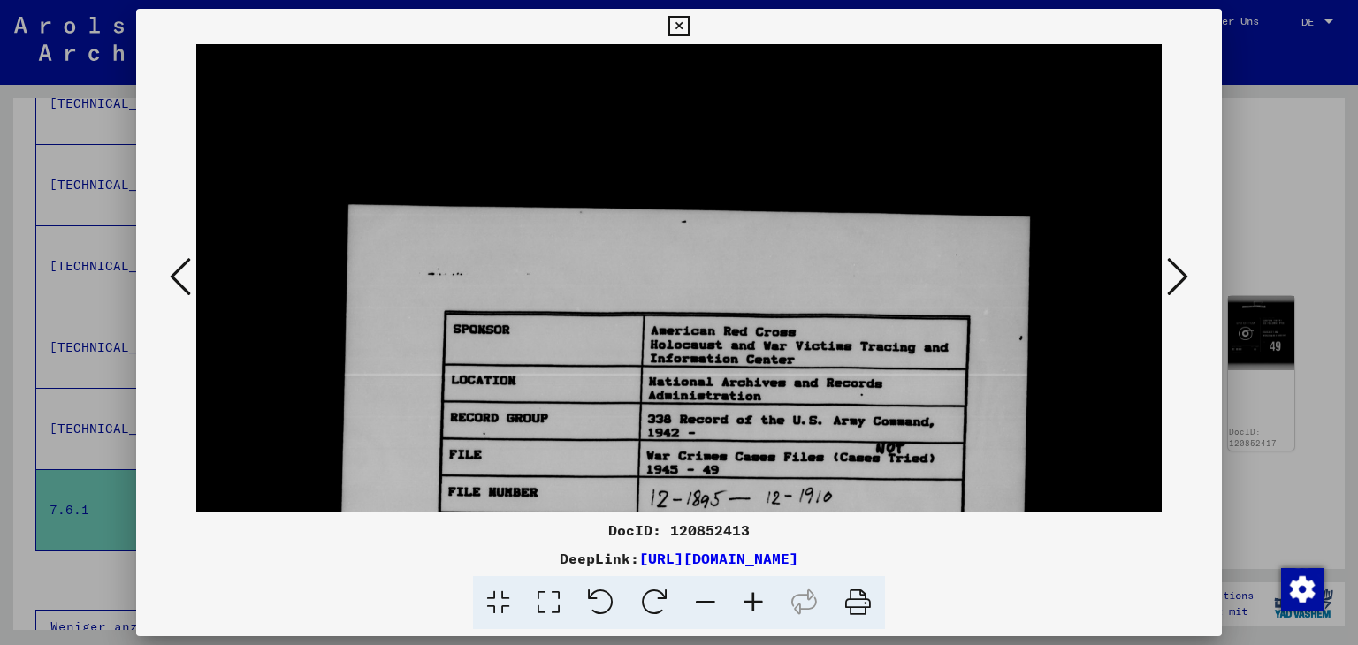
drag, startPoint x: 770, startPoint y: 313, endPoint x: 773, endPoint y: 195, distance: 117.6
click at [773, 195] on img at bounding box center [679, 598] width 966 height 1766
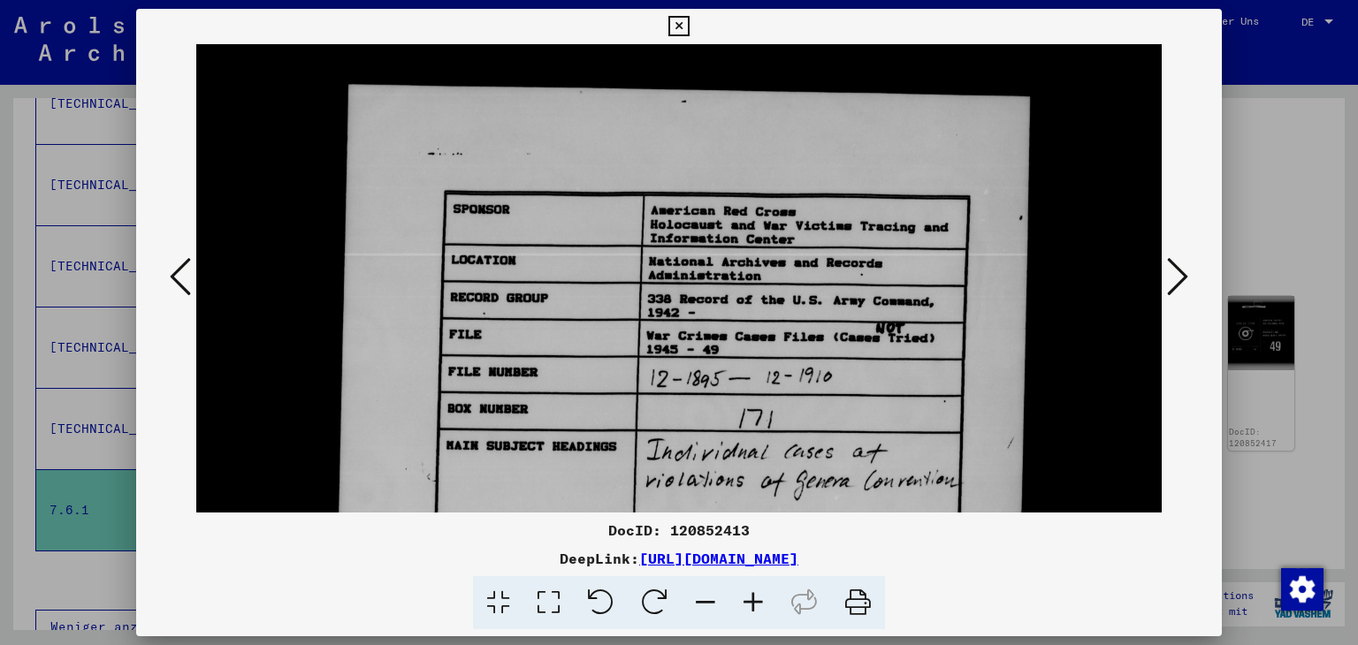
scroll to position [530, 0]
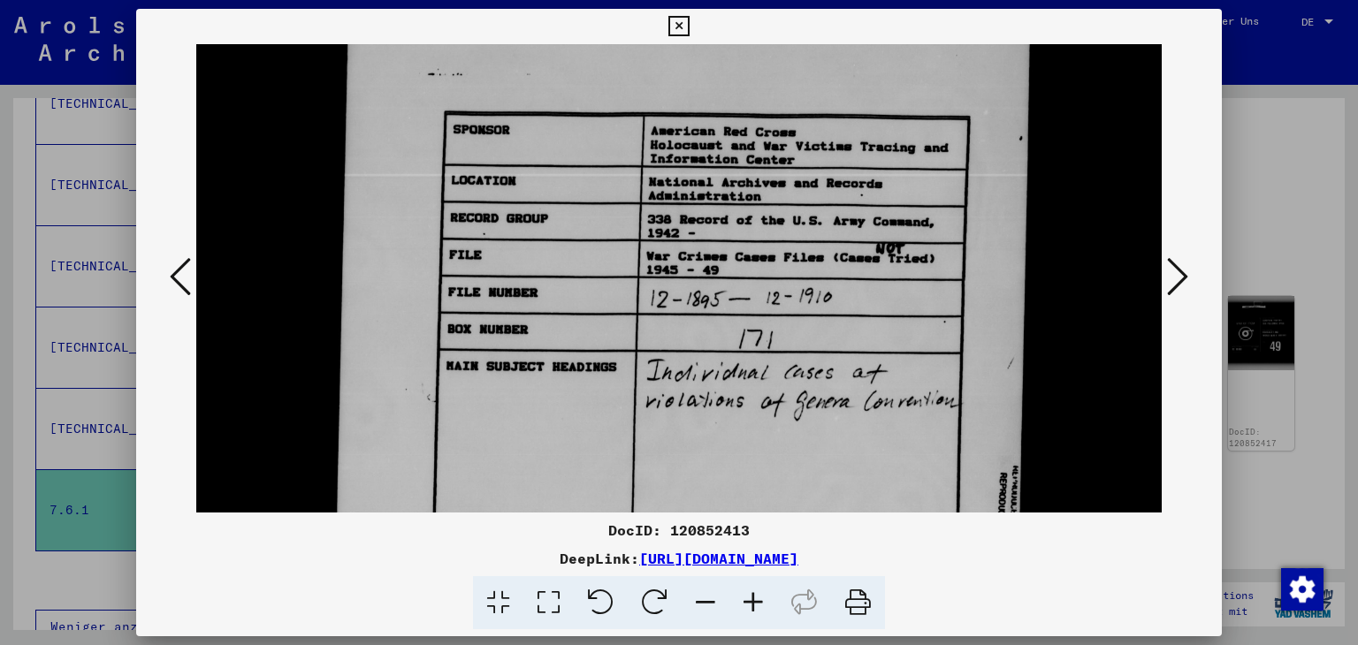
drag, startPoint x: 791, startPoint y: 407, endPoint x: 806, endPoint y: 271, distance: 136.1
click at [806, 271] on img at bounding box center [679, 398] width 966 height 1766
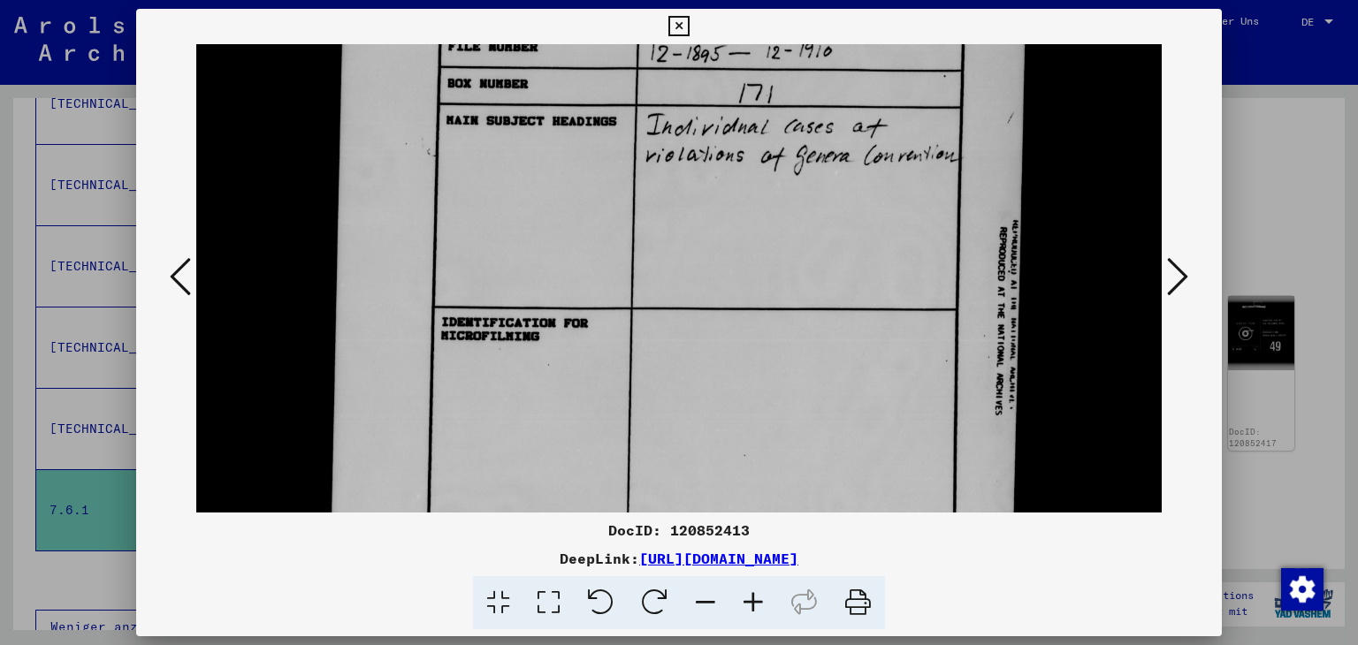
drag, startPoint x: 975, startPoint y: 289, endPoint x: 975, endPoint y: 187, distance: 101.7
click at [975, 187] on img at bounding box center [679, 153] width 966 height 1766
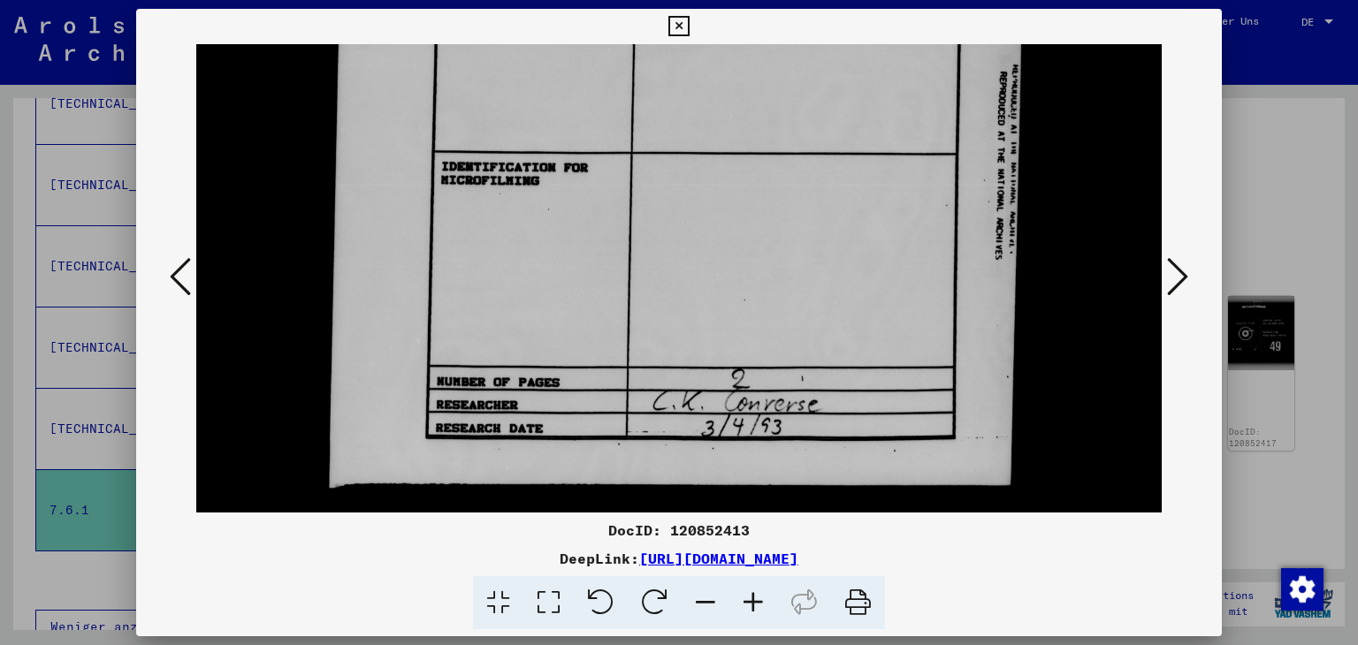
drag, startPoint x: 900, startPoint y: 413, endPoint x: 898, endPoint y: 202, distance: 210.4
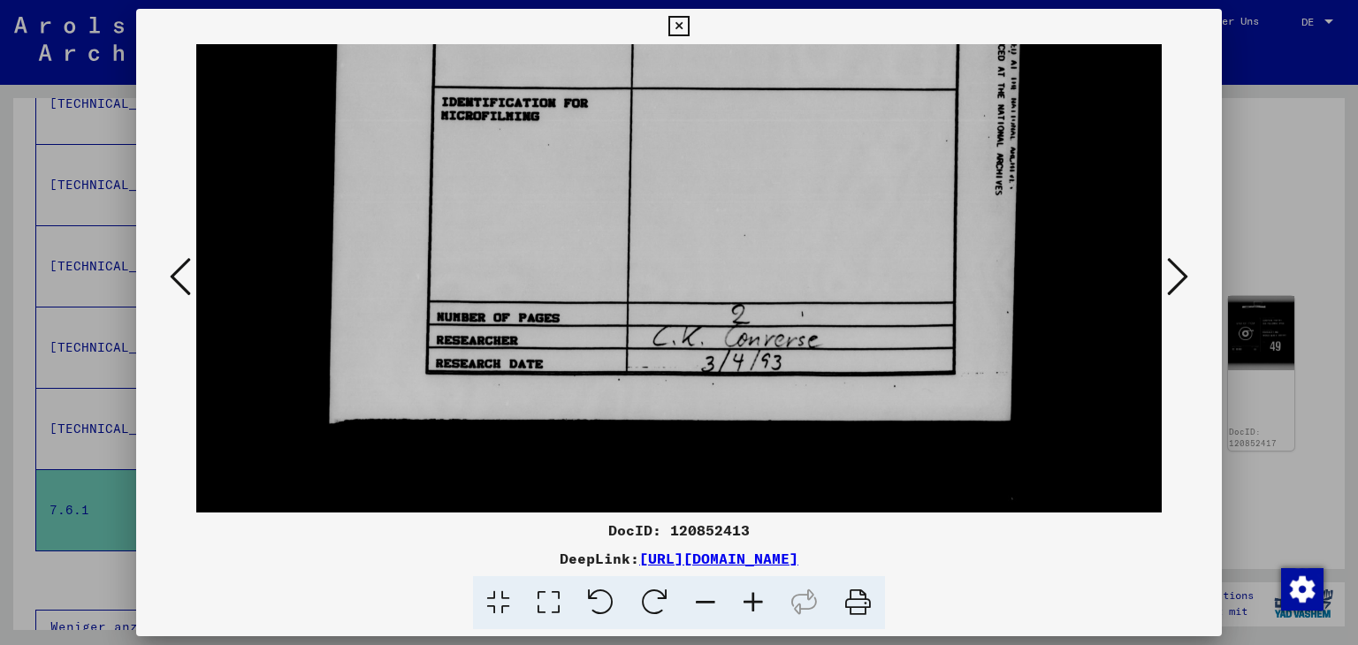
click at [1179, 277] on icon at bounding box center [1177, 277] width 21 height 42
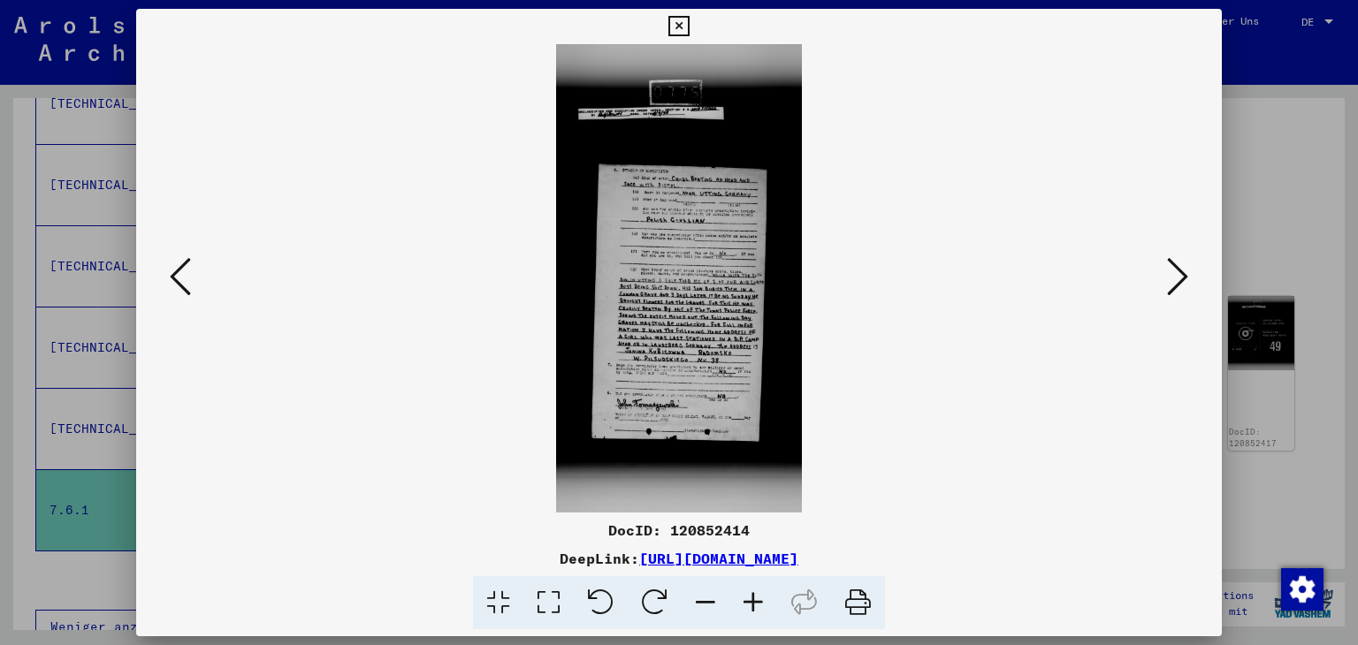
click at [562, 599] on icon at bounding box center [548, 603] width 50 height 54
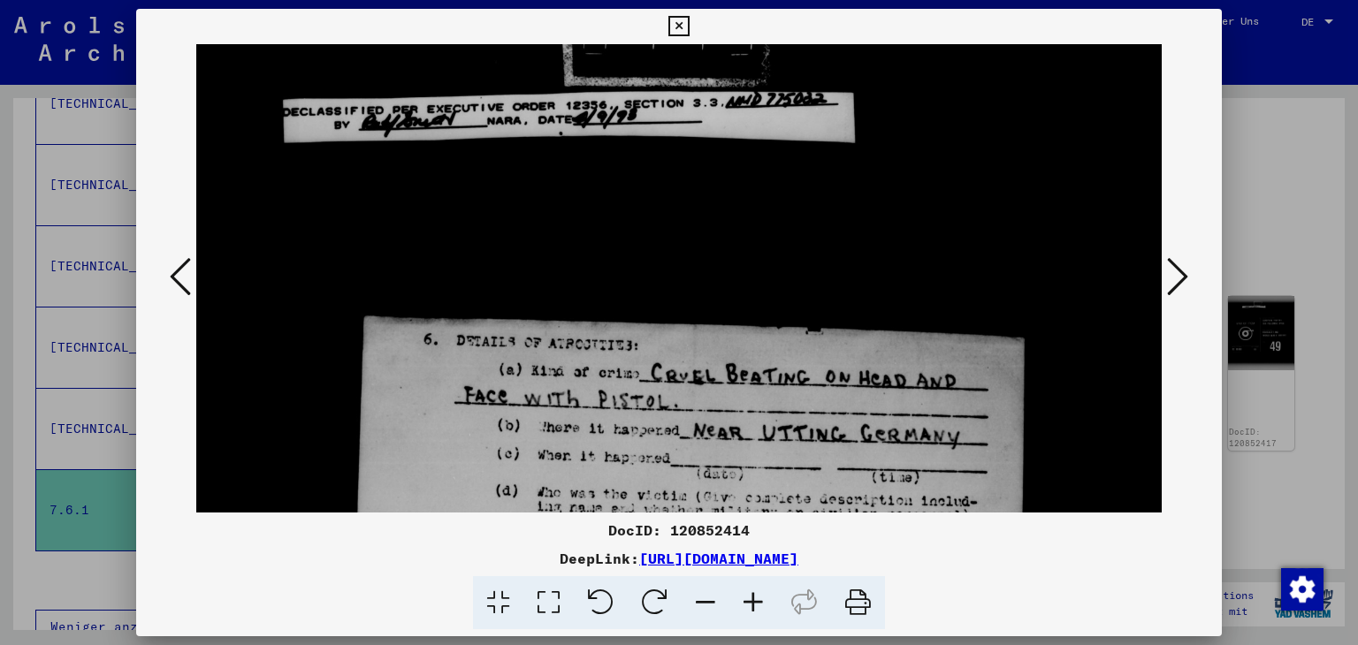
drag, startPoint x: 889, startPoint y: 305, endPoint x: 902, endPoint y: 172, distance: 133.2
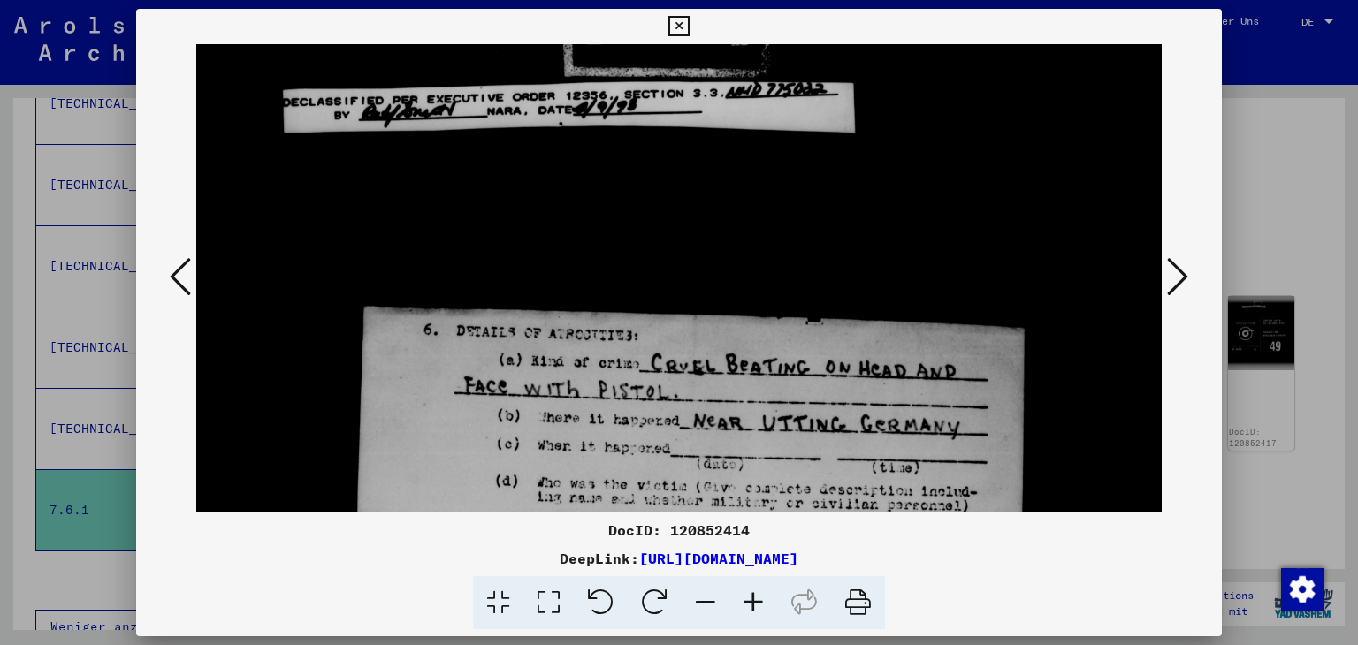
scroll to position [378, 0]
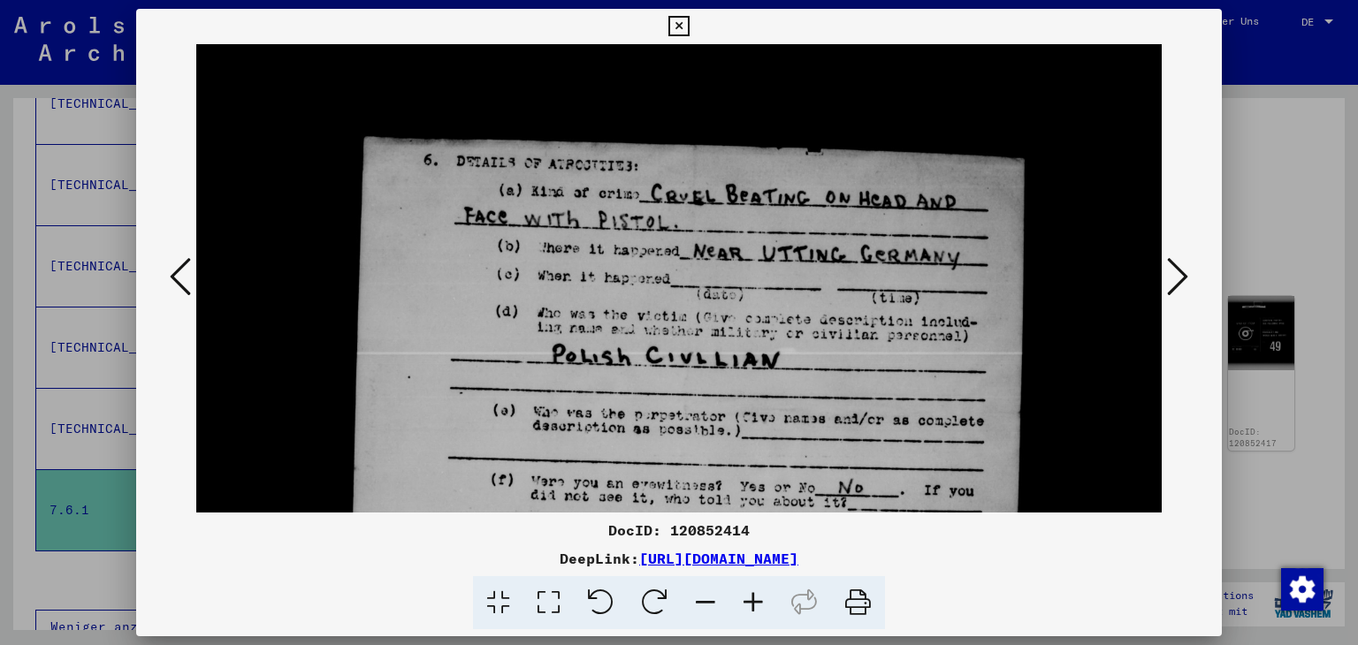
drag, startPoint x: 866, startPoint y: 292, endPoint x: 869, endPoint y: 205, distance: 86.7
click at [869, 205] on img at bounding box center [679, 586] width 966 height 1839
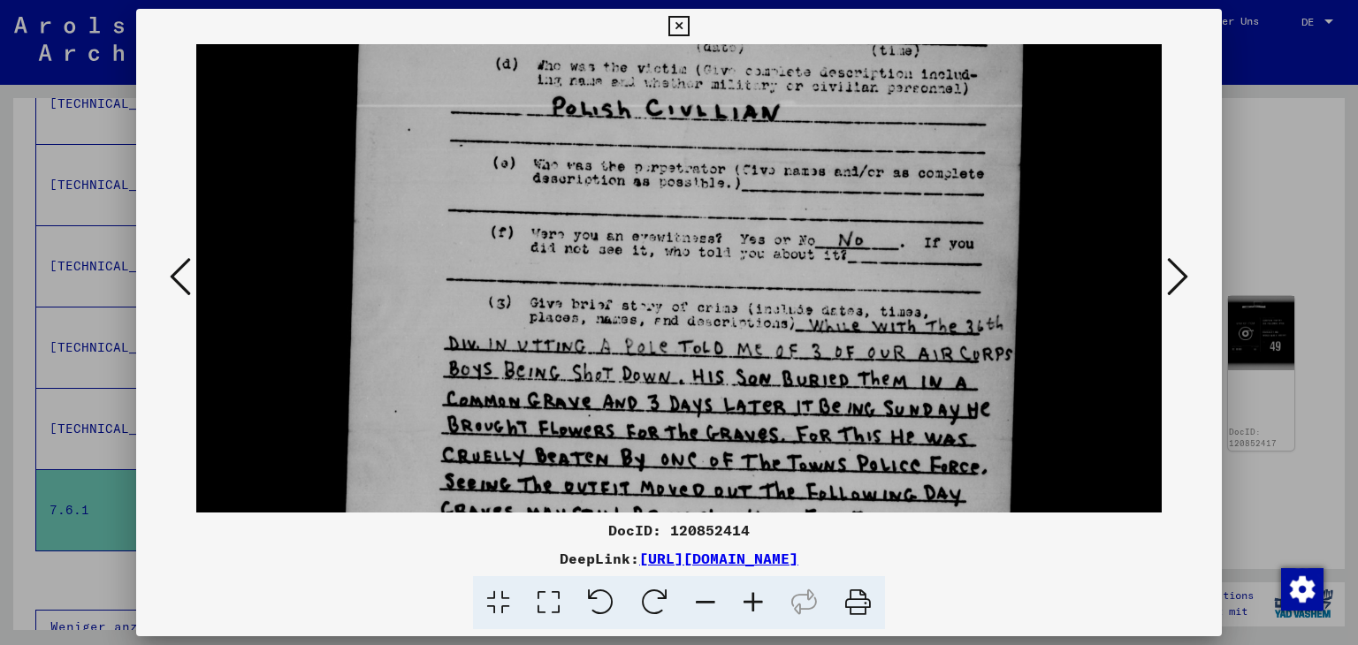
drag, startPoint x: 885, startPoint y: 273, endPoint x: 859, endPoint y: 118, distance: 157.9
click at [859, 118] on img at bounding box center [679, 338] width 966 height 1839
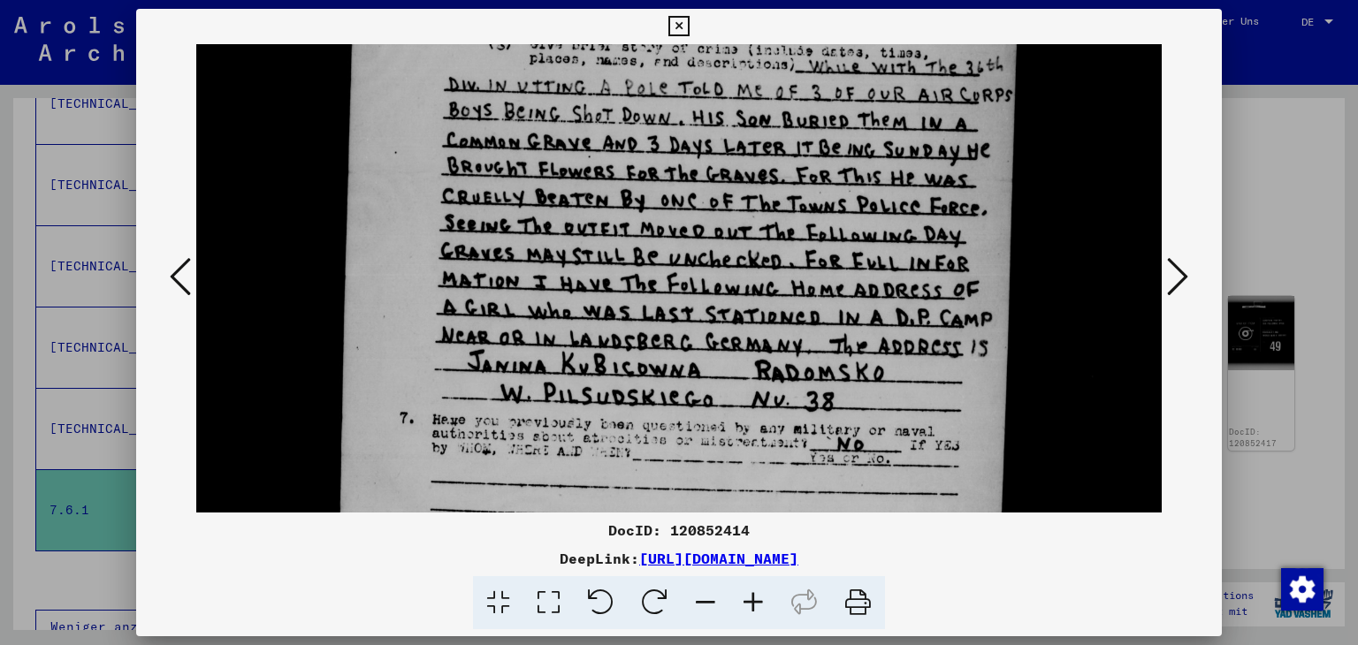
drag, startPoint x: 854, startPoint y: 385, endPoint x: 854, endPoint y: 198, distance: 186.6
click at [848, 139] on img at bounding box center [679, 79] width 966 height 1839
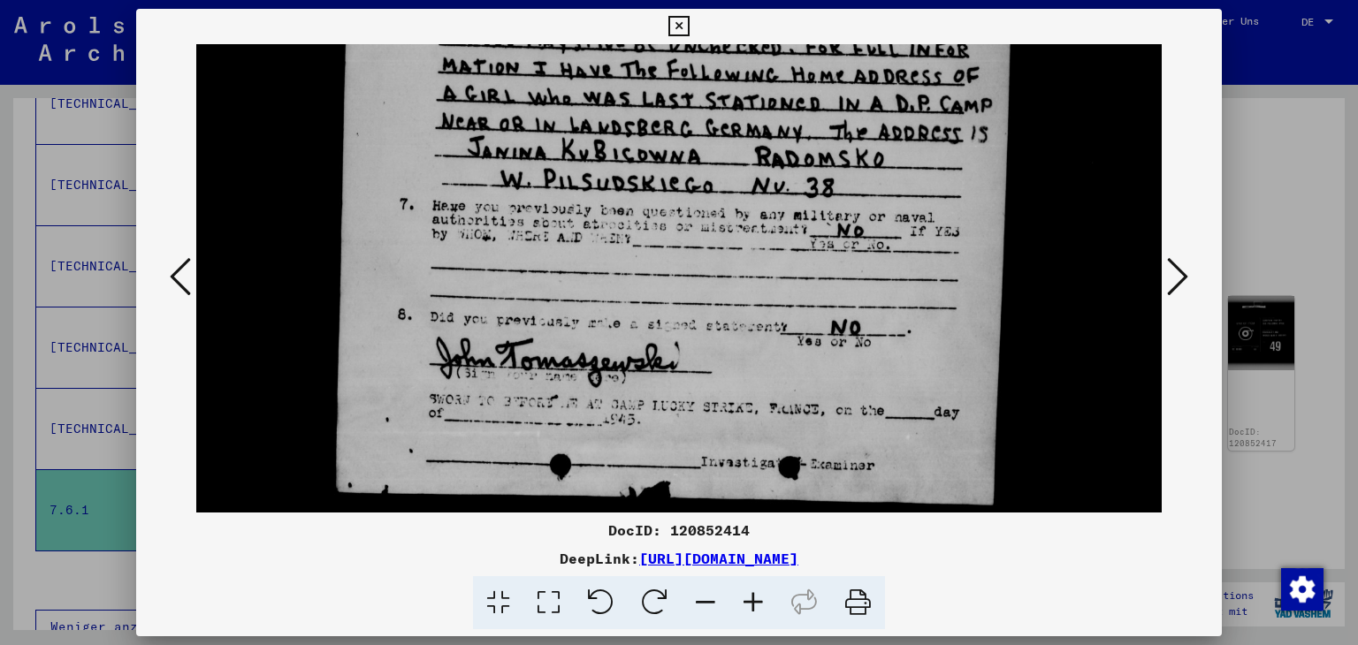
drag, startPoint x: 874, startPoint y: 308, endPoint x: 888, endPoint y: 174, distance: 134.2
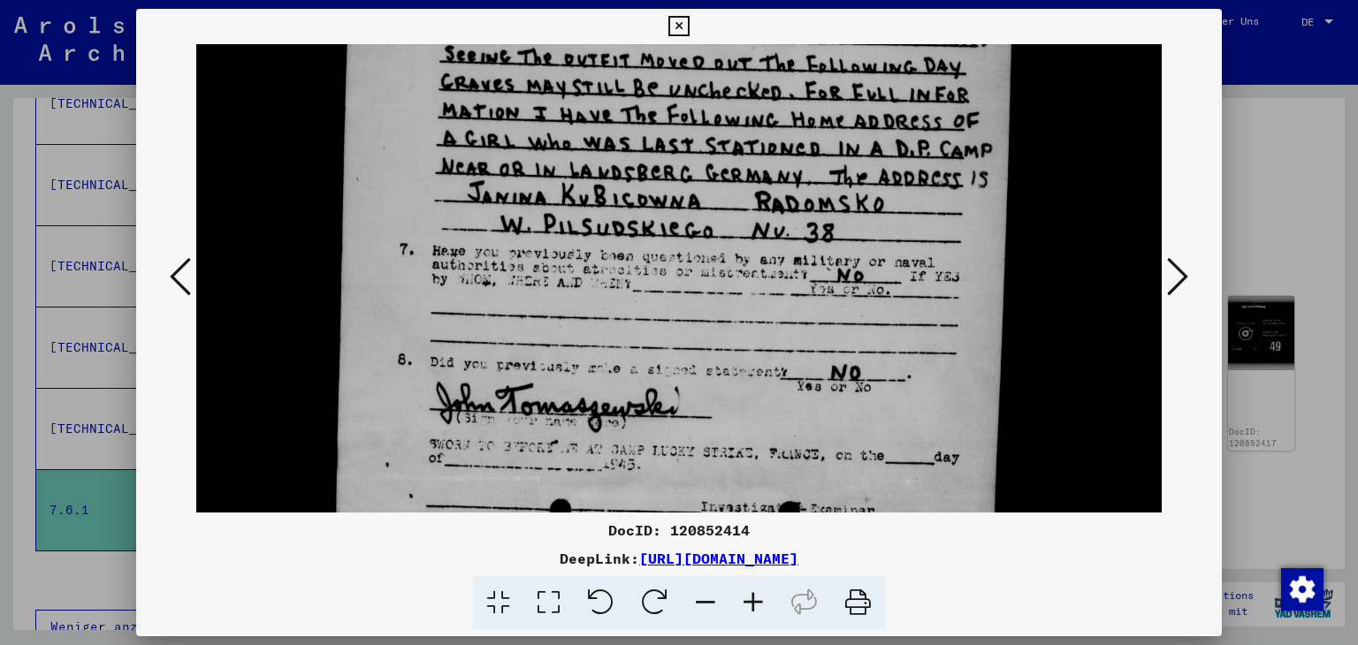
drag, startPoint x: 874, startPoint y: 336, endPoint x: 874, endPoint y: 407, distance: 70.7
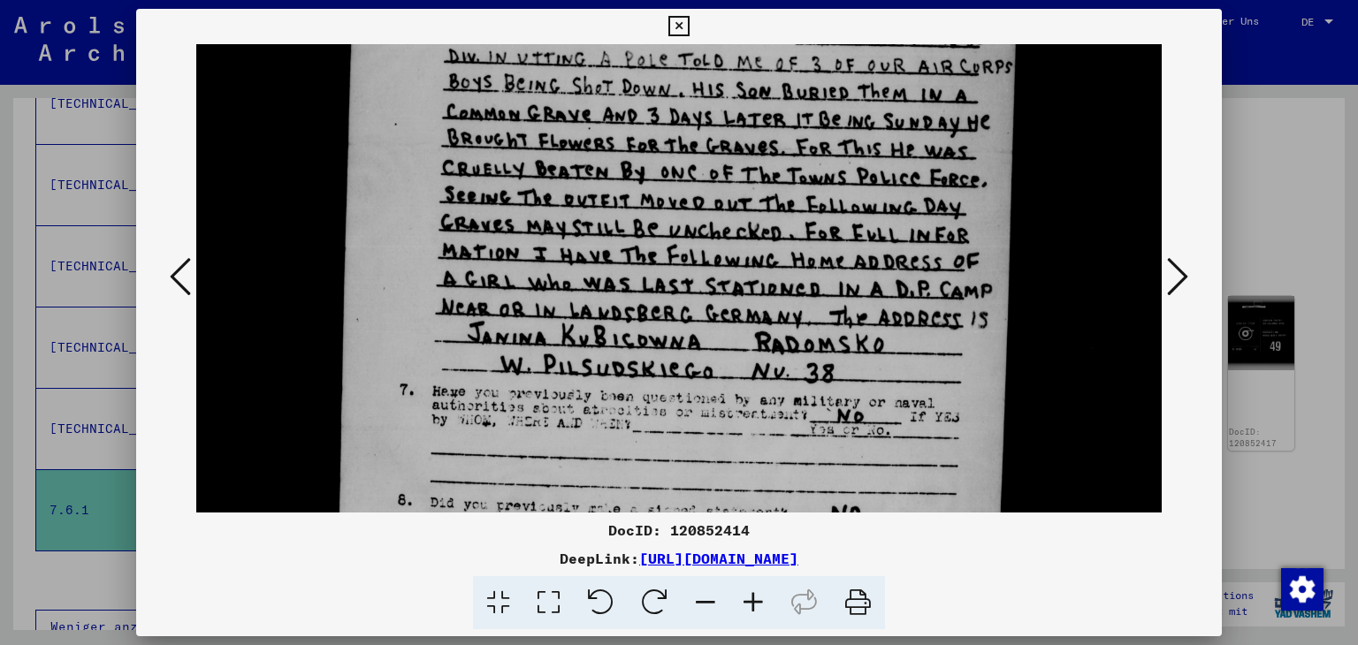
scroll to position [855, 0]
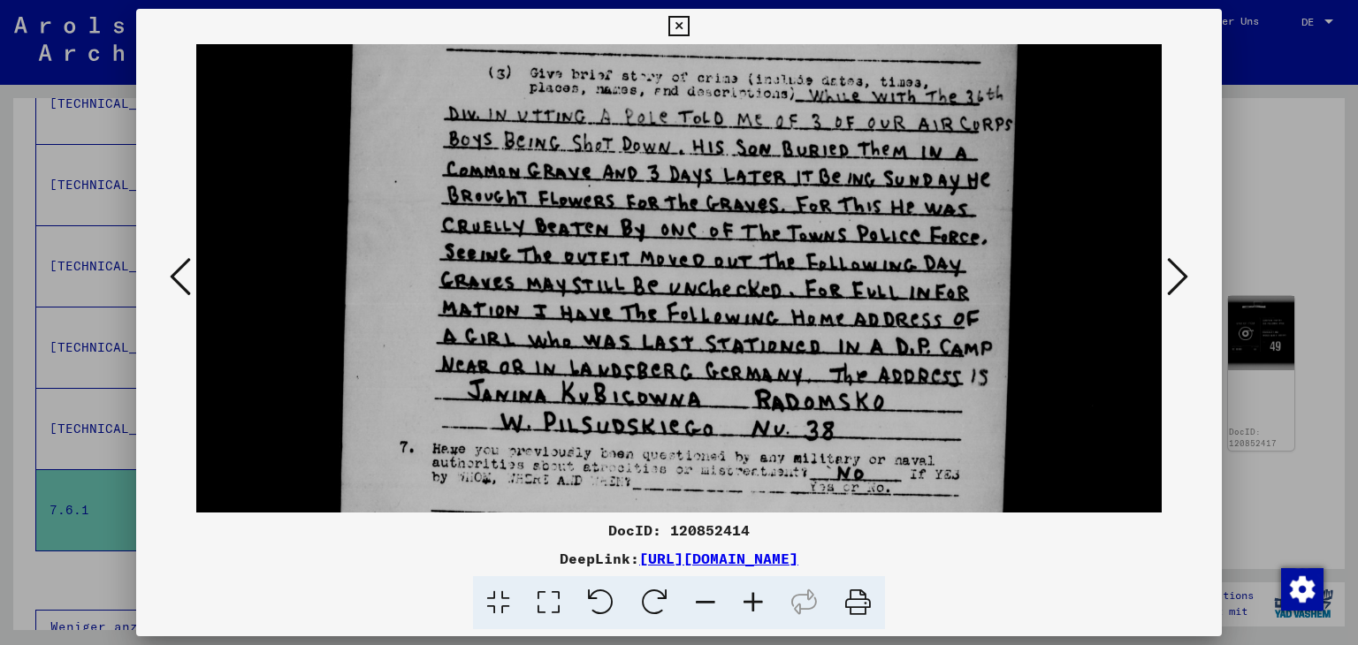
drag, startPoint x: 938, startPoint y: 234, endPoint x: 938, endPoint y: 353, distance: 118.5
click at [938, 353] on img at bounding box center [679, 108] width 966 height 1839
click at [676, 22] on icon at bounding box center [678, 26] width 20 height 21
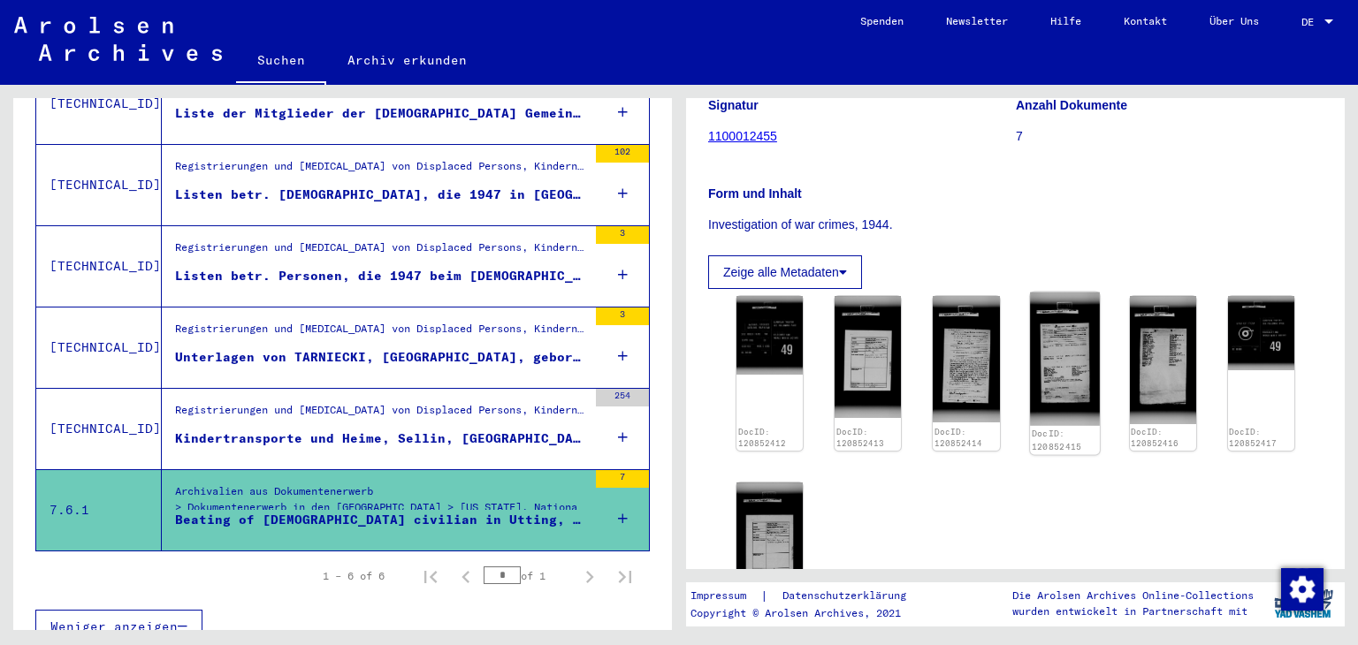
click at [1065, 337] on img at bounding box center [1065, 360] width 70 height 134
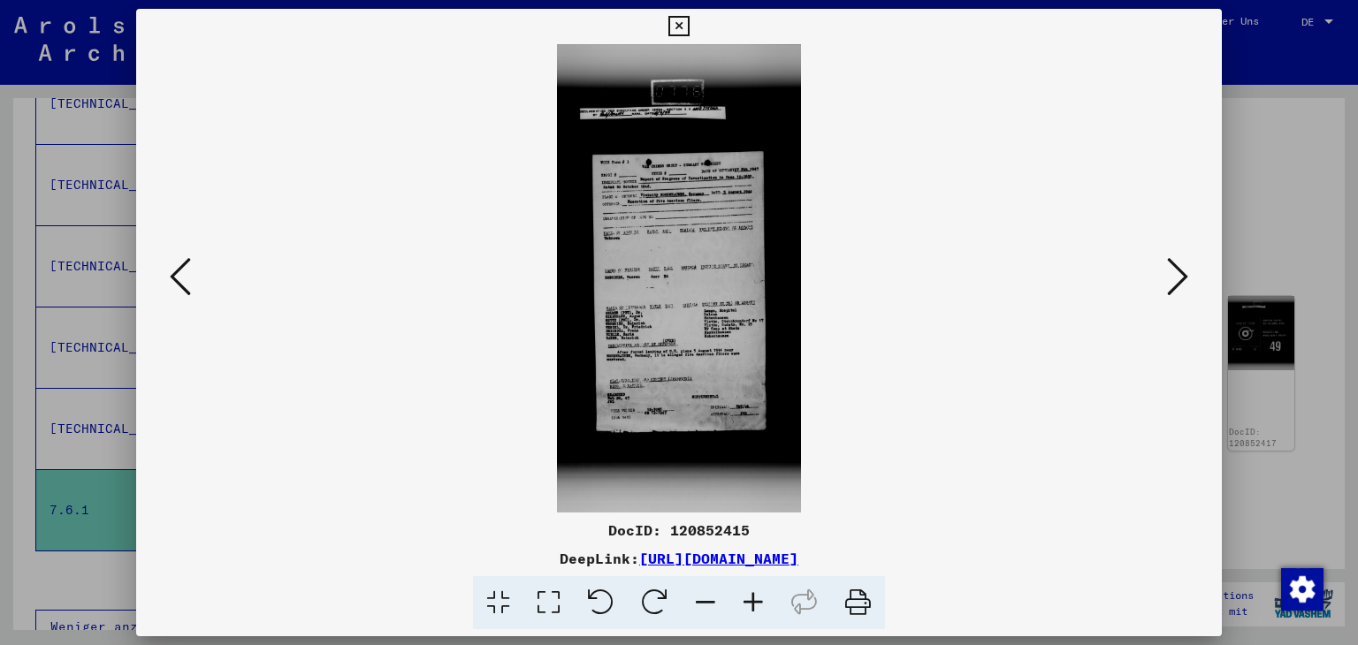
click at [545, 604] on icon at bounding box center [548, 603] width 50 height 54
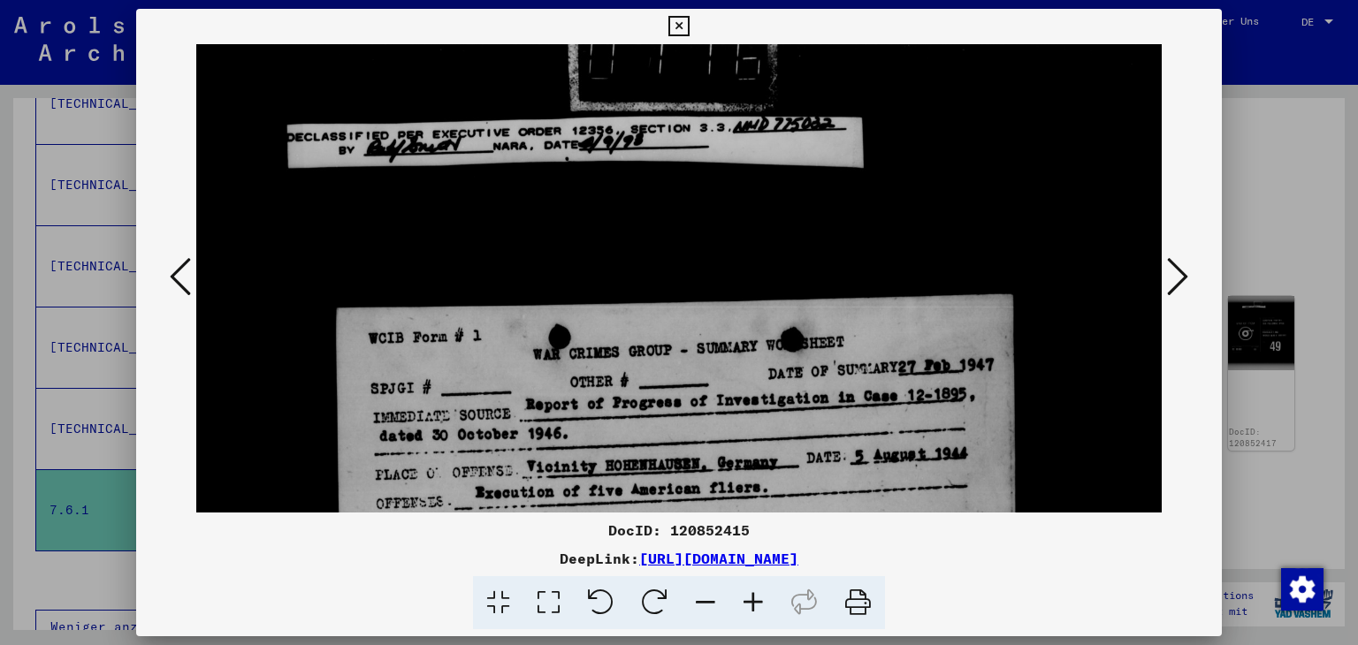
drag, startPoint x: 747, startPoint y: 330, endPoint x: 753, endPoint y: 180, distance: 149.5
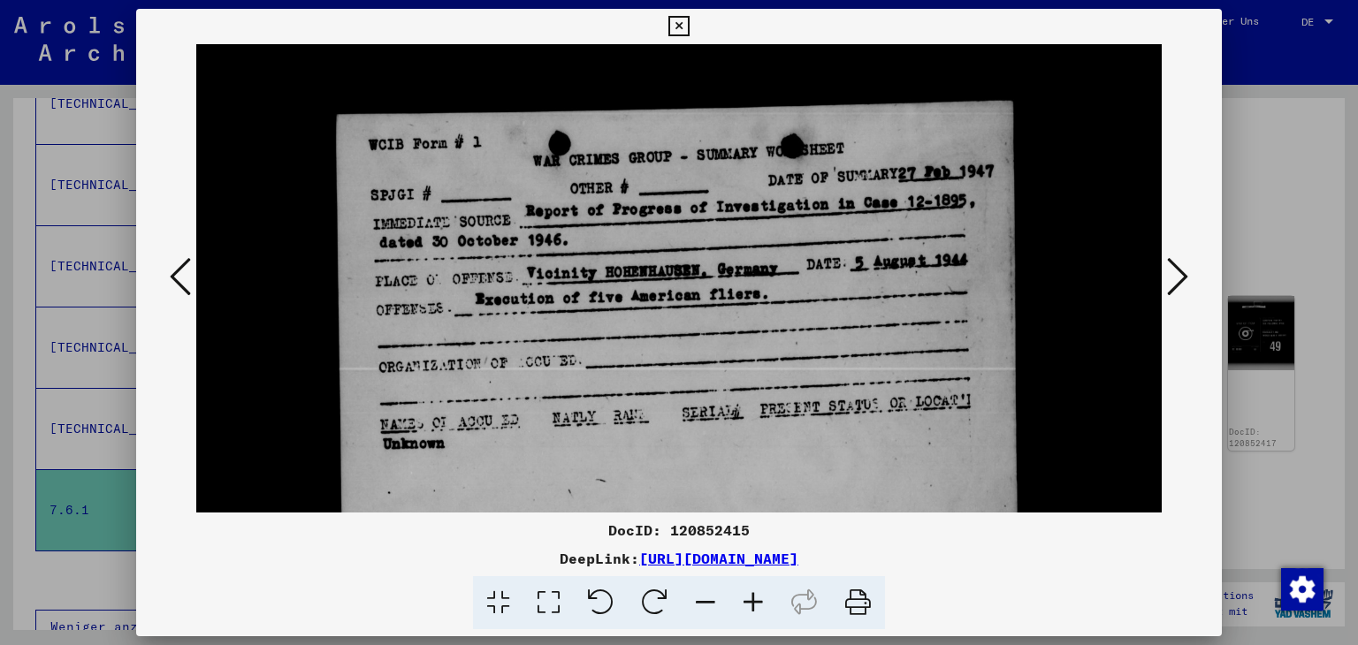
drag, startPoint x: 782, startPoint y: 335, endPoint x: 784, endPoint y: 264, distance: 70.8
click at [784, 264] on img at bounding box center [679, 602] width 966 height 1851
click at [1184, 271] on icon at bounding box center [1177, 277] width 21 height 42
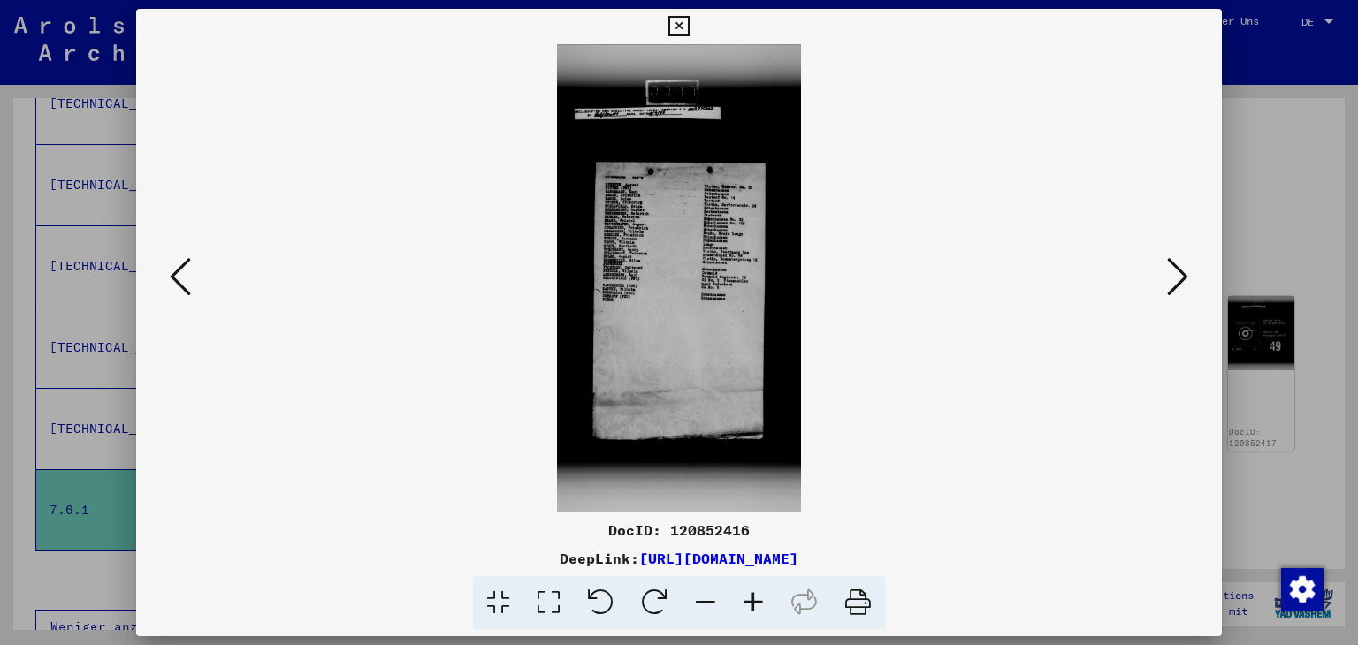
click at [549, 600] on icon at bounding box center [548, 603] width 50 height 54
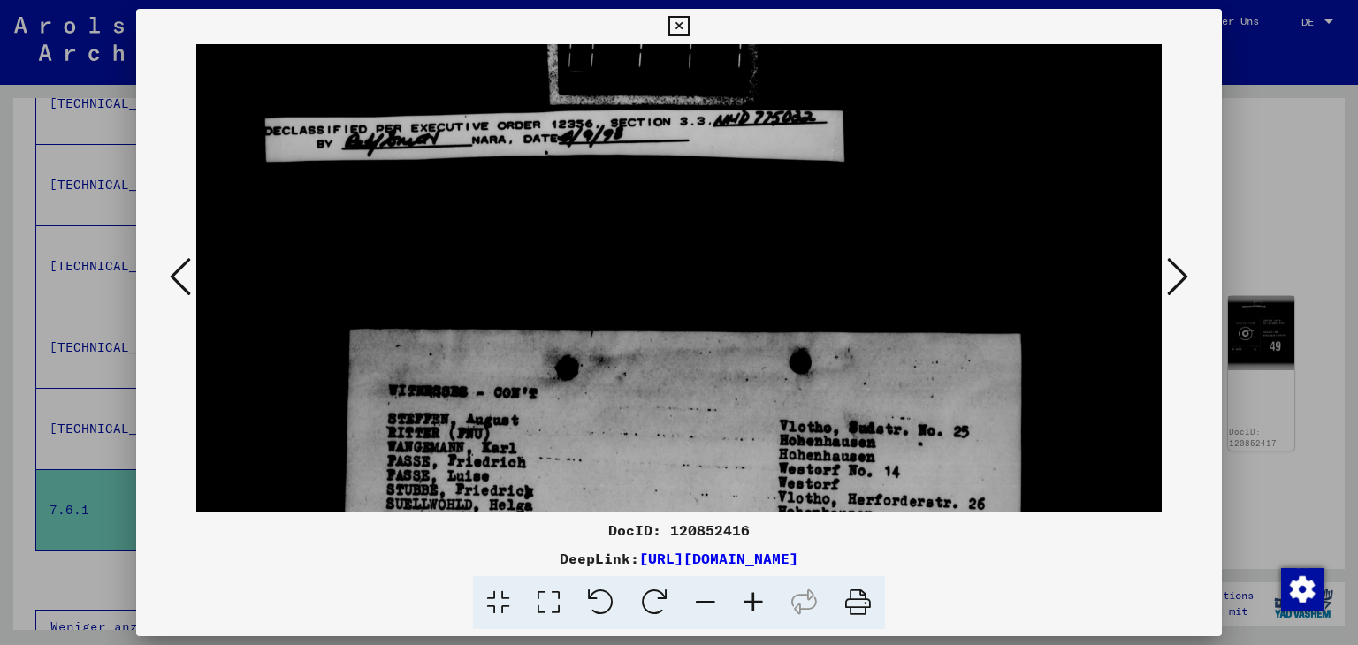
drag, startPoint x: 821, startPoint y: 294, endPoint x: 824, endPoint y: 242, distance: 52.2
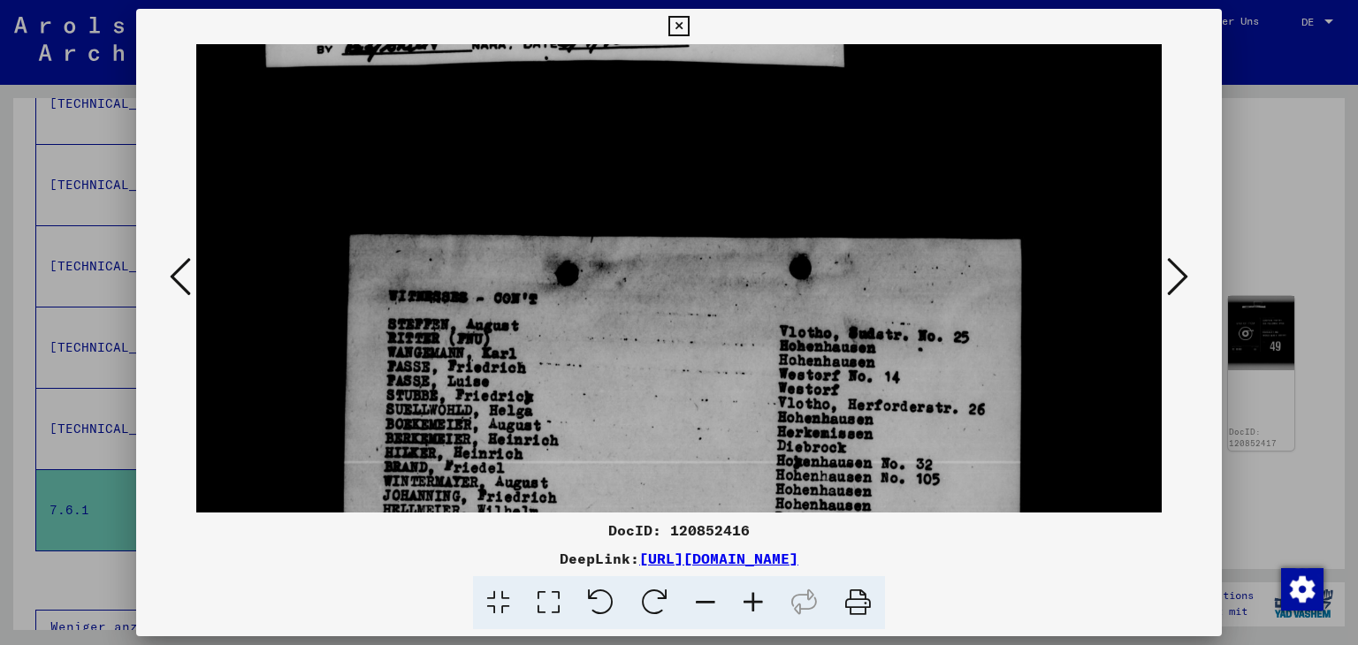
drag, startPoint x: 803, startPoint y: 432, endPoint x: 820, endPoint y: 255, distance: 178.6
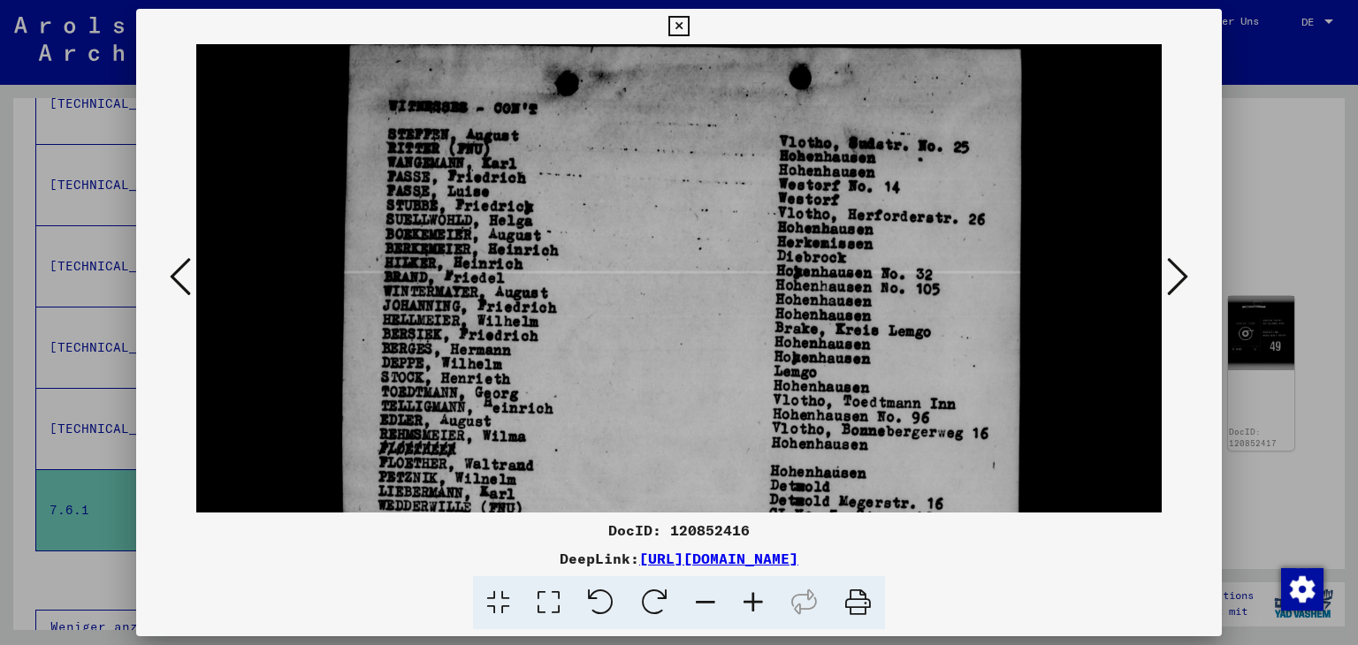
drag, startPoint x: 805, startPoint y: 305, endPoint x: 805, endPoint y: 272, distance: 32.7
click at [805, 273] on img at bounding box center [679, 507] width 966 height 1860
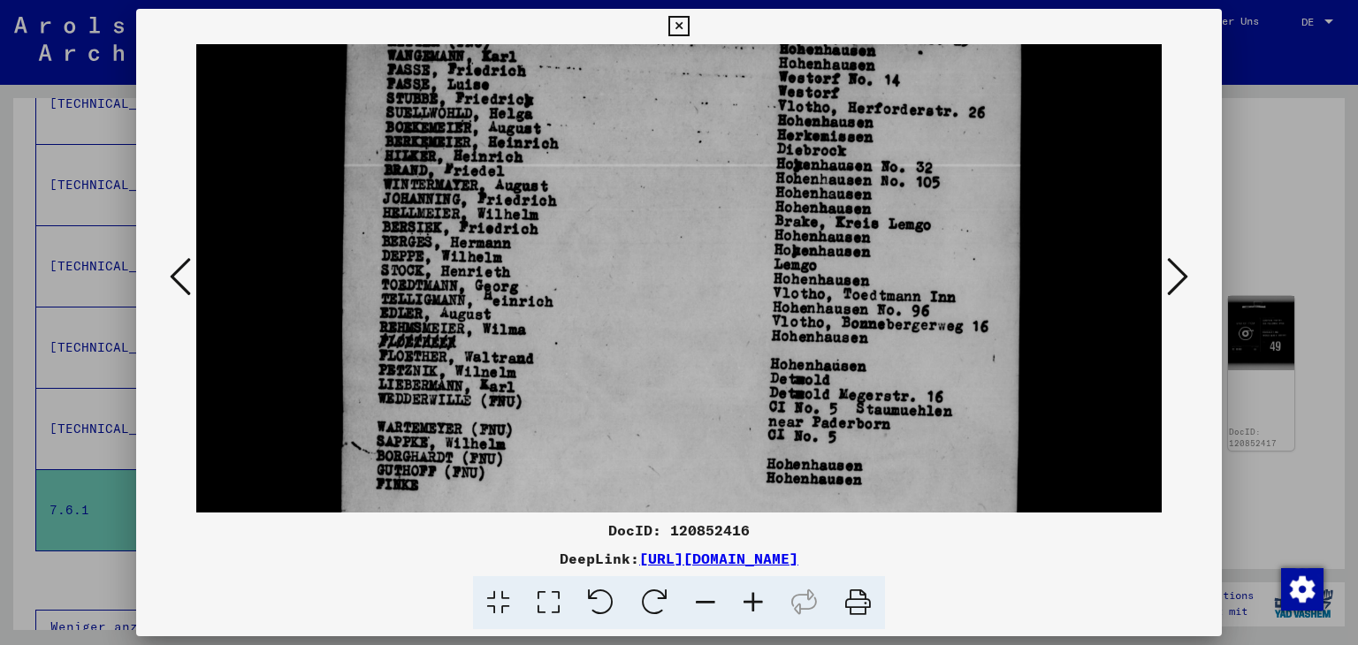
drag, startPoint x: 807, startPoint y: 403, endPoint x: 815, endPoint y: 347, distance: 56.3
click at [818, 332] on img at bounding box center [679, 400] width 966 height 1860
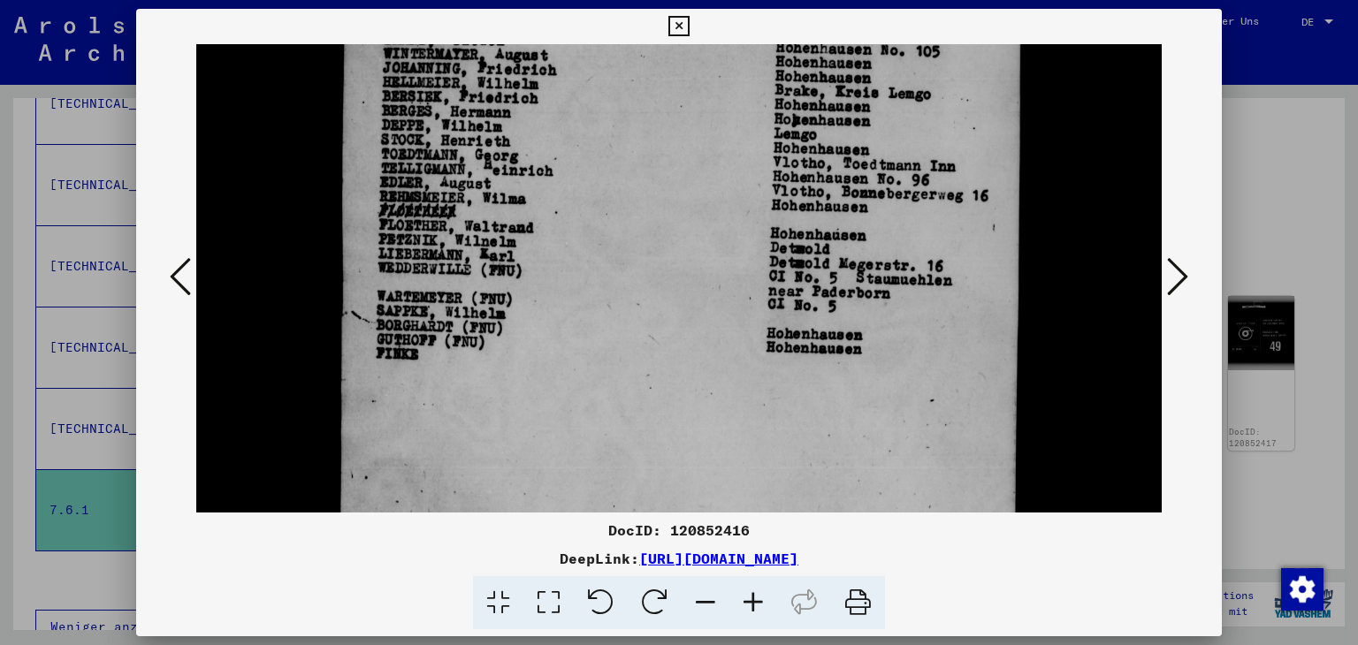
drag, startPoint x: 920, startPoint y: 429, endPoint x: 943, endPoint y: 258, distance: 172.2
click at [943, 259] on img at bounding box center [679, 270] width 966 height 1860
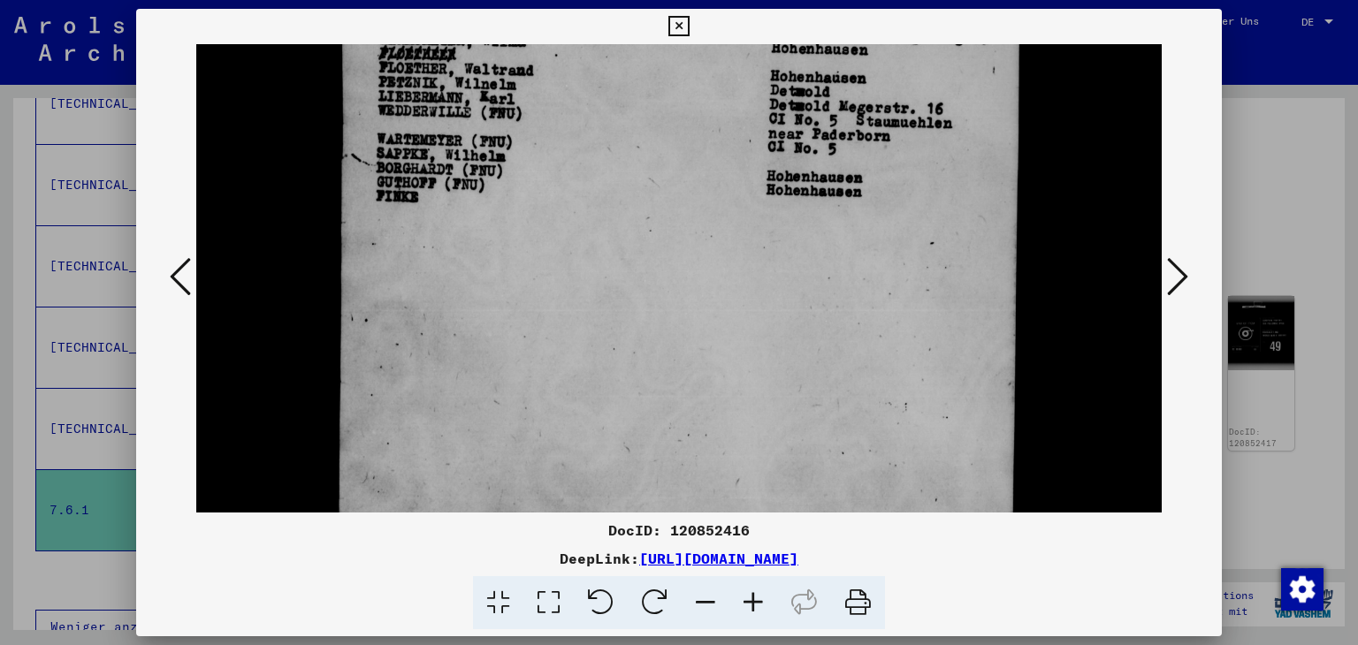
drag, startPoint x: 870, startPoint y: 393, endPoint x: 854, endPoint y: 227, distance: 167.0
click at [883, 261] on img at bounding box center [679, 112] width 966 height 1860
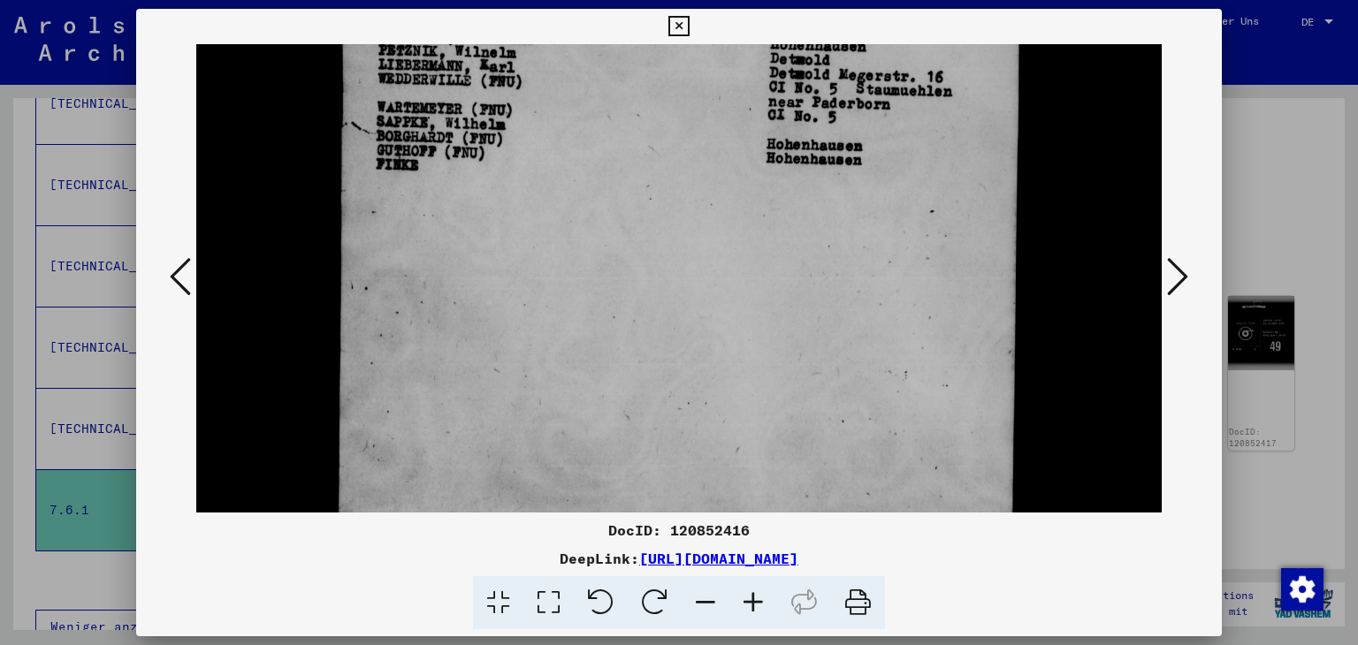
click at [680, 22] on icon at bounding box center [678, 26] width 20 height 21
